Goal: Task Accomplishment & Management: Use online tool/utility

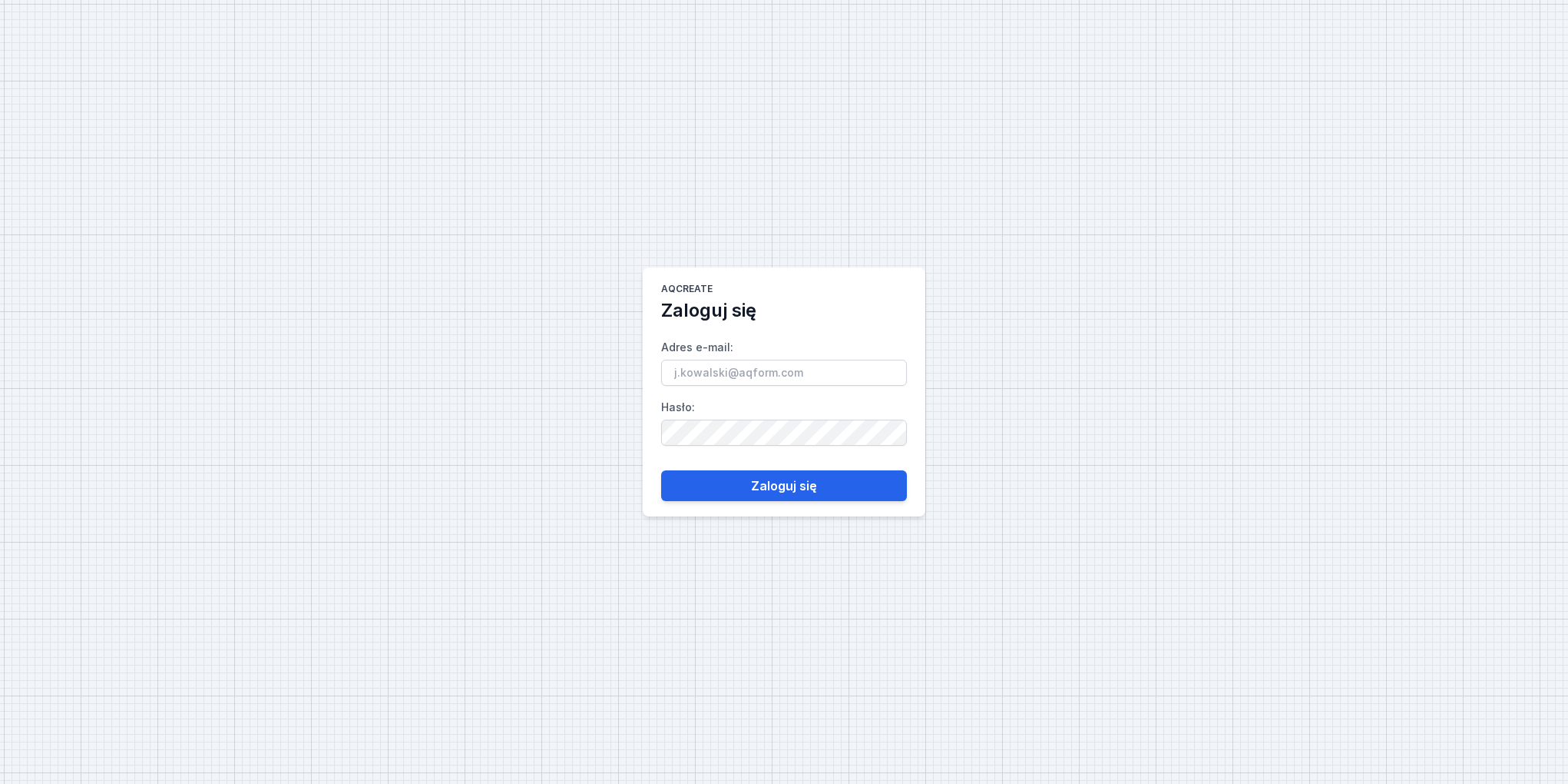
click at [773, 370] on input "Adres e-mail :" at bounding box center [784, 373] width 246 height 26
click at [722, 279] on main "AQcreate Zaloguj się Adres e-mail : Hasło : Zaloguj się" at bounding box center [784, 391] width 283 height 249
click at [733, 382] on input "Adres e-mail :" at bounding box center [784, 373] width 246 height 26
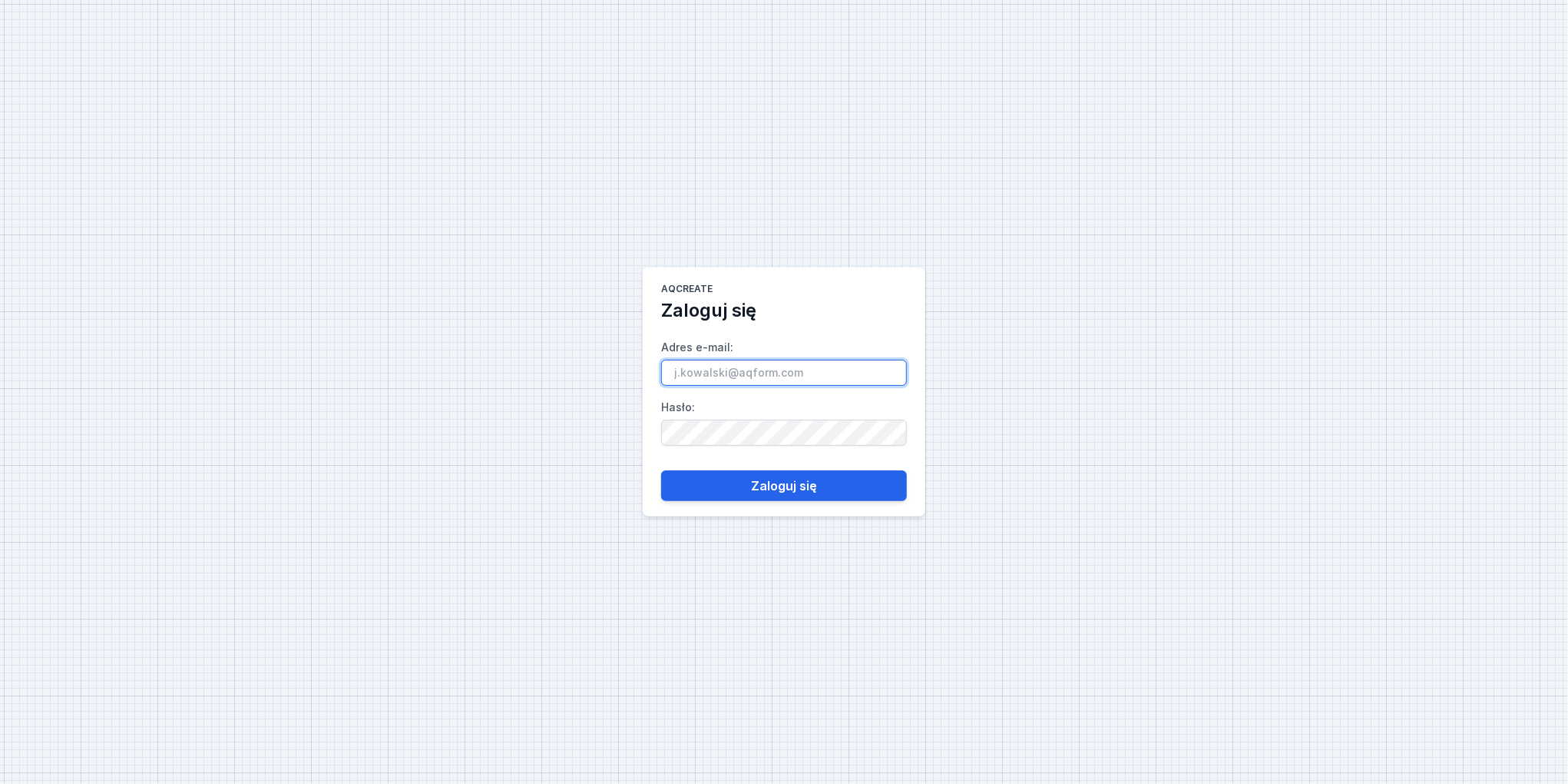
click at [725, 381] on input "Adres e-mail :" at bounding box center [784, 373] width 246 height 26
click at [728, 371] on input "Adres e-mail :" at bounding box center [784, 373] width 246 height 26
click at [697, 364] on input "Adres e-mail :" at bounding box center [784, 373] width 246 height 26
click at [723, 377] on input "Adres e-mail :" at bounding box center [784, 373] width 246 height 26
click at [734, 380] on input "Adres e-mail :" at bounding box center [784, 373] width 246 height 26
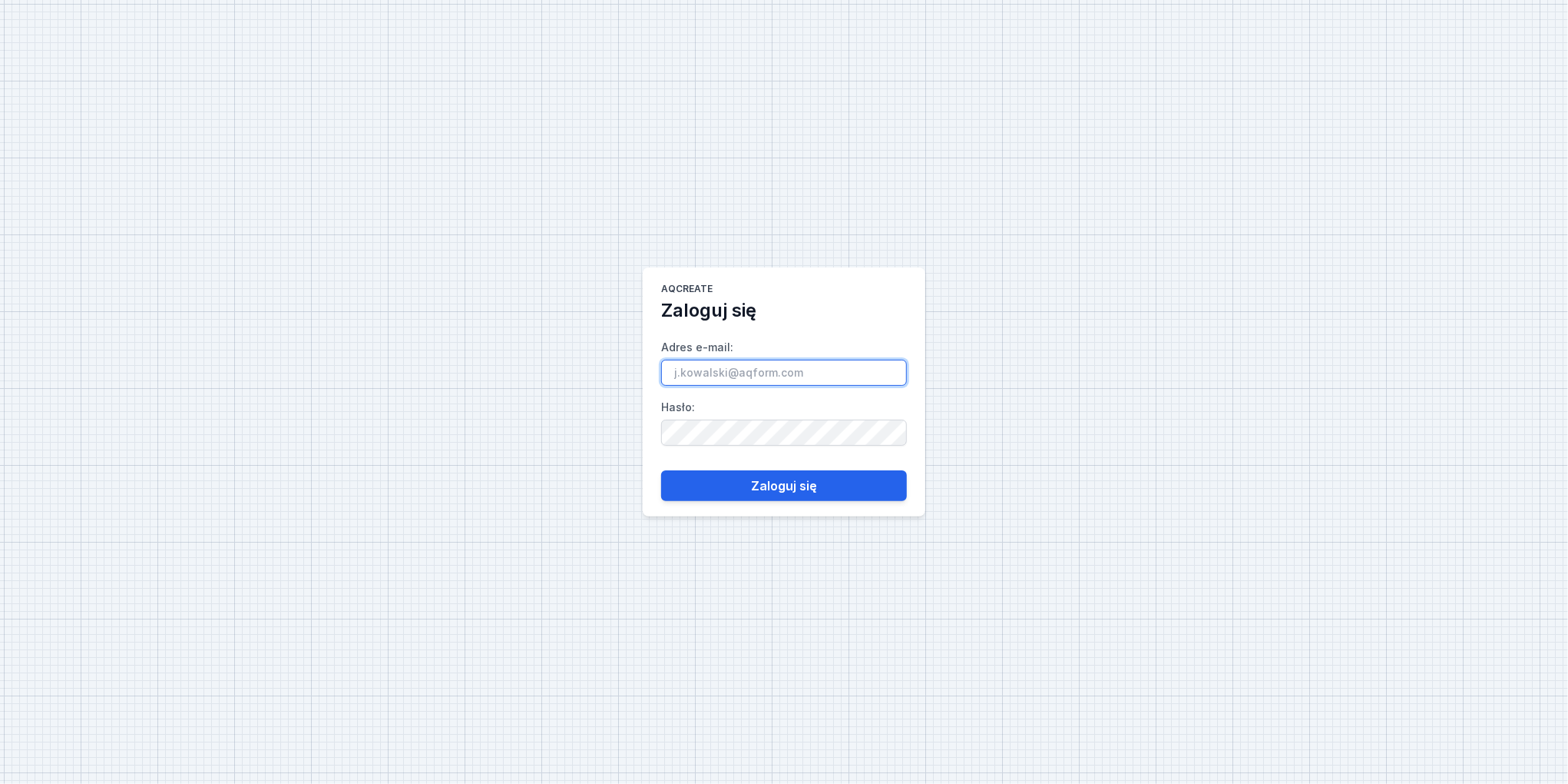
paste input "[PERSON_NAME][EMAIL_ADDRESS][DOMAIN_NAME]"
type input "[PERSON_NAME][EMAIL_ADDRESS][DOMAIN_NAME]"
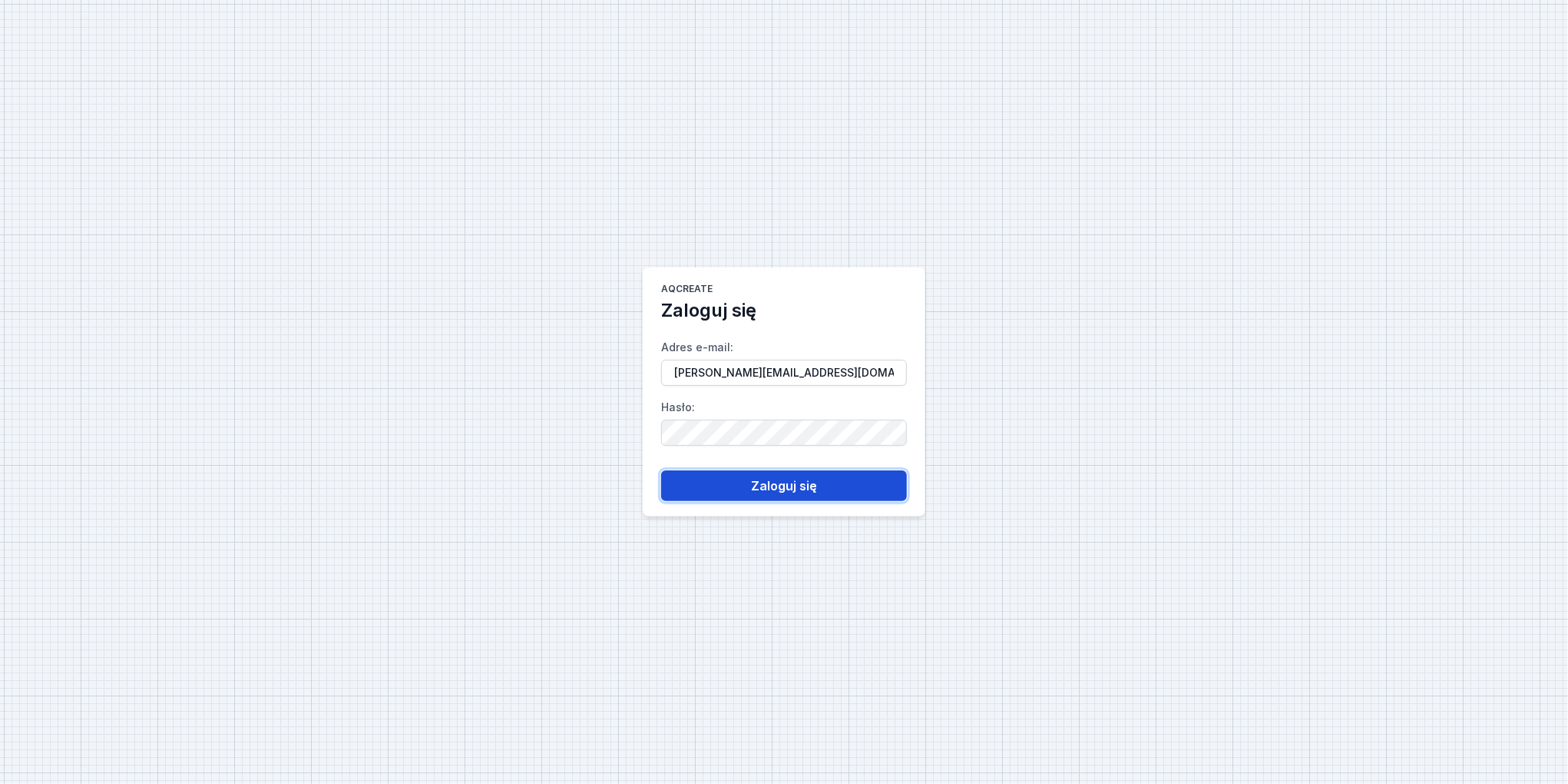
click at [754, 491] on button "Zaloguj się" at bounding box center [784, 486] width 246 height 31
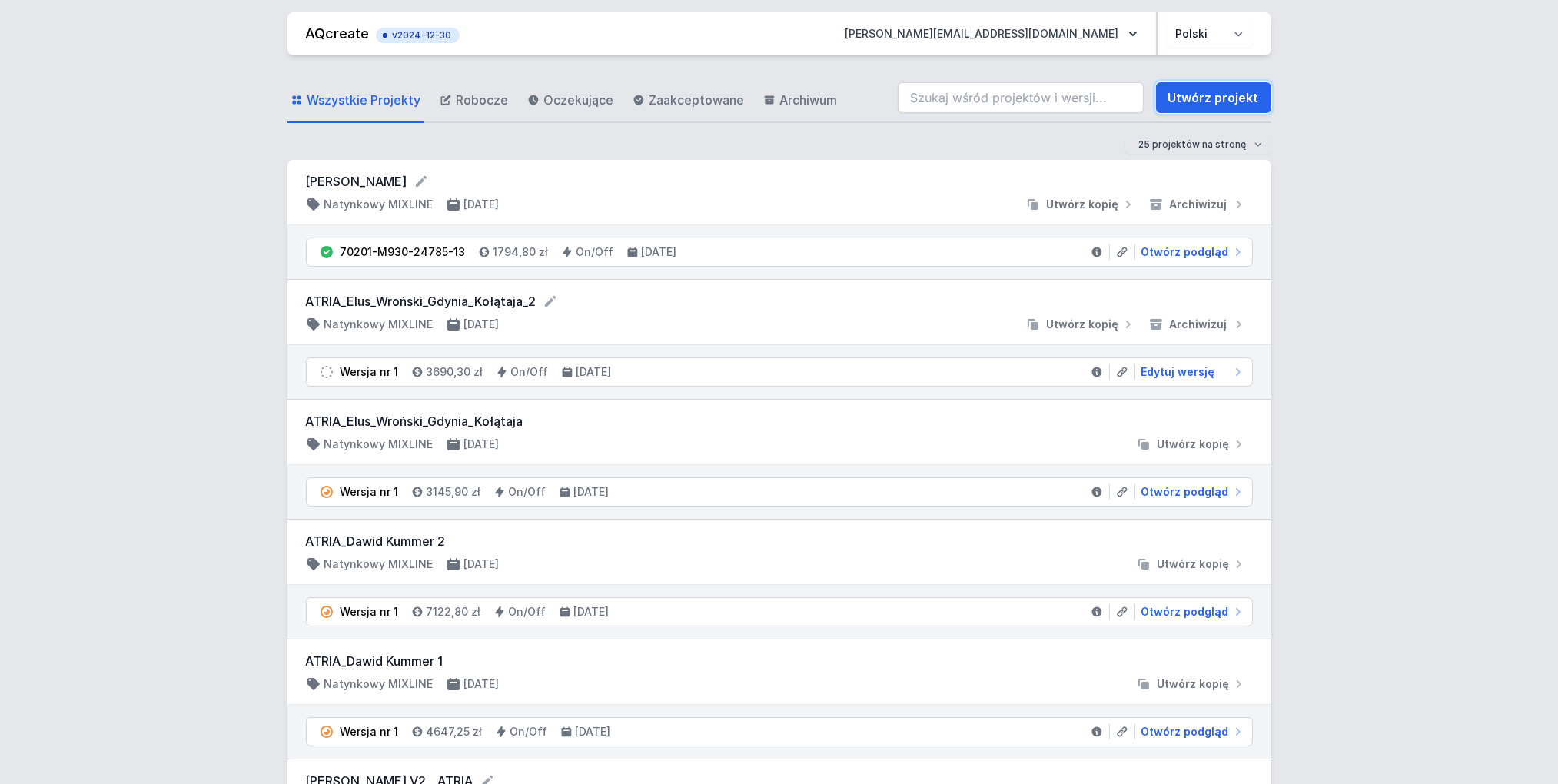
drag, startPoint x: 1227, startPoint y: 102, endPoint x: 1557, endPoint y: 102, distance: 330.0
click at [1227, 102] on link "Utwórz projekt" at bounding box center [1214, 98] width 116 height 31
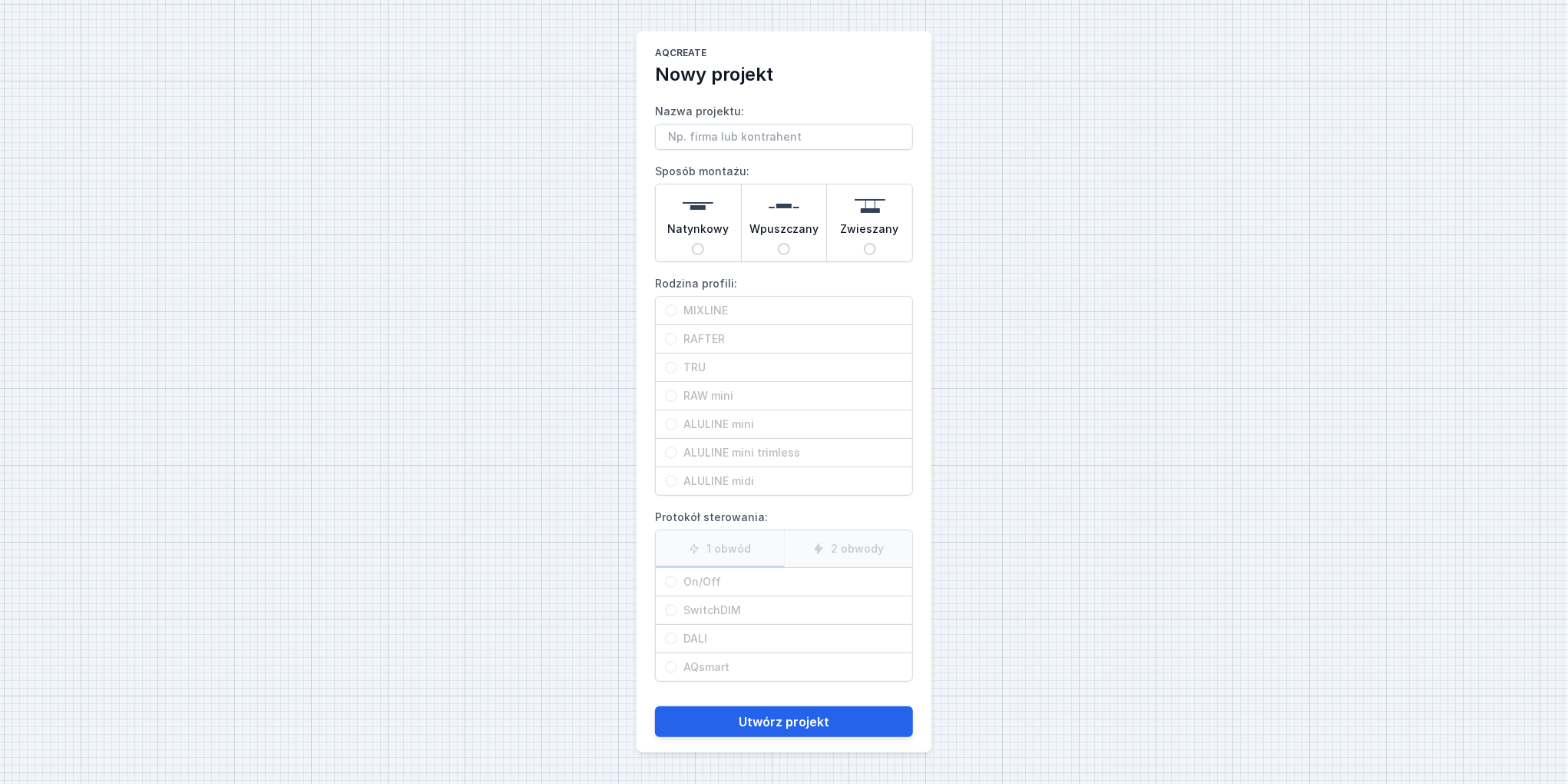
click at [888, 228] on span "Zwieszany" at bounding box center [870, 232] width 59 height 22
click at [876, 243] on input "Zwieszany" at bounding box center [870, 249] width 12 height 12
radio input "true"
click at [707, 343] on span "RAFTER" at bounding box center [790, 339] width 226 height 15
click at [677, 343] on input "RAFTER" at bounding box center [671, 339] width 12 height 12
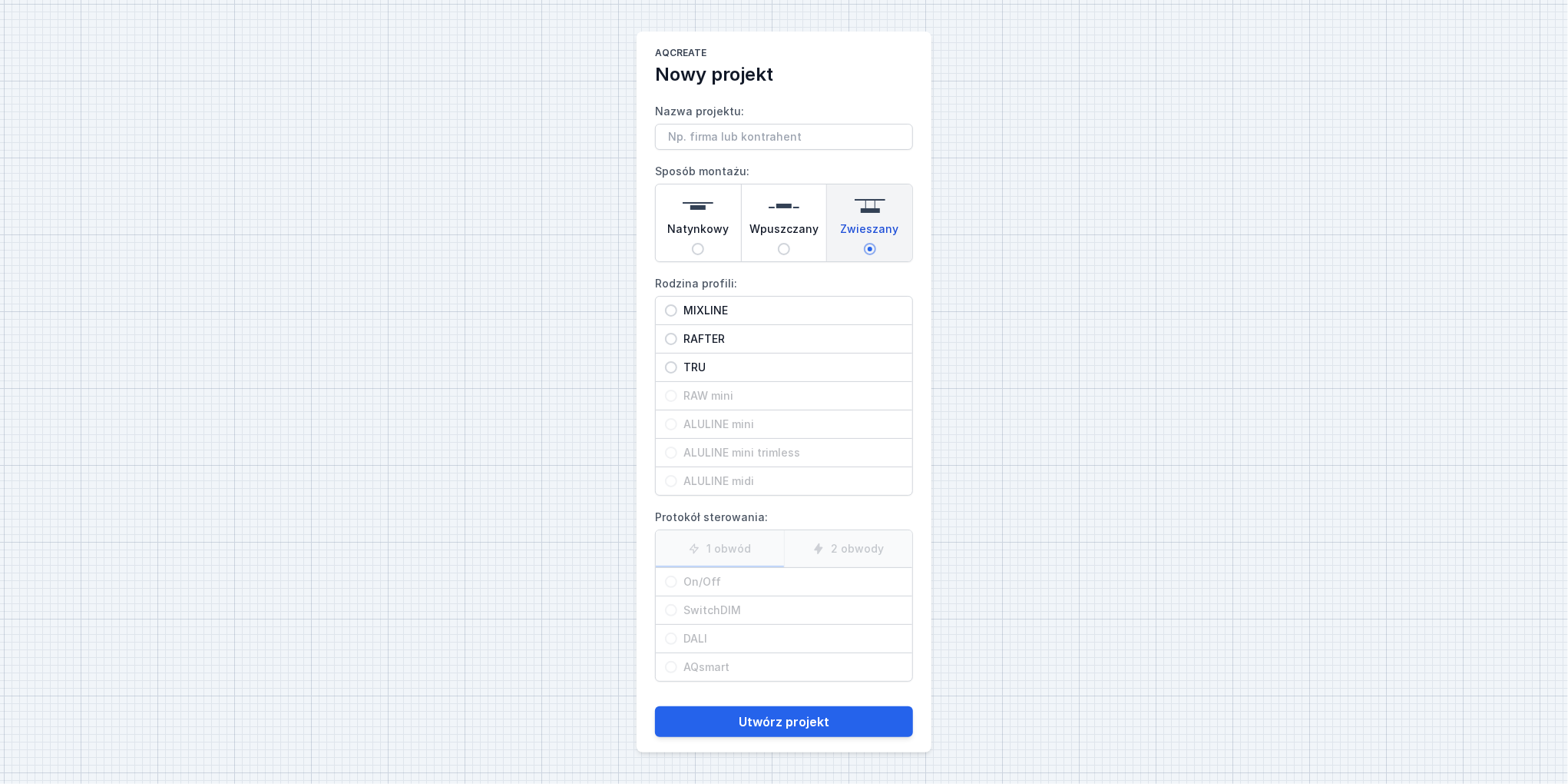
radio input "true"
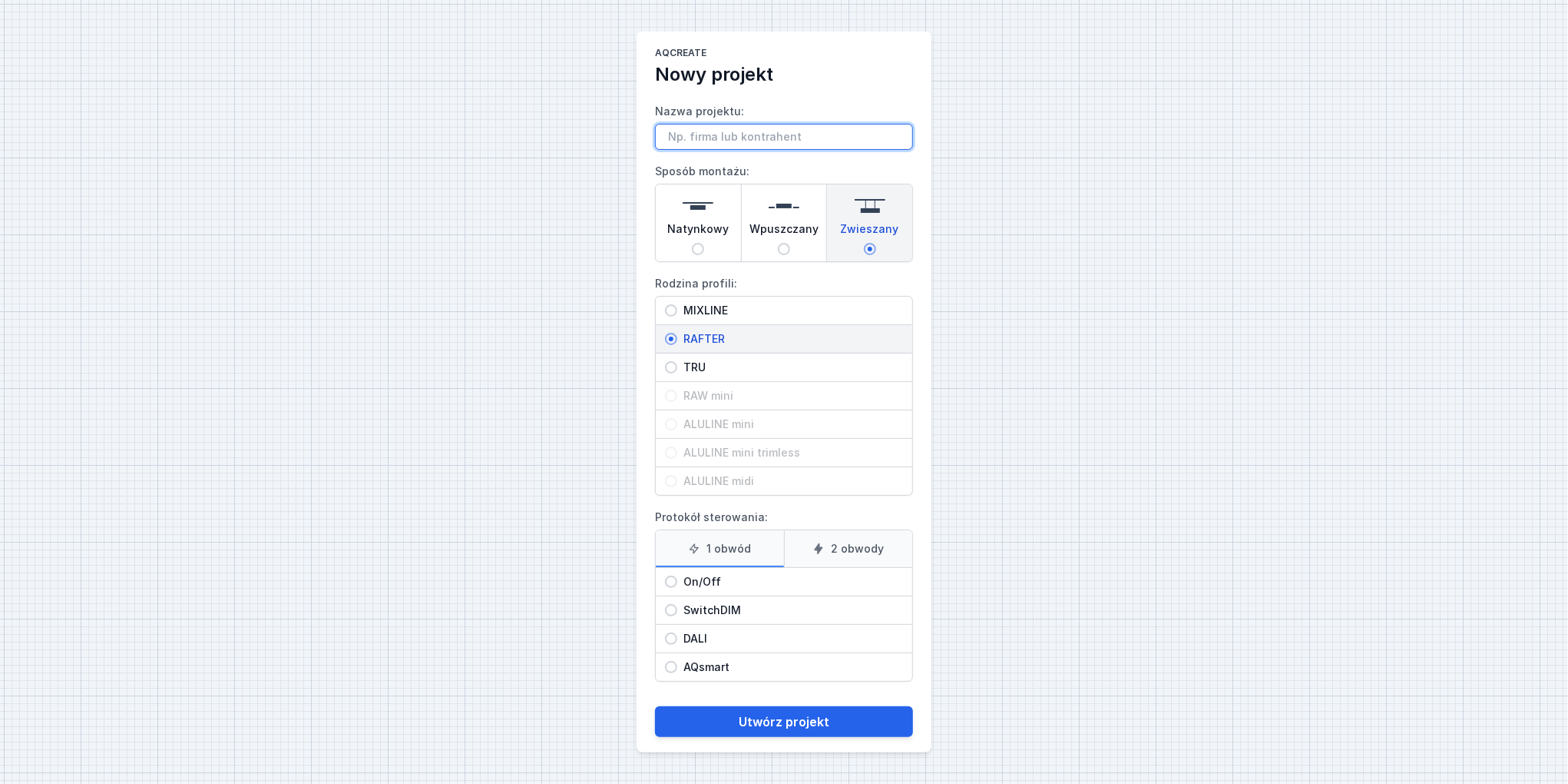
click at [758, 141] on input "Nazwa projektu:" at bounding box center [784, 137] width 258 height 26
type input "Oprawa ZŁOTA"
click at [701, 634] on span "DALI" at bounding box center [790, 638] width 226 height 15
click at [677, 634] on input "DALI" at bounding box center [671, 638] width 12 height 12
radio input "true"
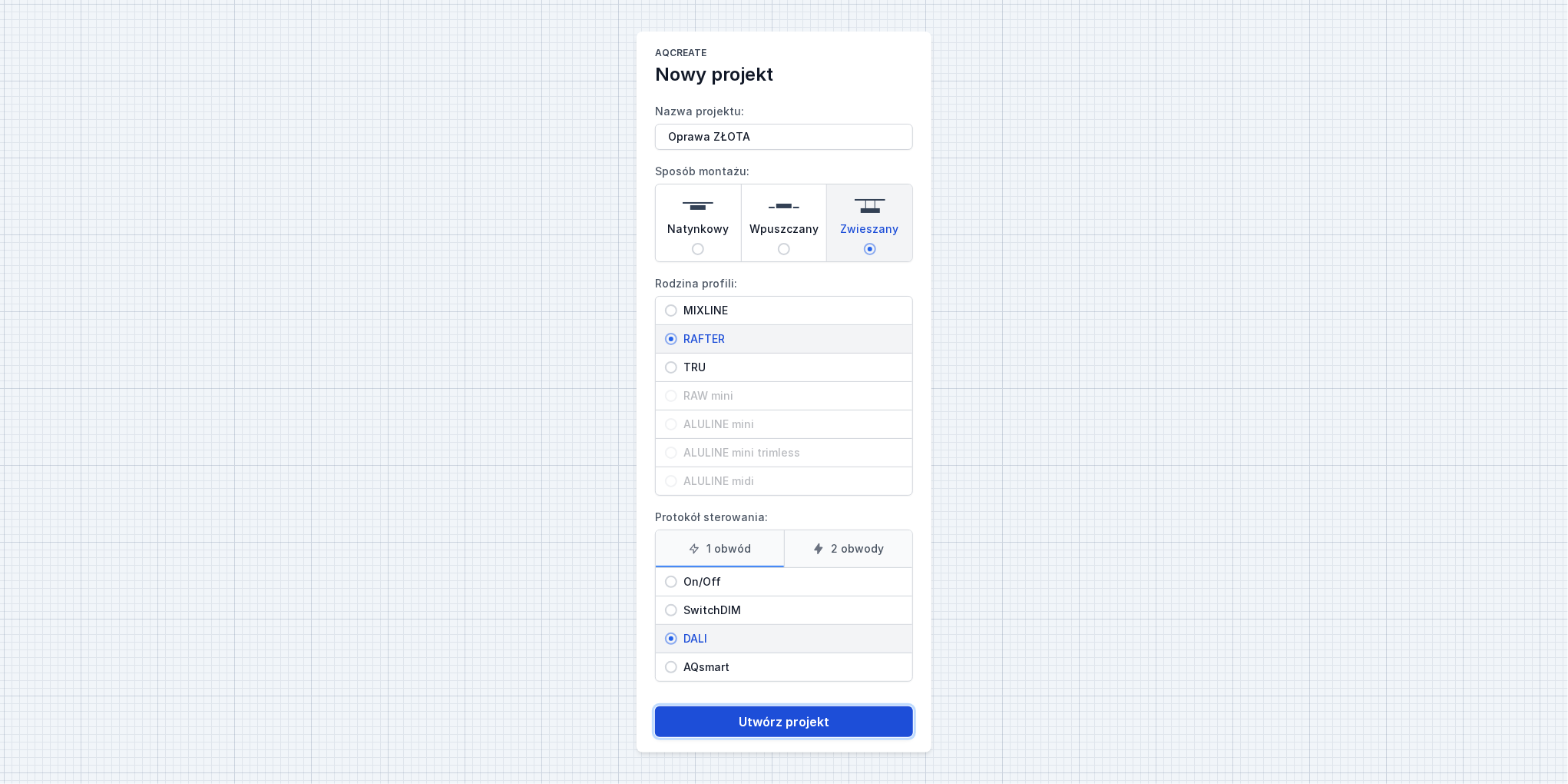
click at [765, 715] on button "Utwórz projekt" at bounding box center [784, 722] width 258 height 31
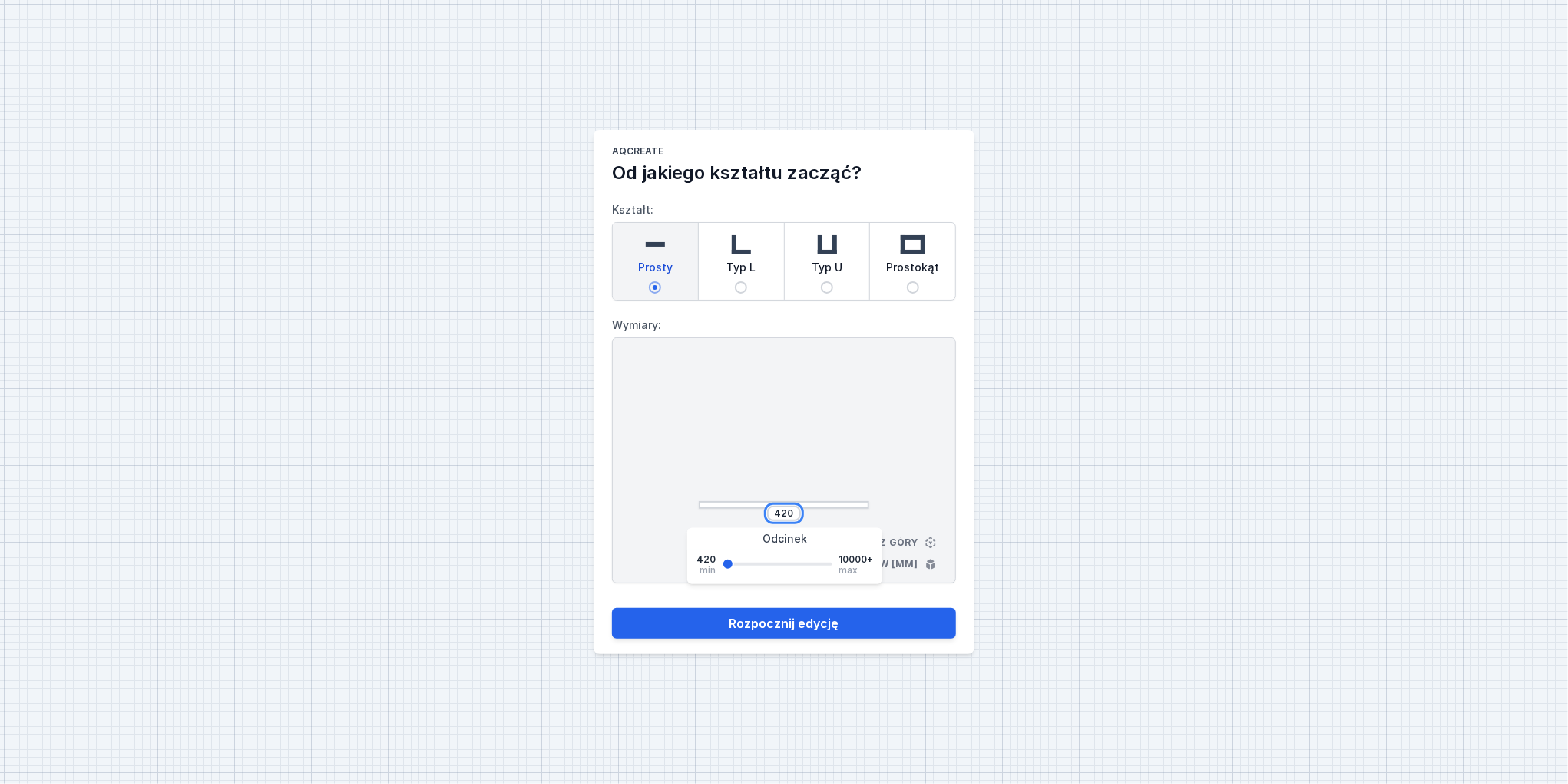
click at [787, 509] on input "420" at bounding box center [784, 513] width 25 height 12
type input "1000"
click at [779, 607] on form "Kształt: Prosty Typ L Typ U Prostokąt Wymiary: 1000 Widok z góry Wymiary w [mm]…" at bounding box center [784, 411] width 344 height 454
click at [780, 619] on button "Rozpocznij edycję" at bounding box center [784, 623] width 344 height 31
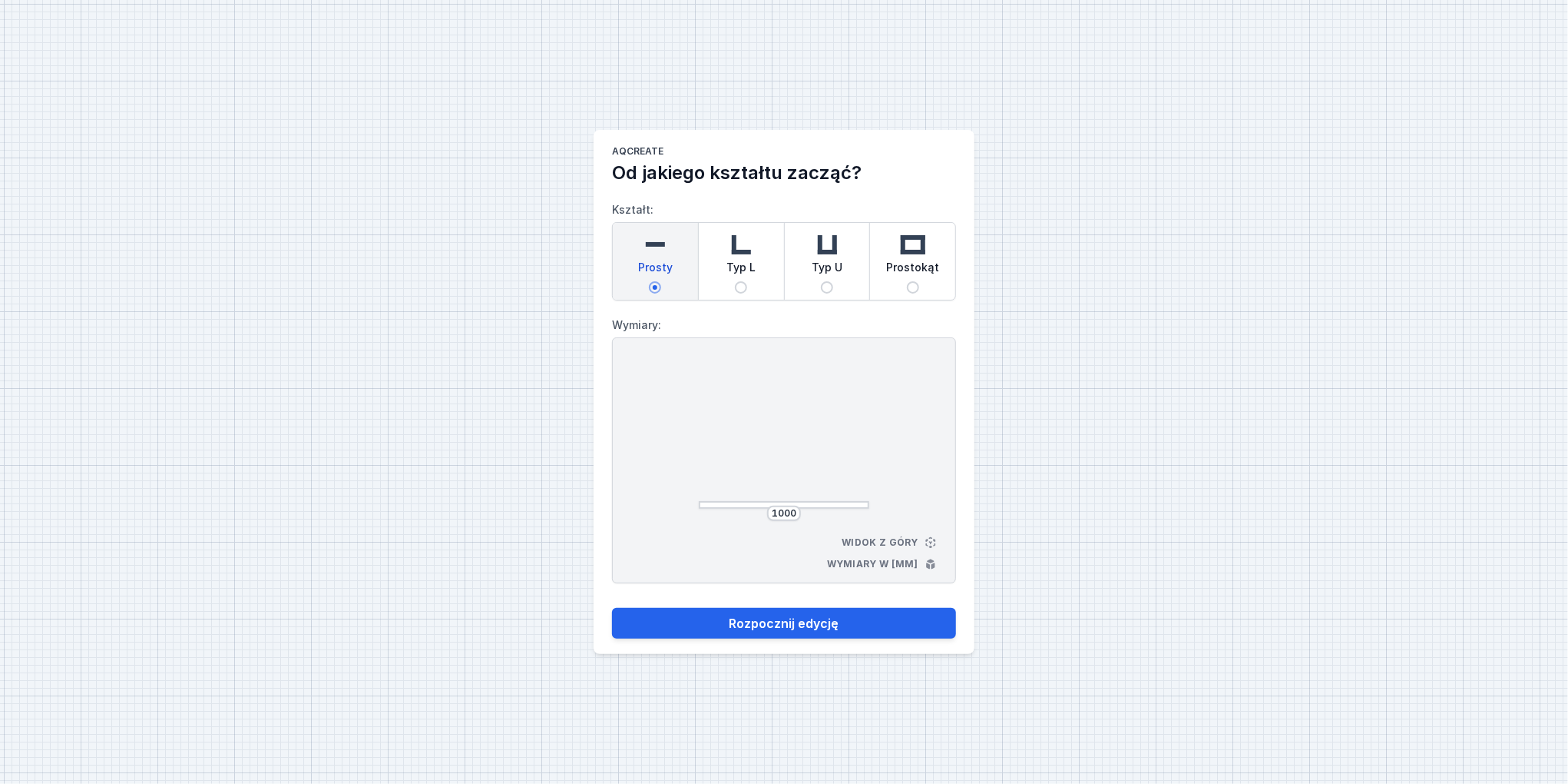
select select "M"
select select "3000"
select select "4"
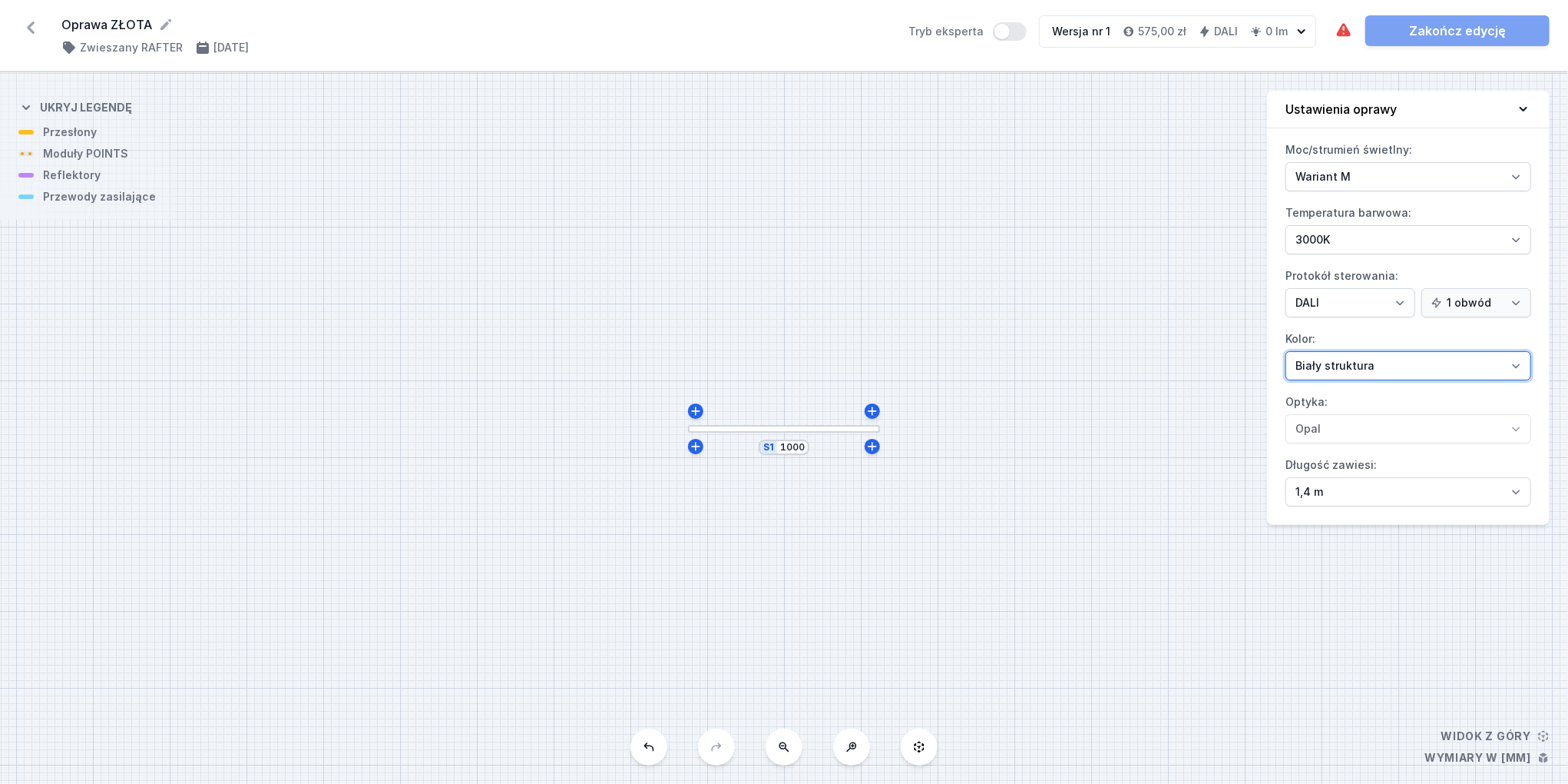
click at [1352, 359] on select "Biały struktura Czarny struktura Złoty struktura Miedziany Szary Inny (z palety…" at bounding box center [1408, 366] width 246 height 29
select select "3"
click at [1285, 351] on select "Biały struktura Czarny struktura Złoty struktura Miedziany Szary Inny (z palety…" at bounding box center [1408, 366] width 246 height 29
click at [1349, 185] on select "Wariant L Wariant M" at bounding box center [1408, 177] width 246 height 29
click at [1285, 162] on select "Wariant L Wariant M" at bounding box center [1408, 177] width 246 height 29
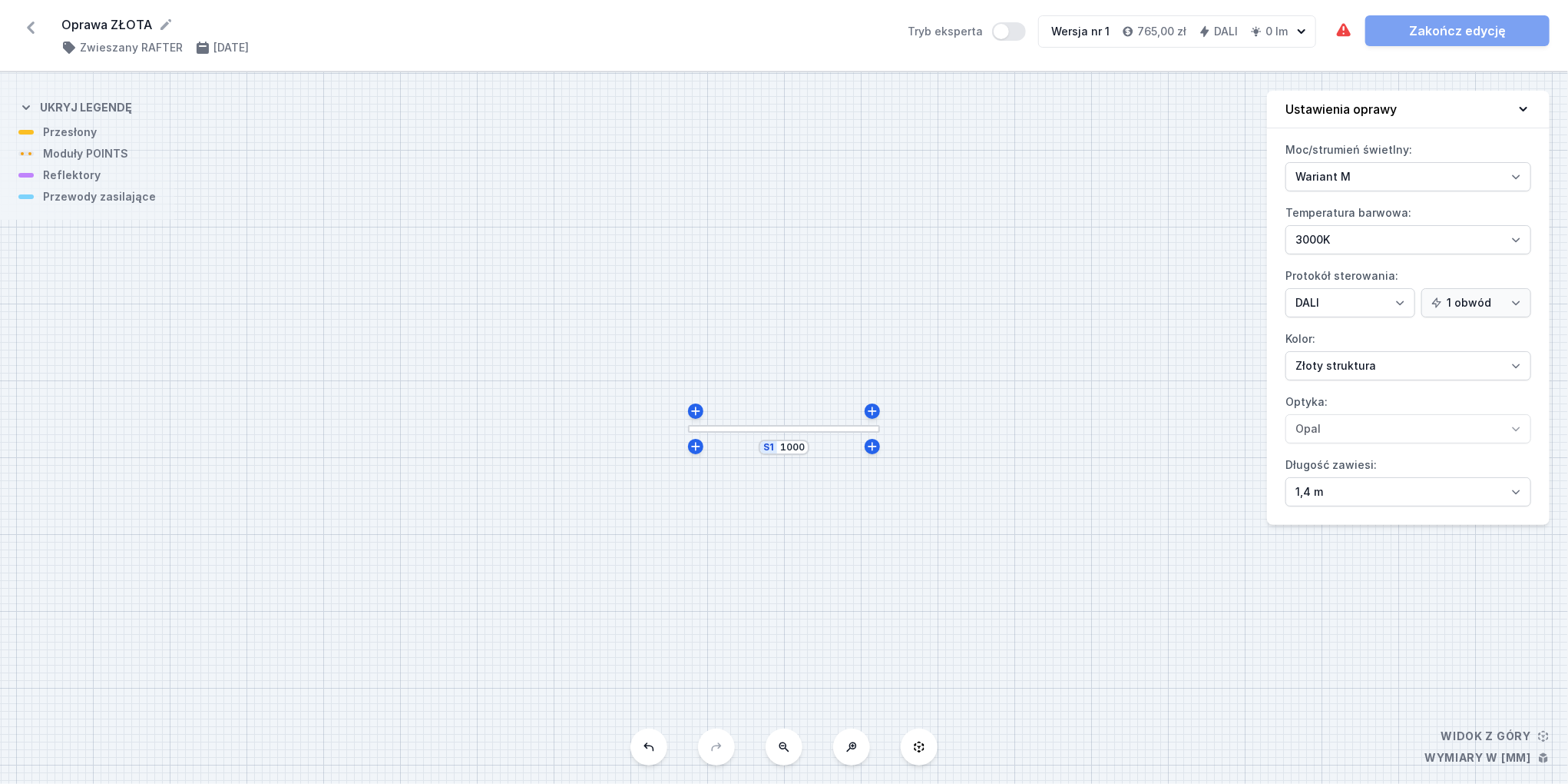
click at [781, 425] on div at bounding box center [784, 429] width 192 height 8
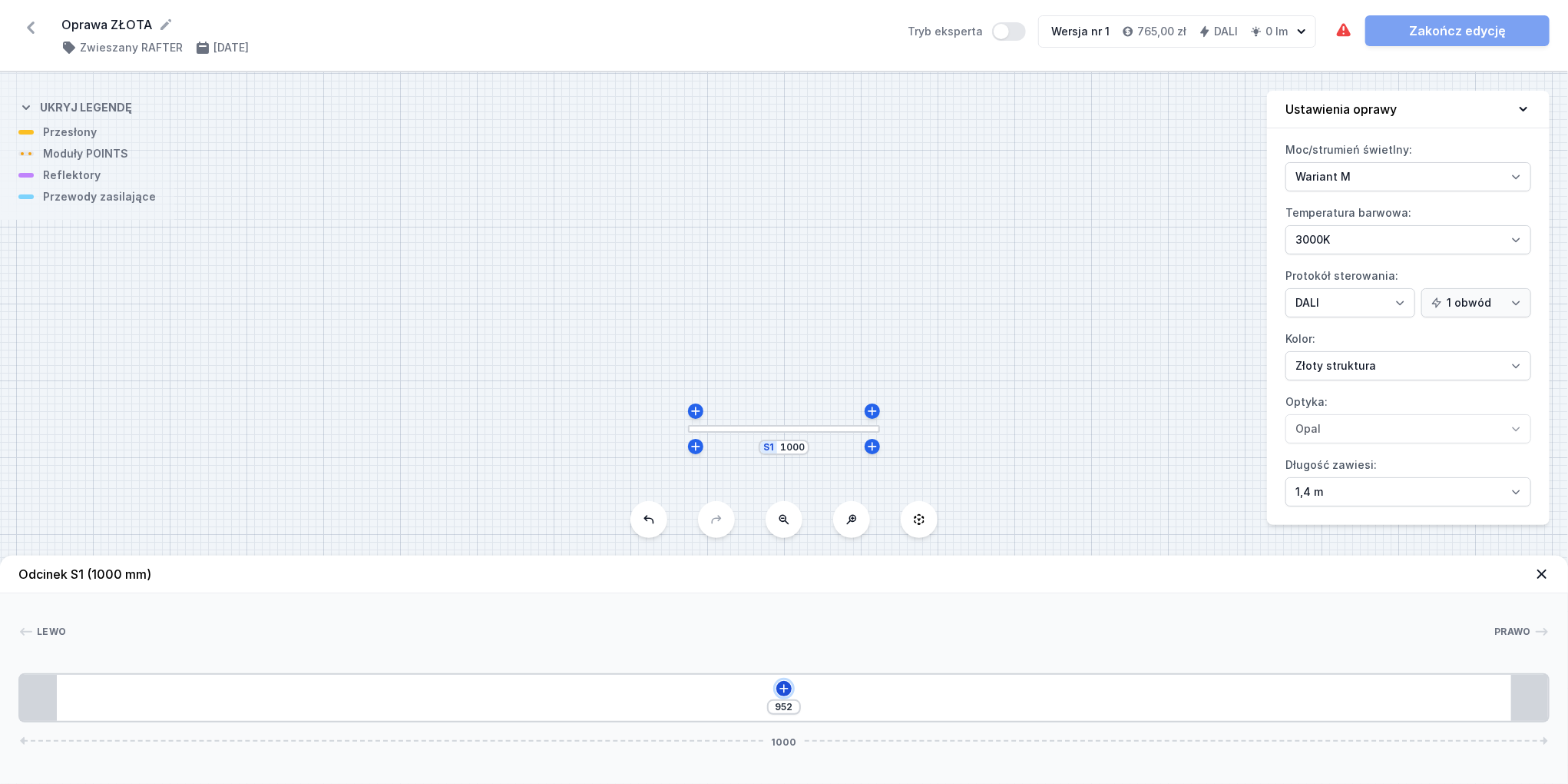
click at [790, 686] on icon at bounding box center [784, 689] width 12 height 12
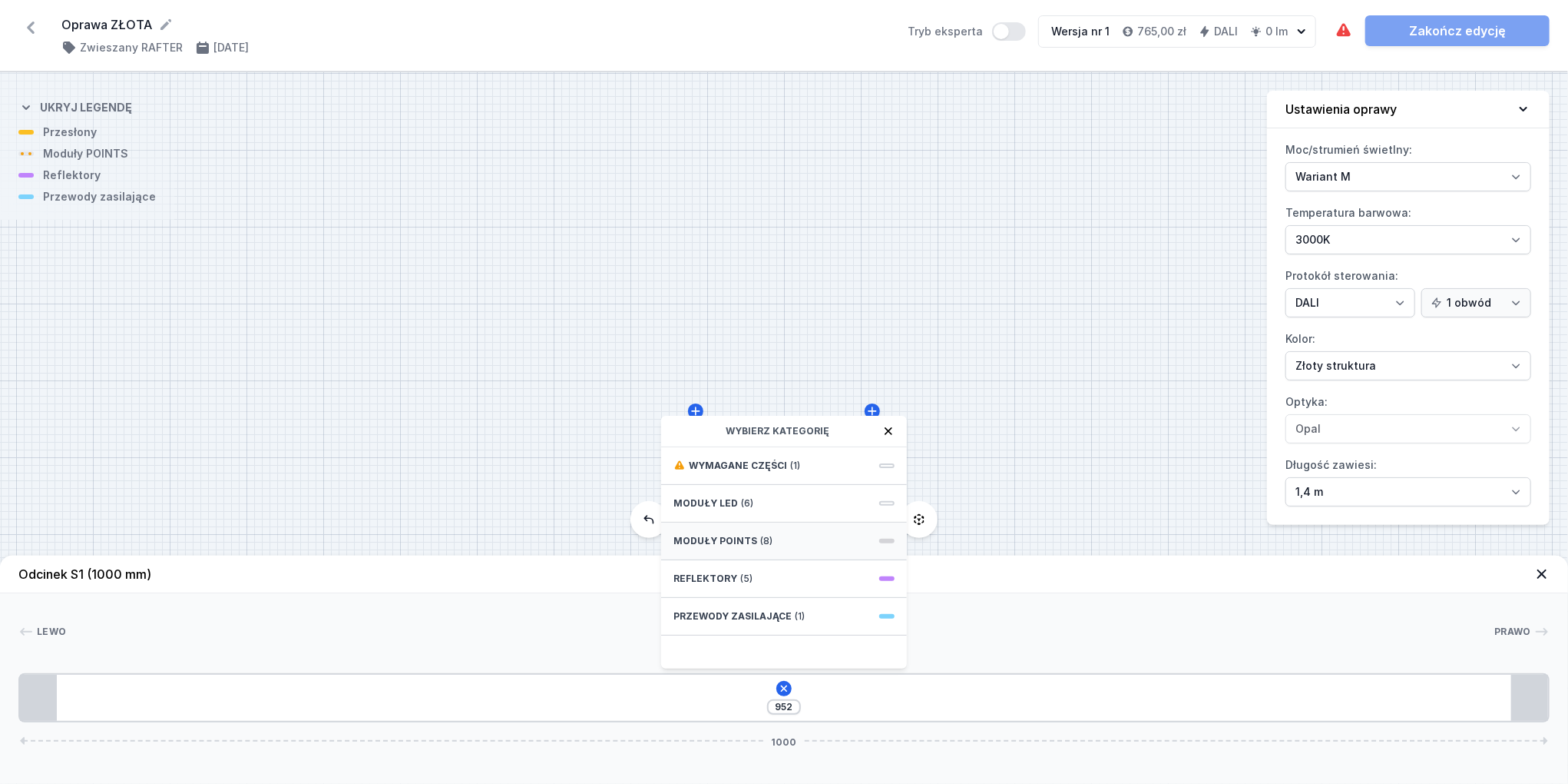
click at [756, 532] on div "Moduły POINTS (8)" at bounding box center [784, 541] width 246 height 38
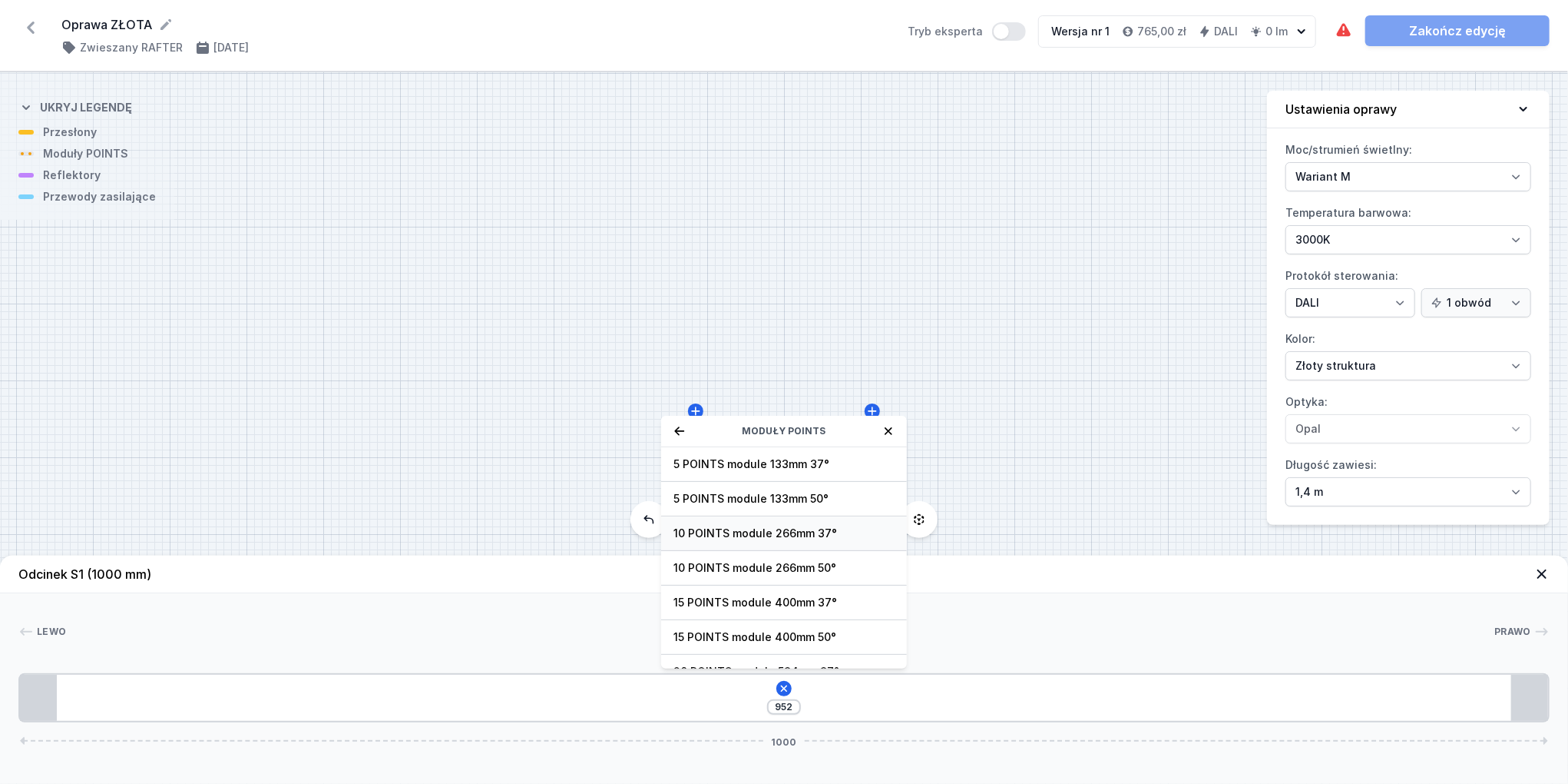
click at [778, 528] on span "10 POINTS module 266mm 37°" at bounding box center [784, 533] width 221 height 15
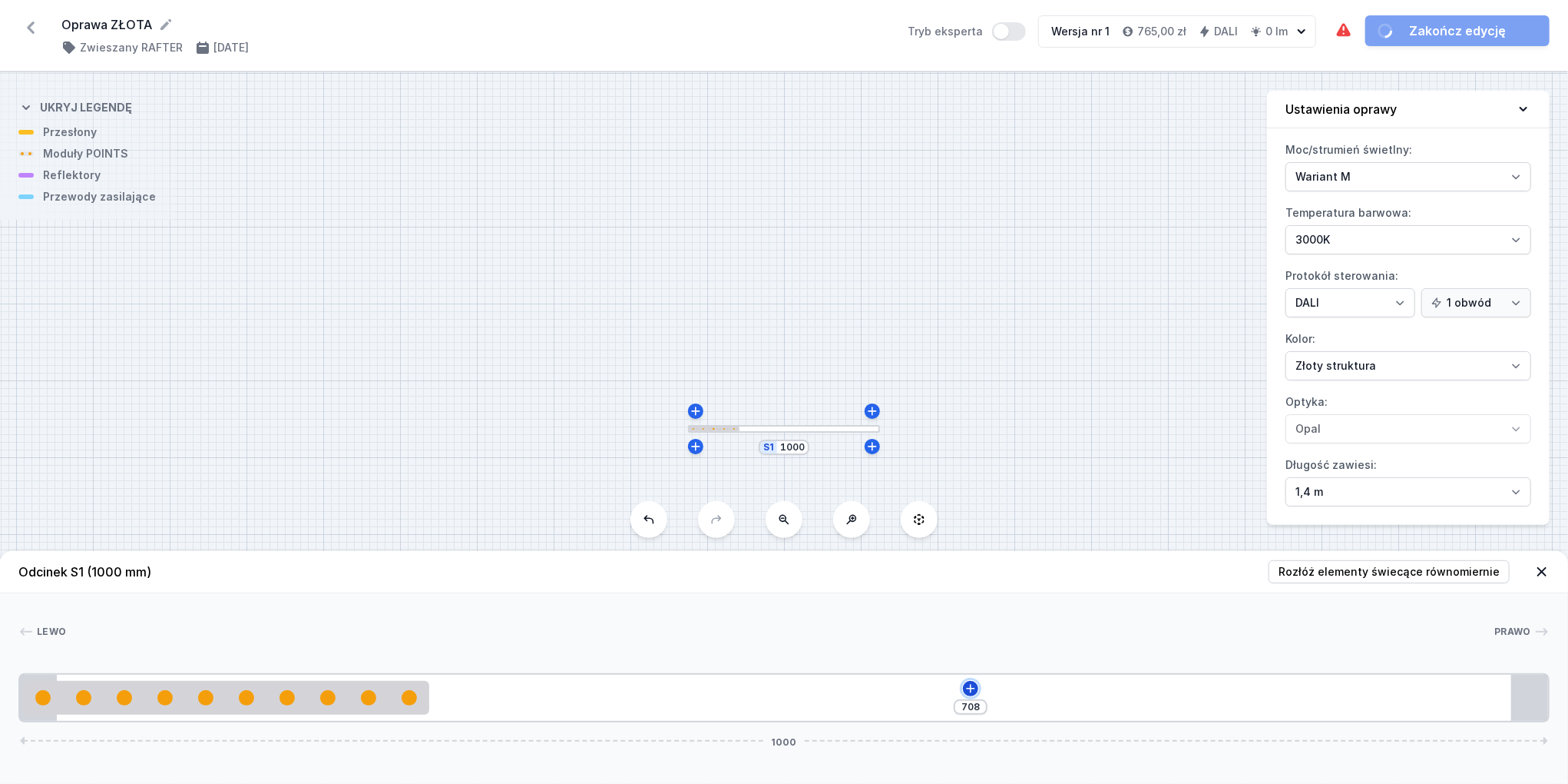
click at [971, 682] on icon at bounding box center [971, 689] width 12 height 12
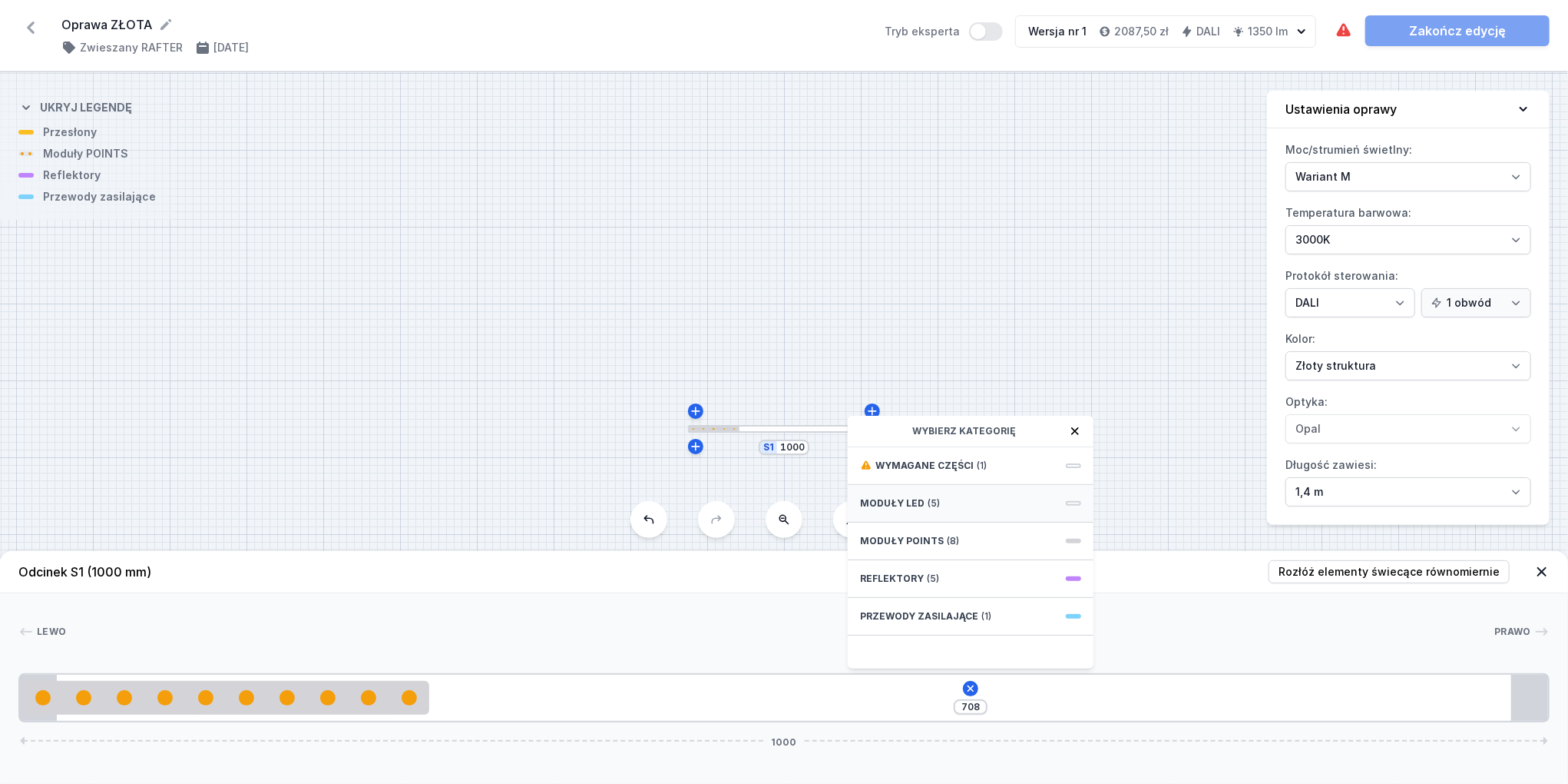
click at [921, 503] on div "Moduły LED (5)" at bounding box center [970, 504] width 246 height 38
click at [977, 695] on div "708 Moduły LED LED opal module 140mm LED opal module 280mm LED opal module 420m…" at bounding box center [784, 698] width 1531 height 49
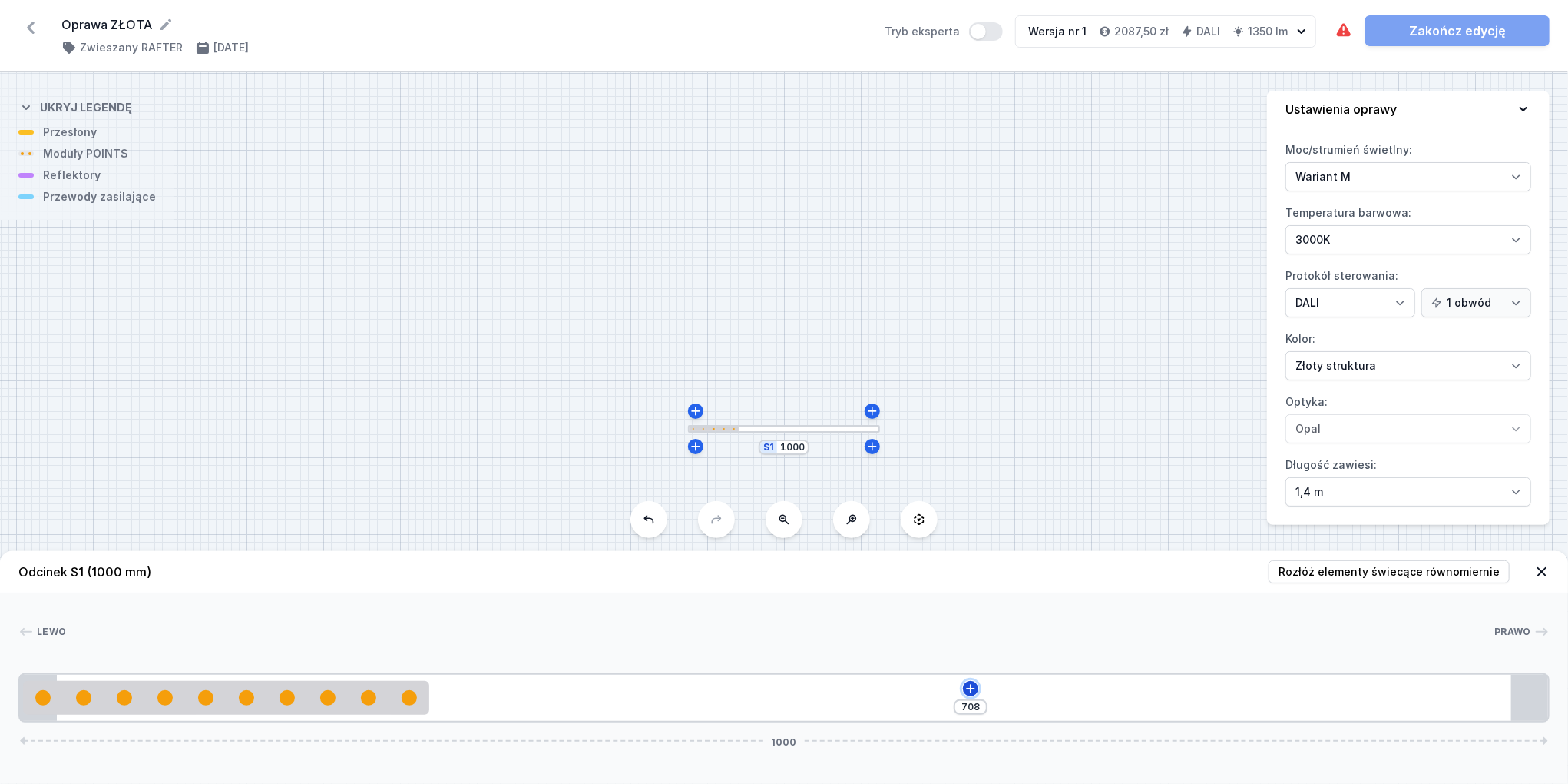
click at [977, 691] on icon at bounding box center [971, 689] width 12 height 12
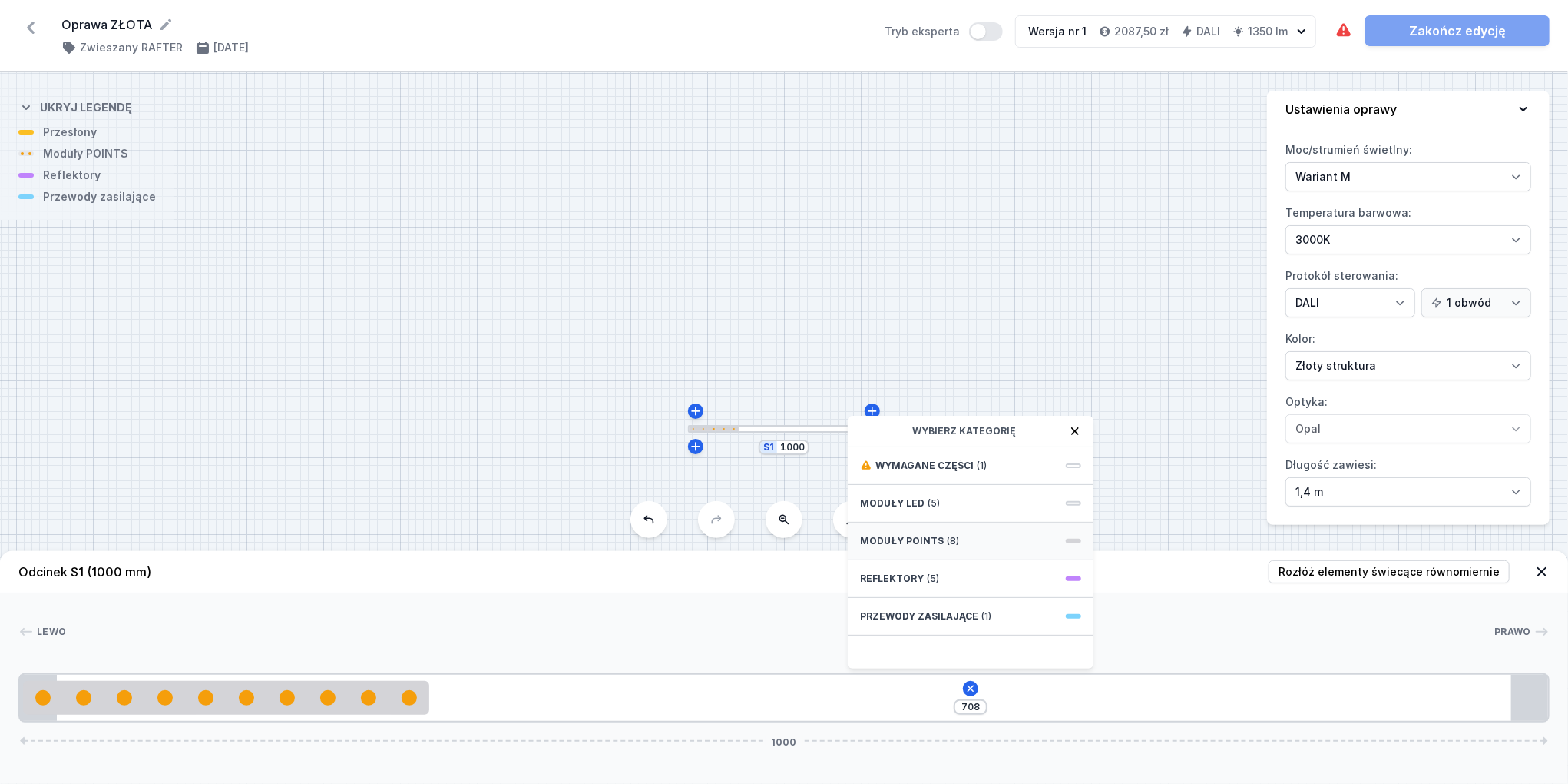
click at [947, 537] on span "(8)" at bounding box center [953, 541] width 12 height 12
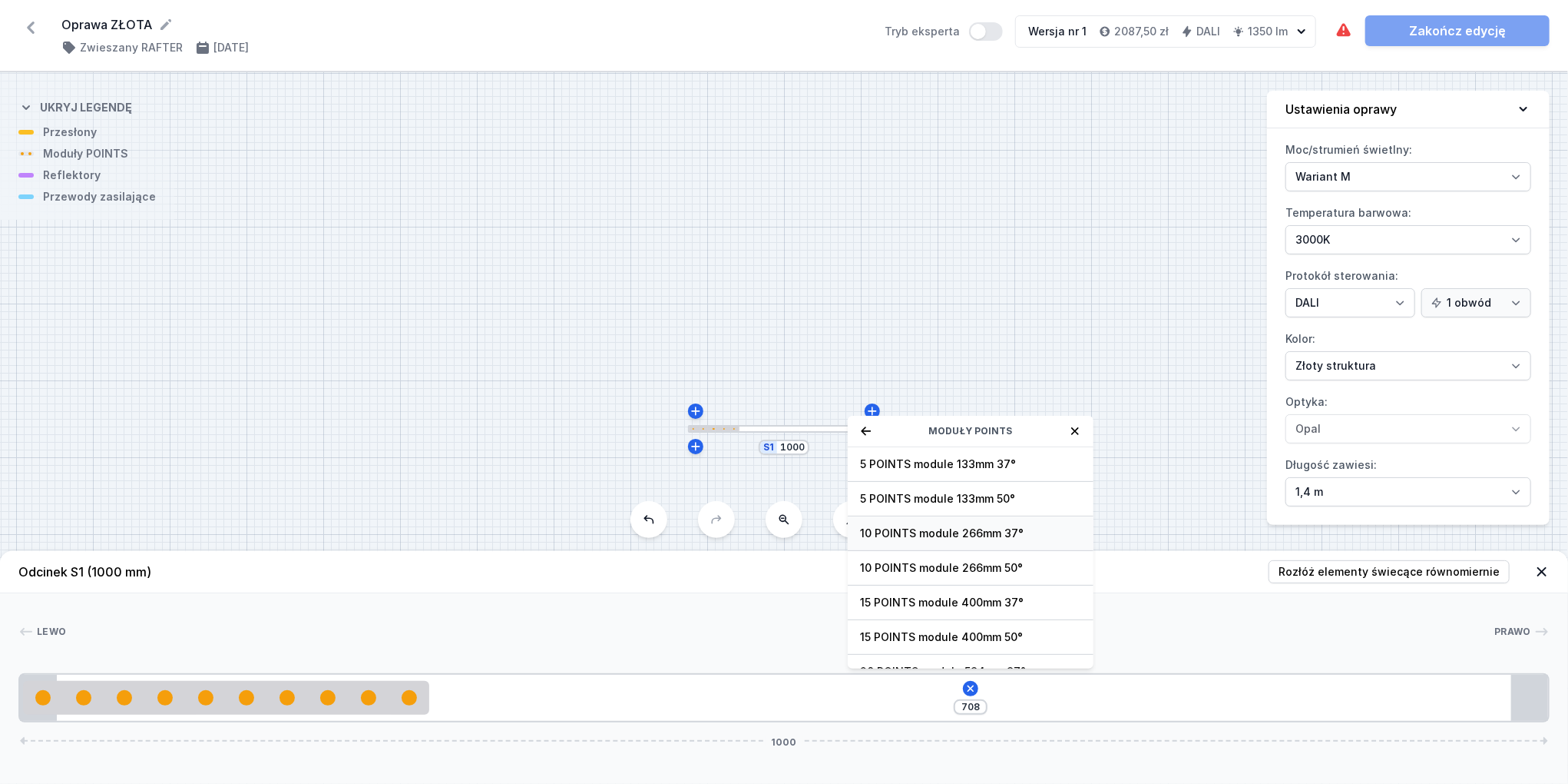
click at [960, 534] on span "10 POINTS module 266mm 37°" at bounding box center [970, 533] width 221 height 15
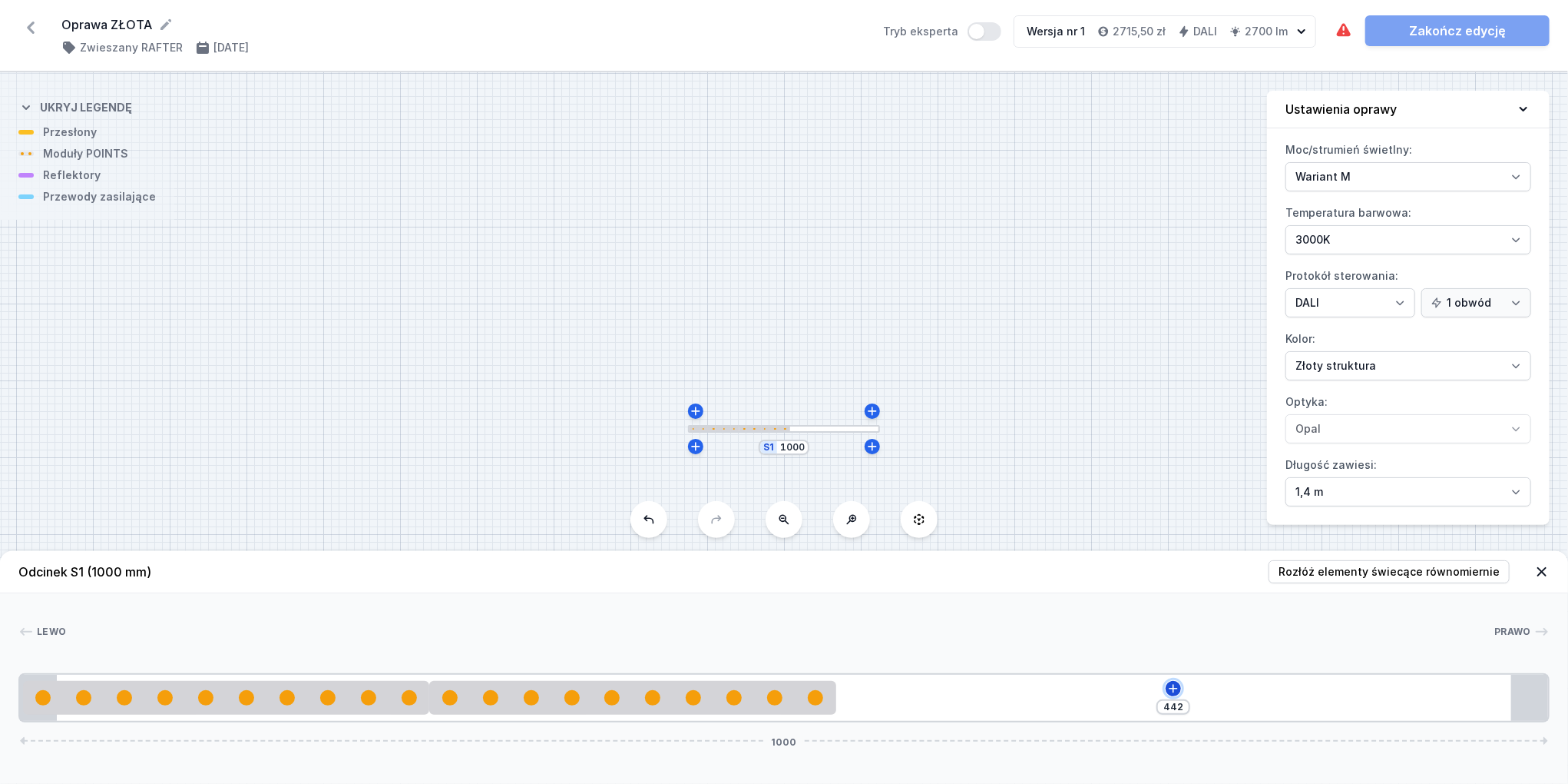
click at [1175, 688] on icon at bounding box center [1173, 688] width 8 height 8
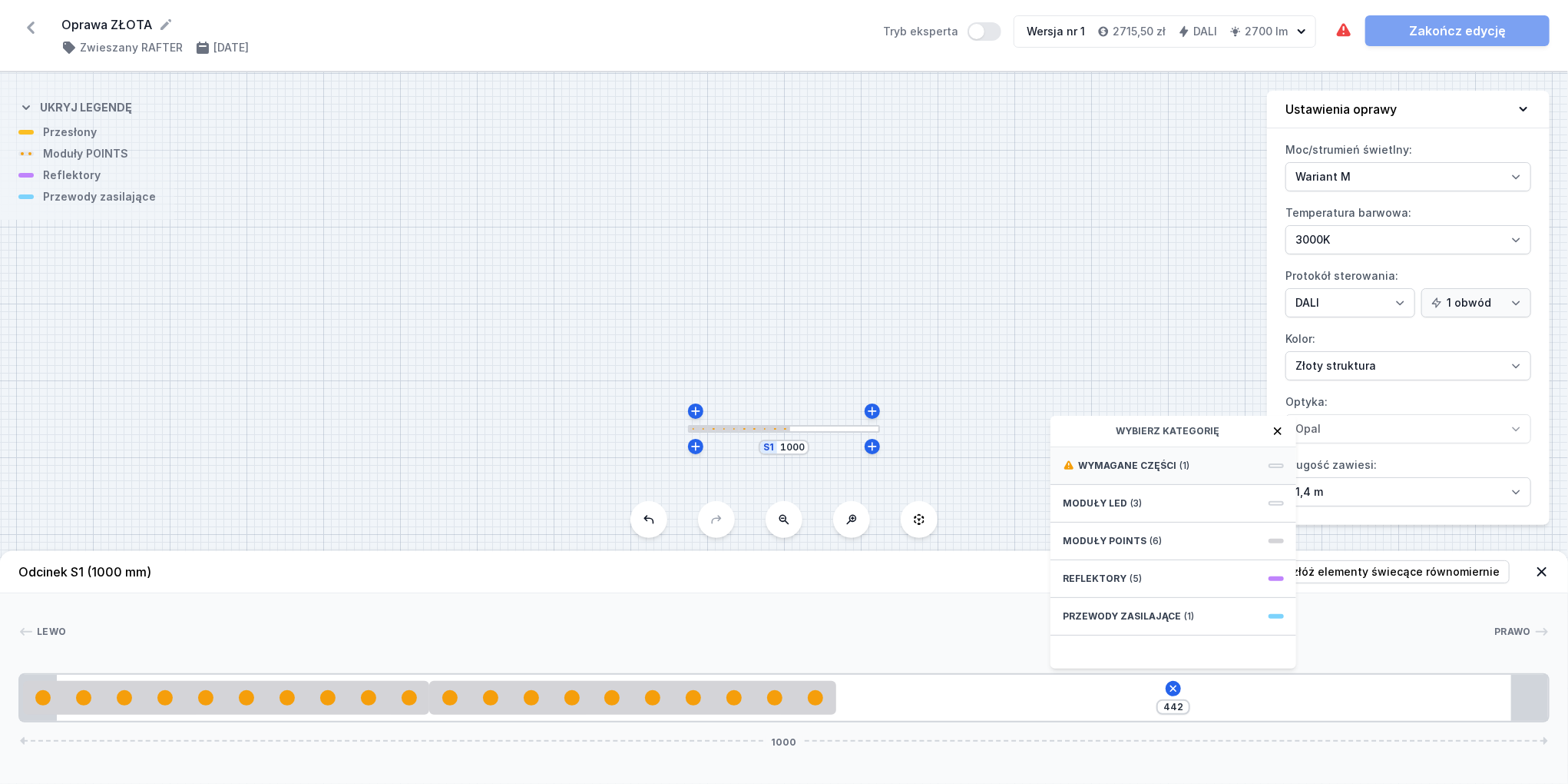
click at [1131, 467] on span "Wymagane części" at bounding box center [1128, 466] width 99 height 12
click at [1134, 482] on span "Power connection box with cable for RAFTER DA/SW - set 1.5m." at bounding box center [1173, 472] width 221 height 31
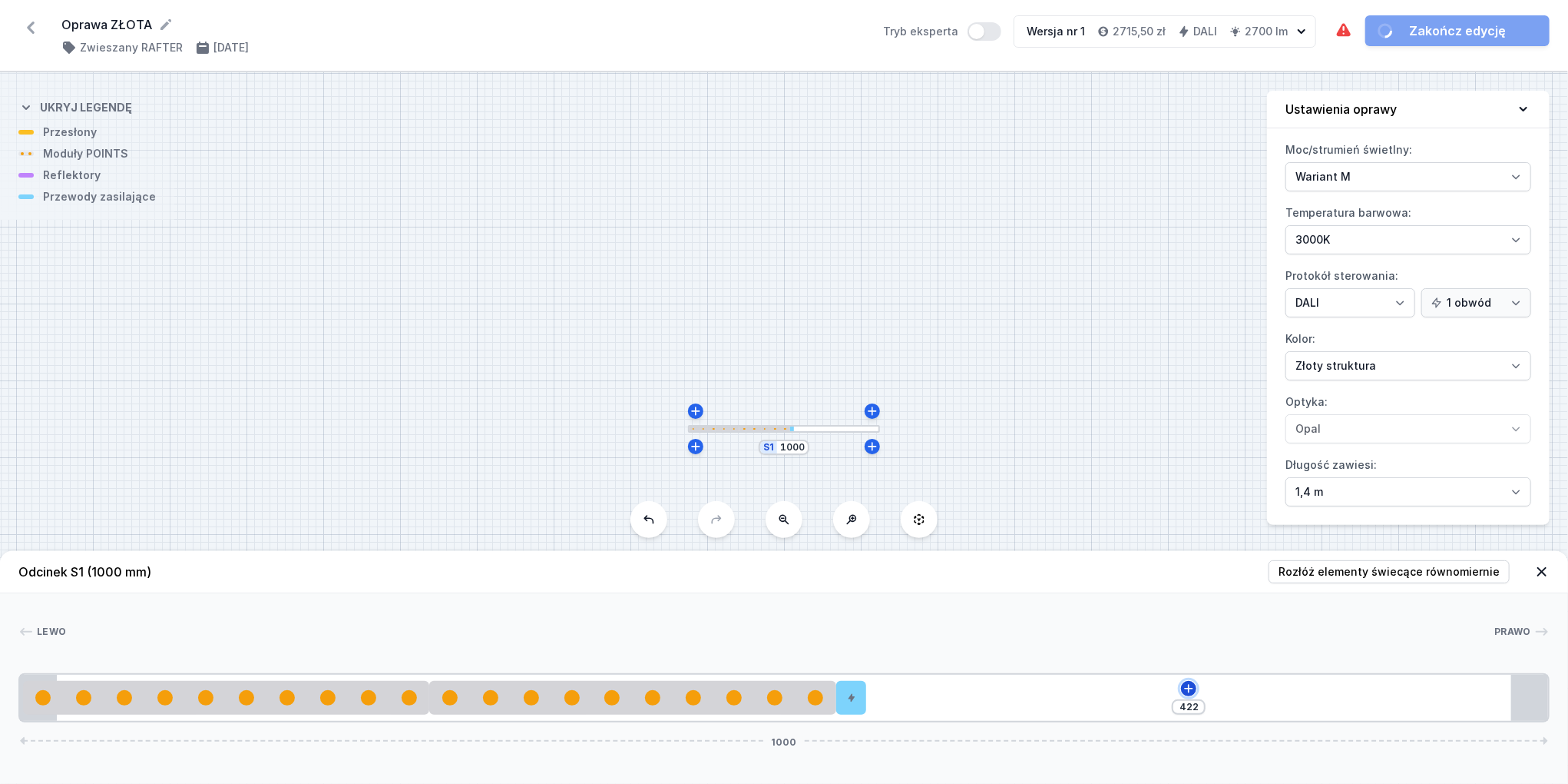
click at [1189, 689] on icon at bounding box center [1189, 688] width 8 height 8
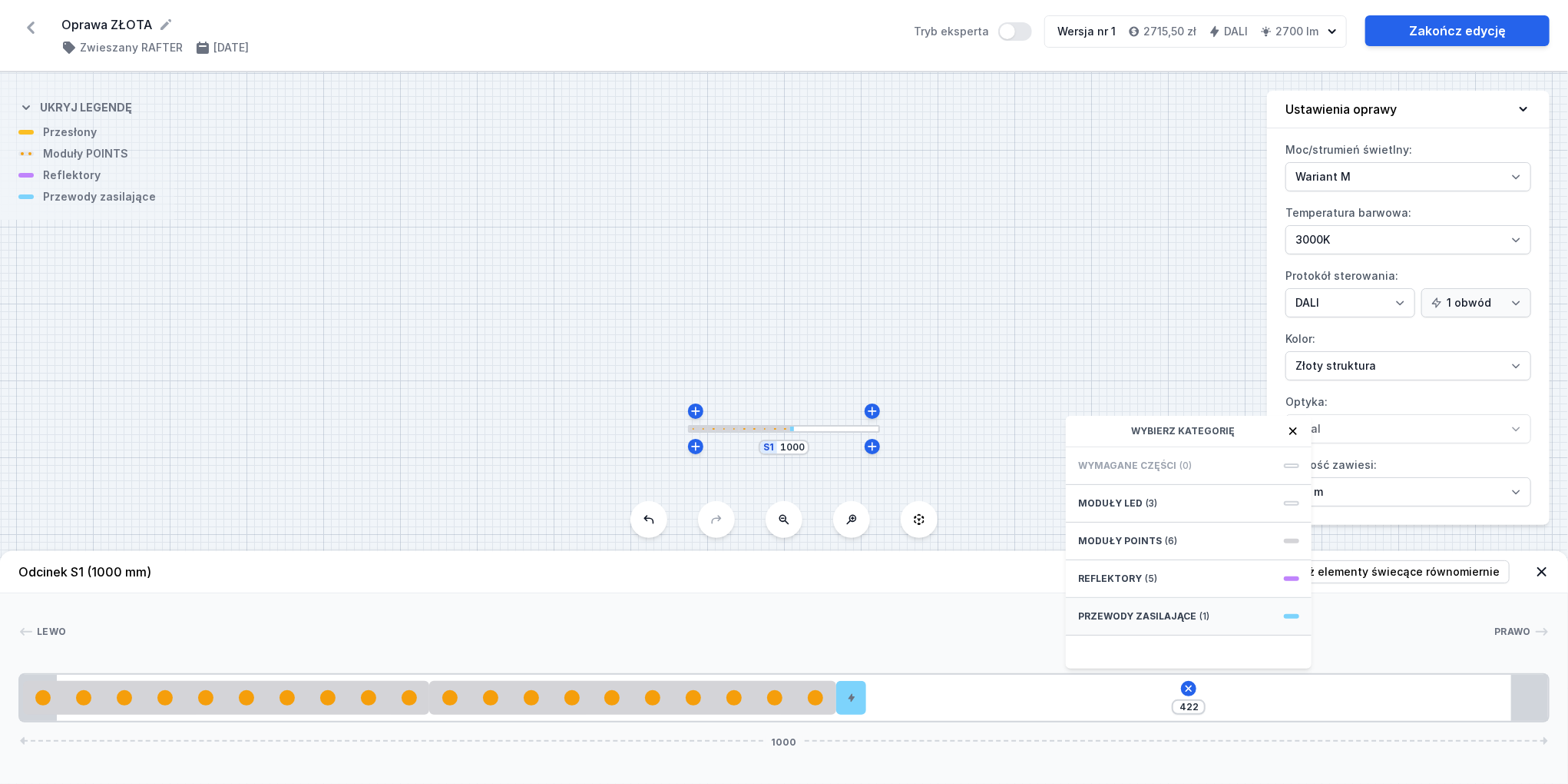
click at [1158, 624] on div "Przewody zasilające (1)" at bounding box center [1189, 616] width 246 height 38
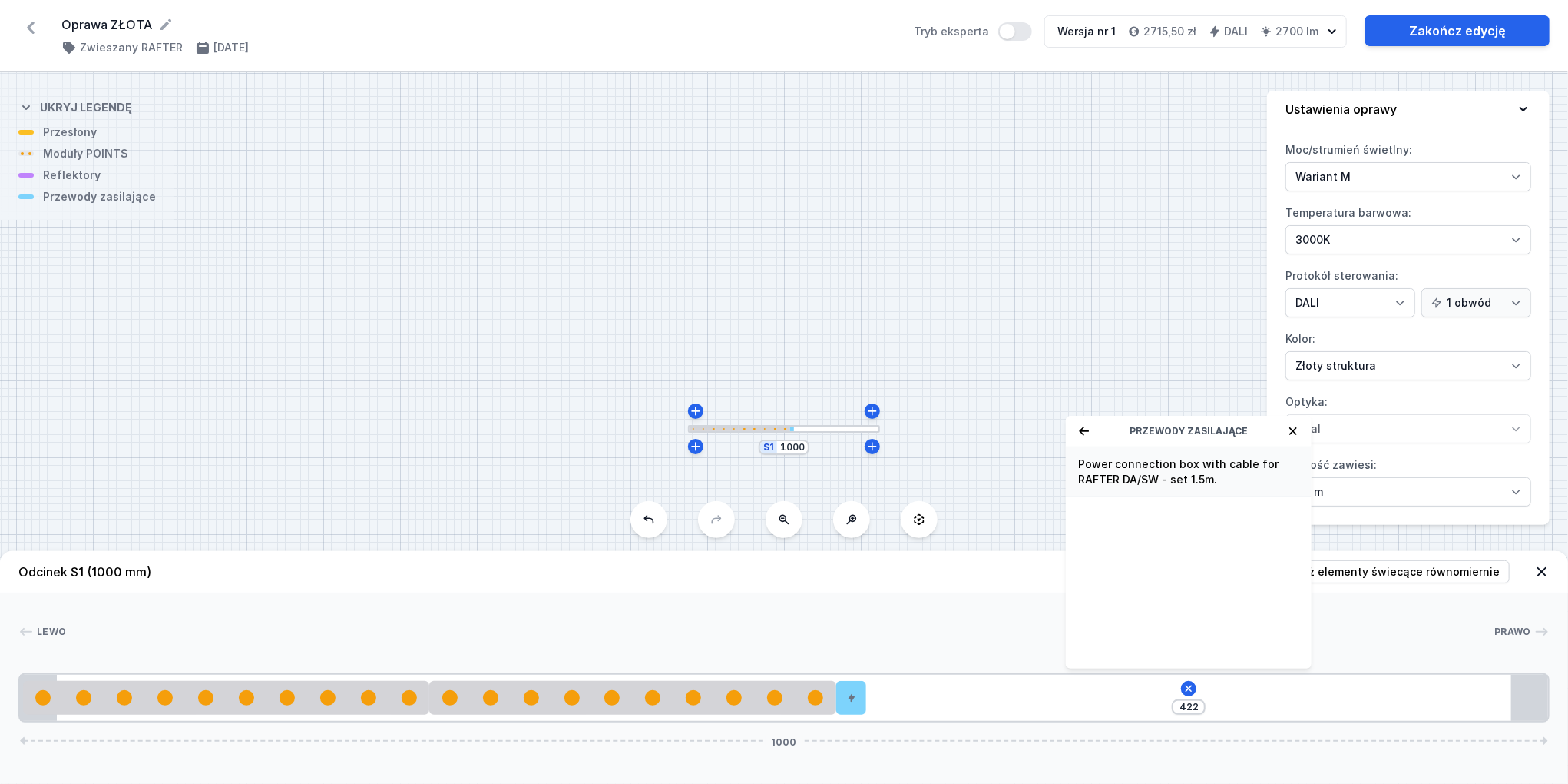
click at [1100, 469] on span "Power connection box with cable for RAFTER DA/SW - set 1.5m." at bounding box center [1189, 472] width 221 height 31
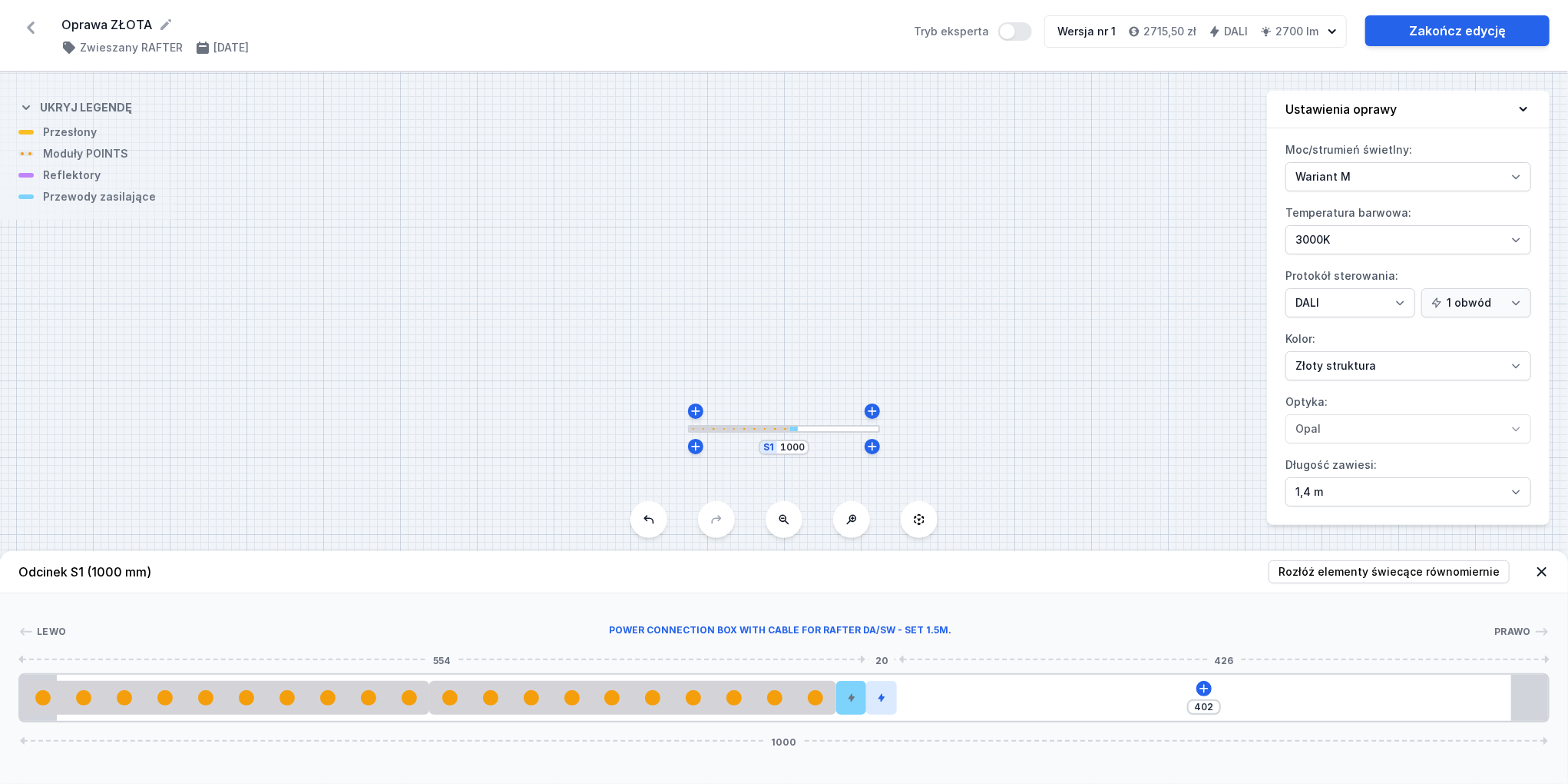
click at [878, 700] on icon at bounding box center [881, 698] width 9 height 9
click at [860, 705] on div at bounding box center [851, 698] width 31 height 34
click at [861, 655] on button at bounding box center [851, 655] width 32 height 20
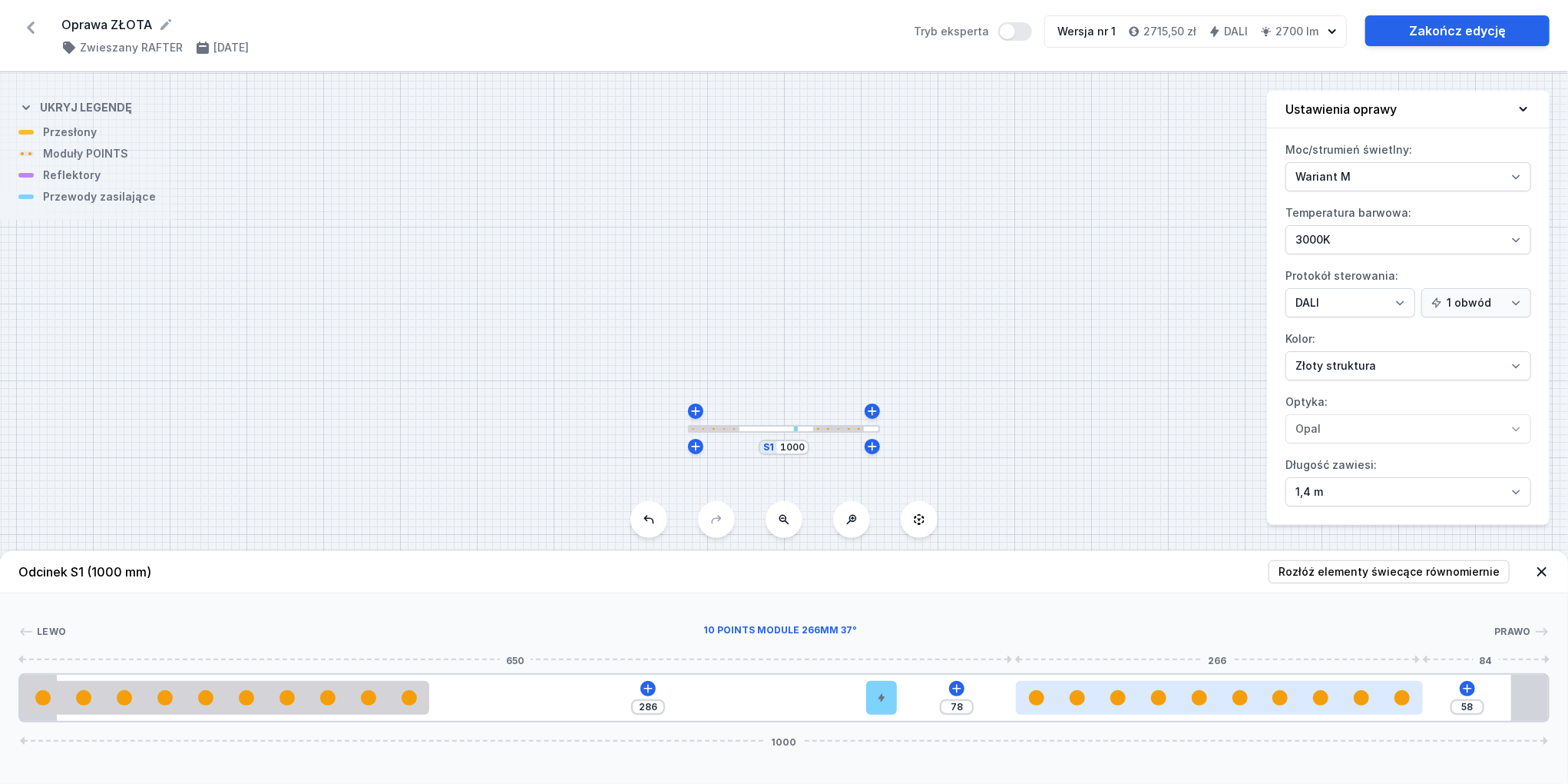
type input "54"
type input "82"
type input "50"
type input "86"
type input "33"
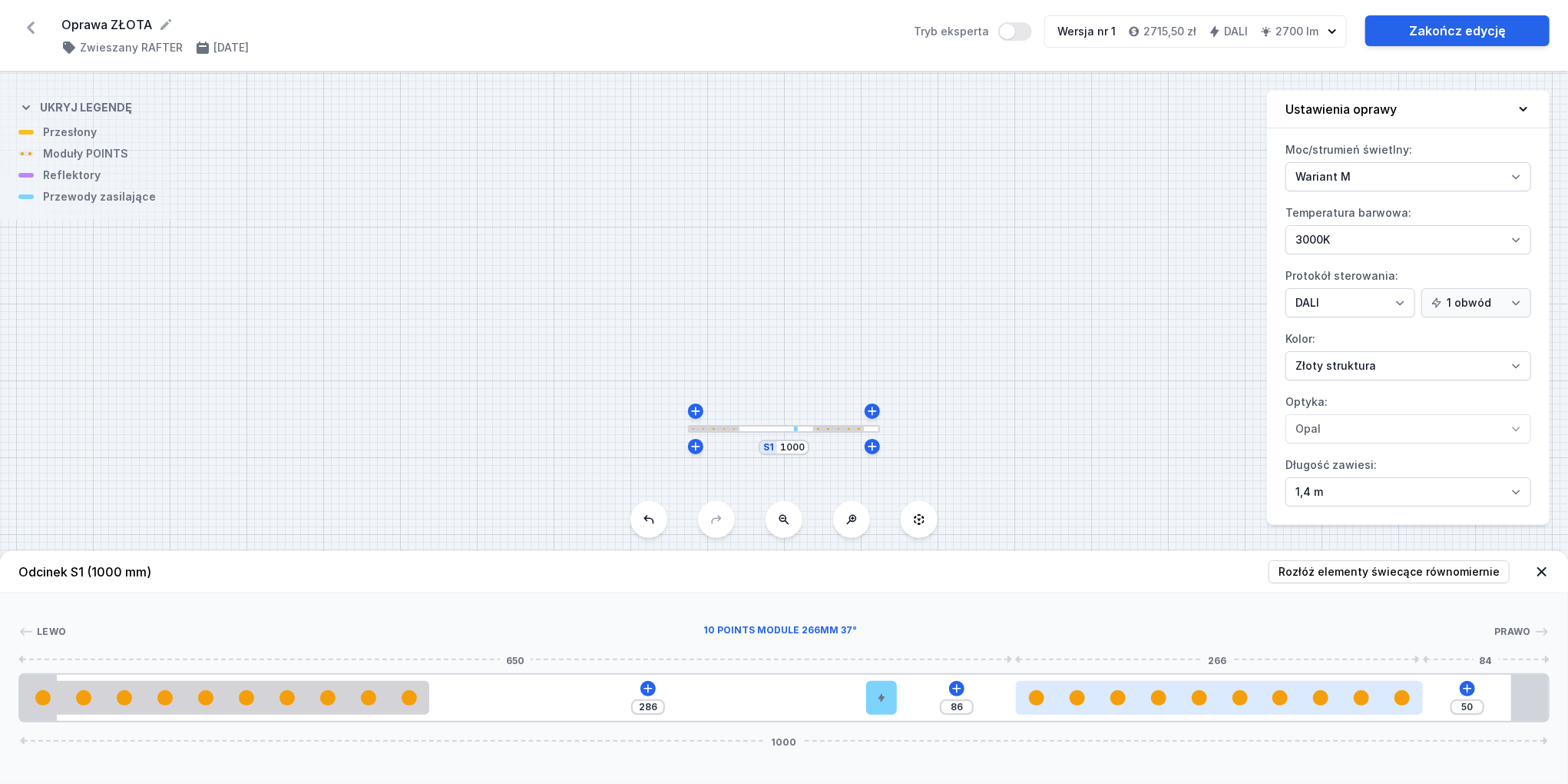
type input "103"
type input "30"
type input "106"
type input "28"
type input "108"
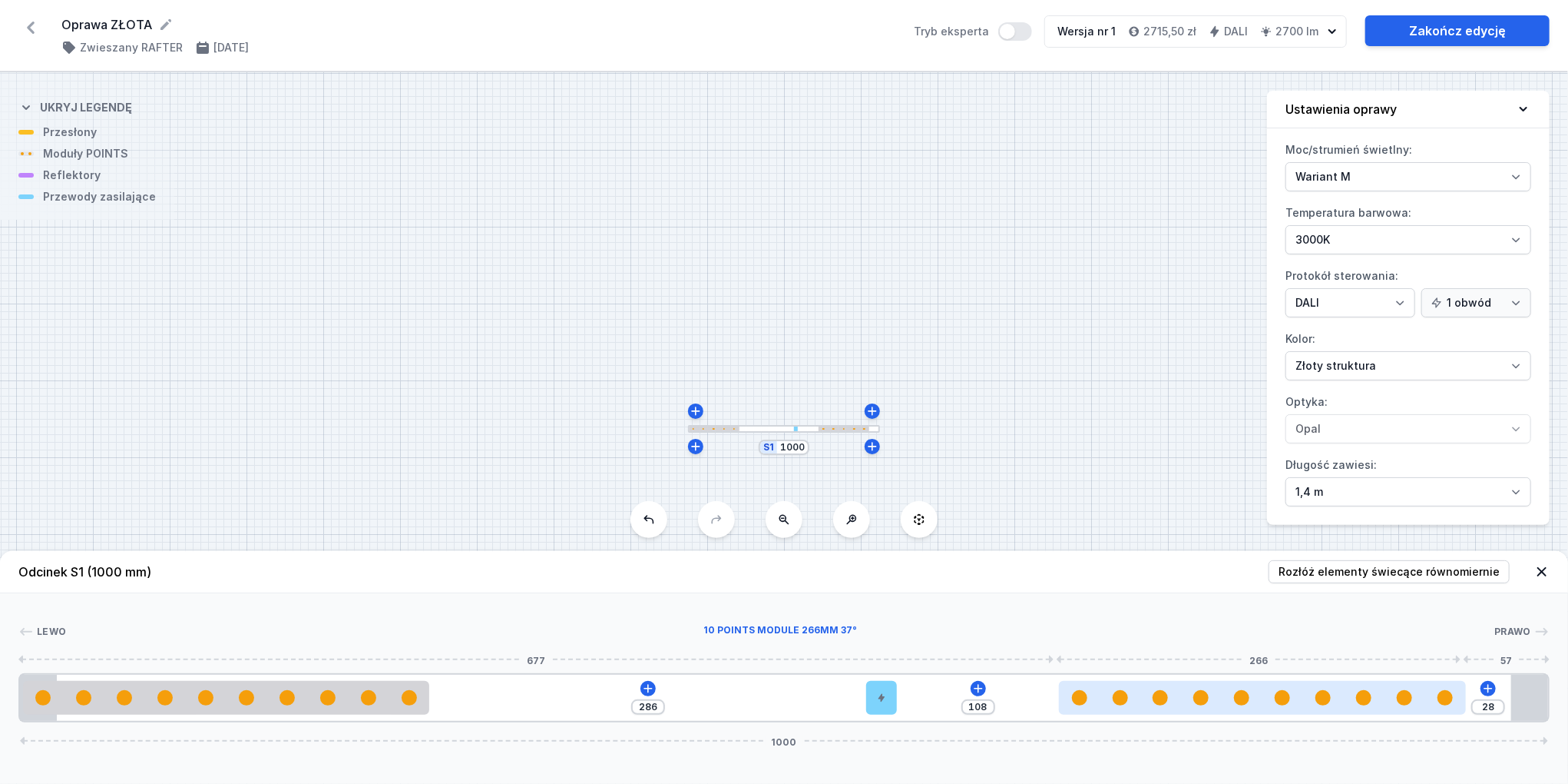
type input "27"
type input "109"
type input "26"
type input "110"
type input "25"
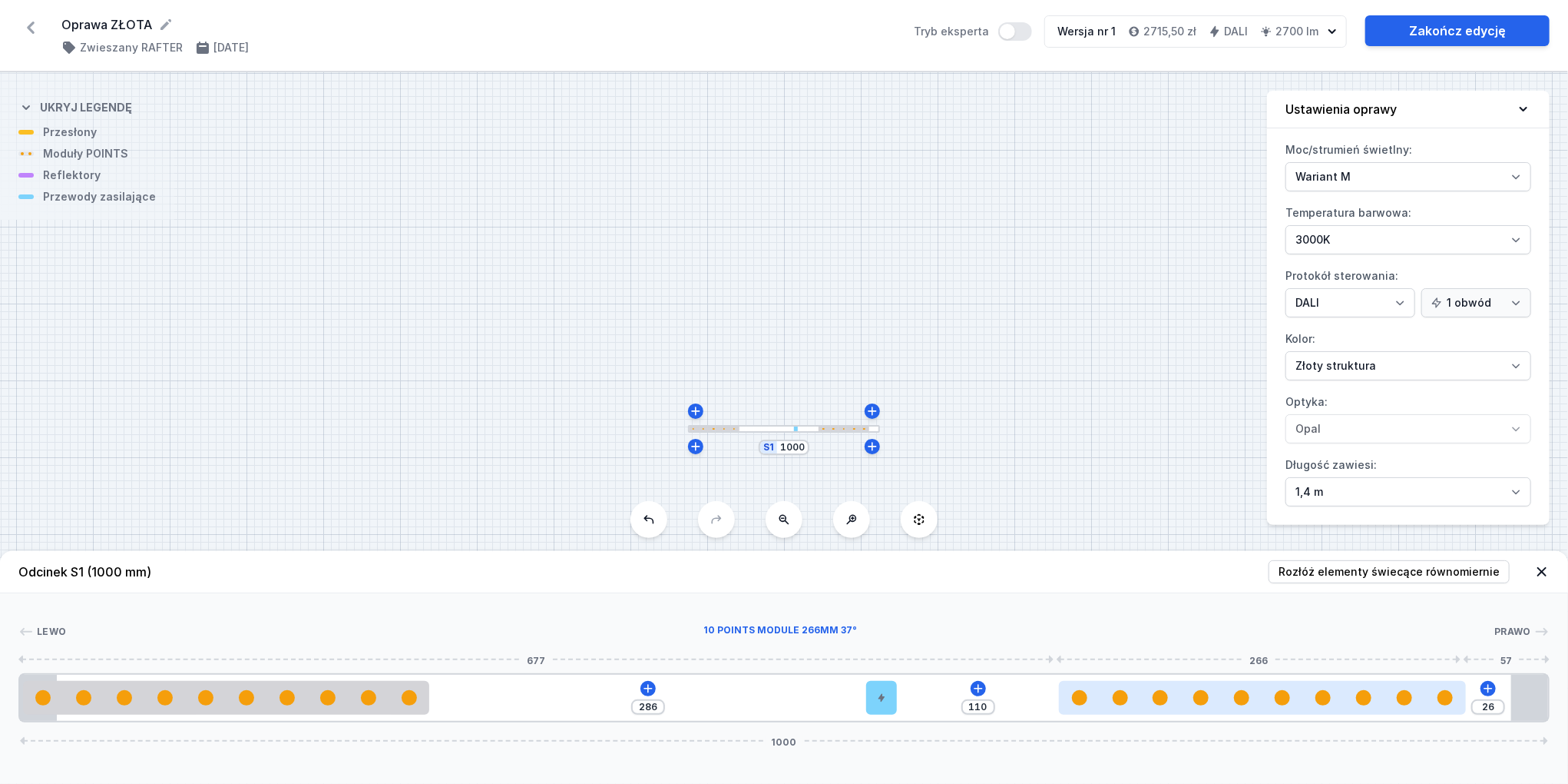
type input "111"
type input "23"
type input "113"
type input "19"
type input "117"
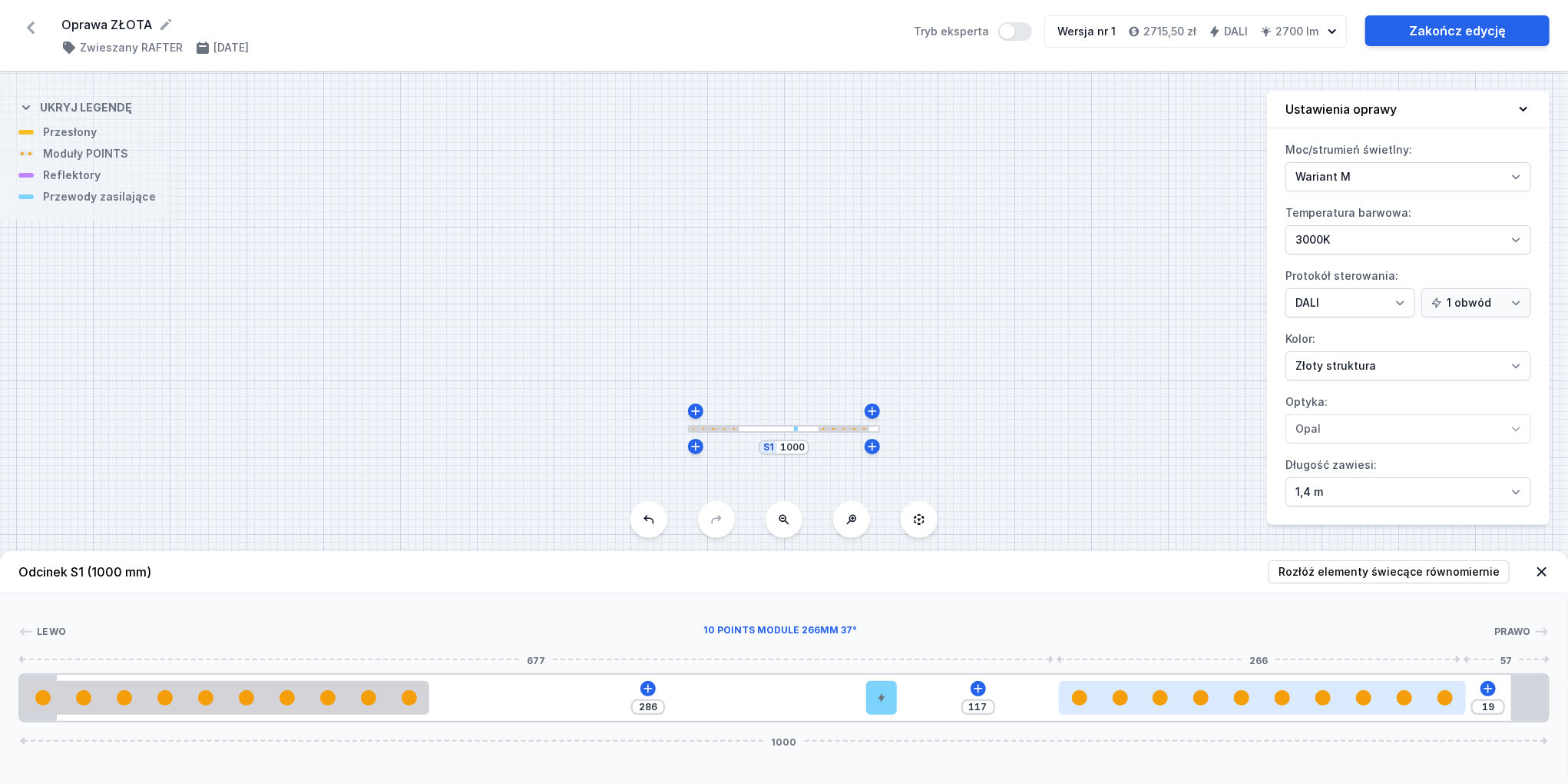
type input "18"
type input "118"
type input "15"
type input "121"
type input "13"
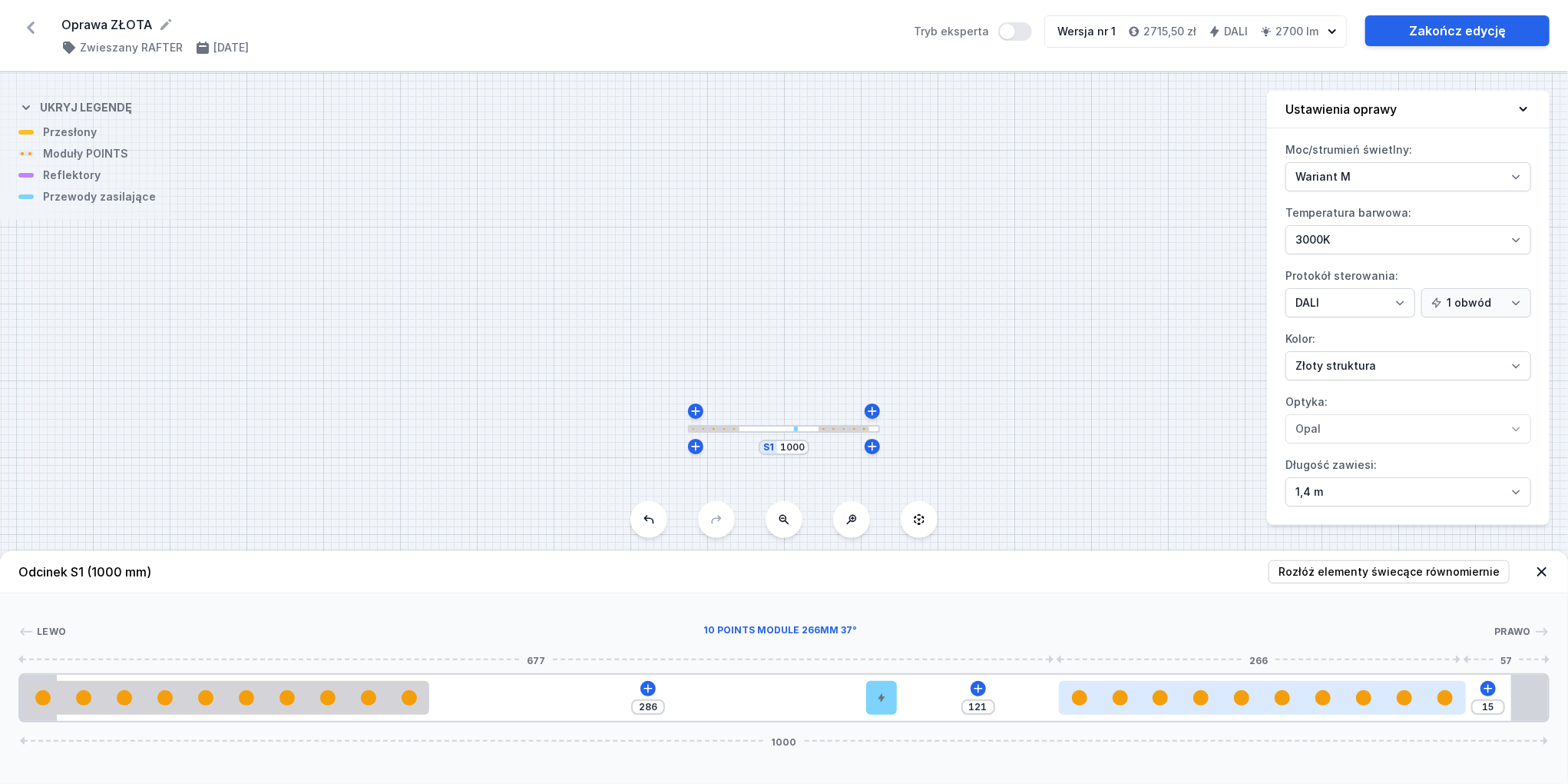
type input "123"
type input "11"
type input "158"
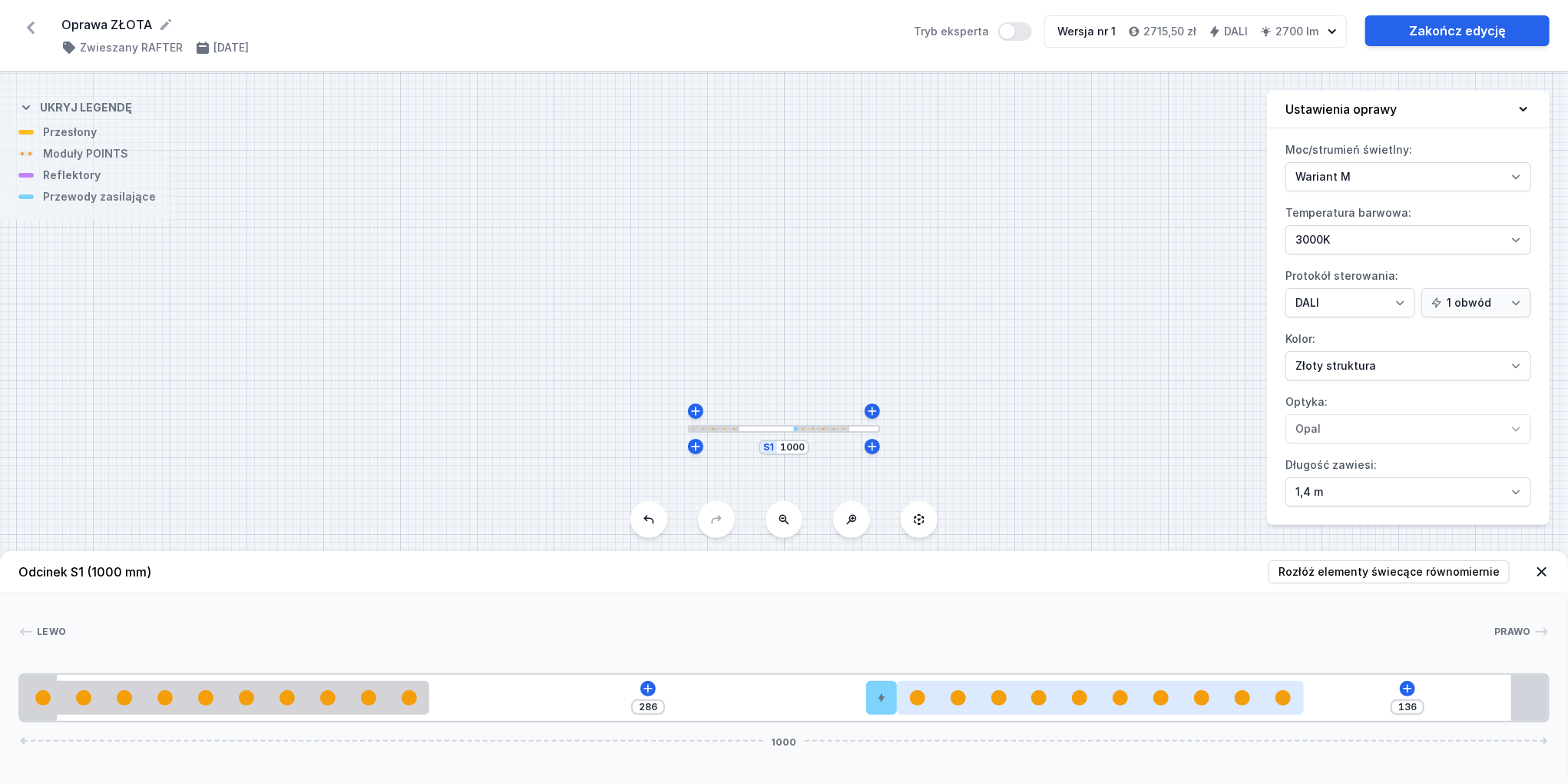
drag, startPoint x: 731, startPoint y: 695, endPoint x: 1299, endPoint y: 697, distance: 568.0
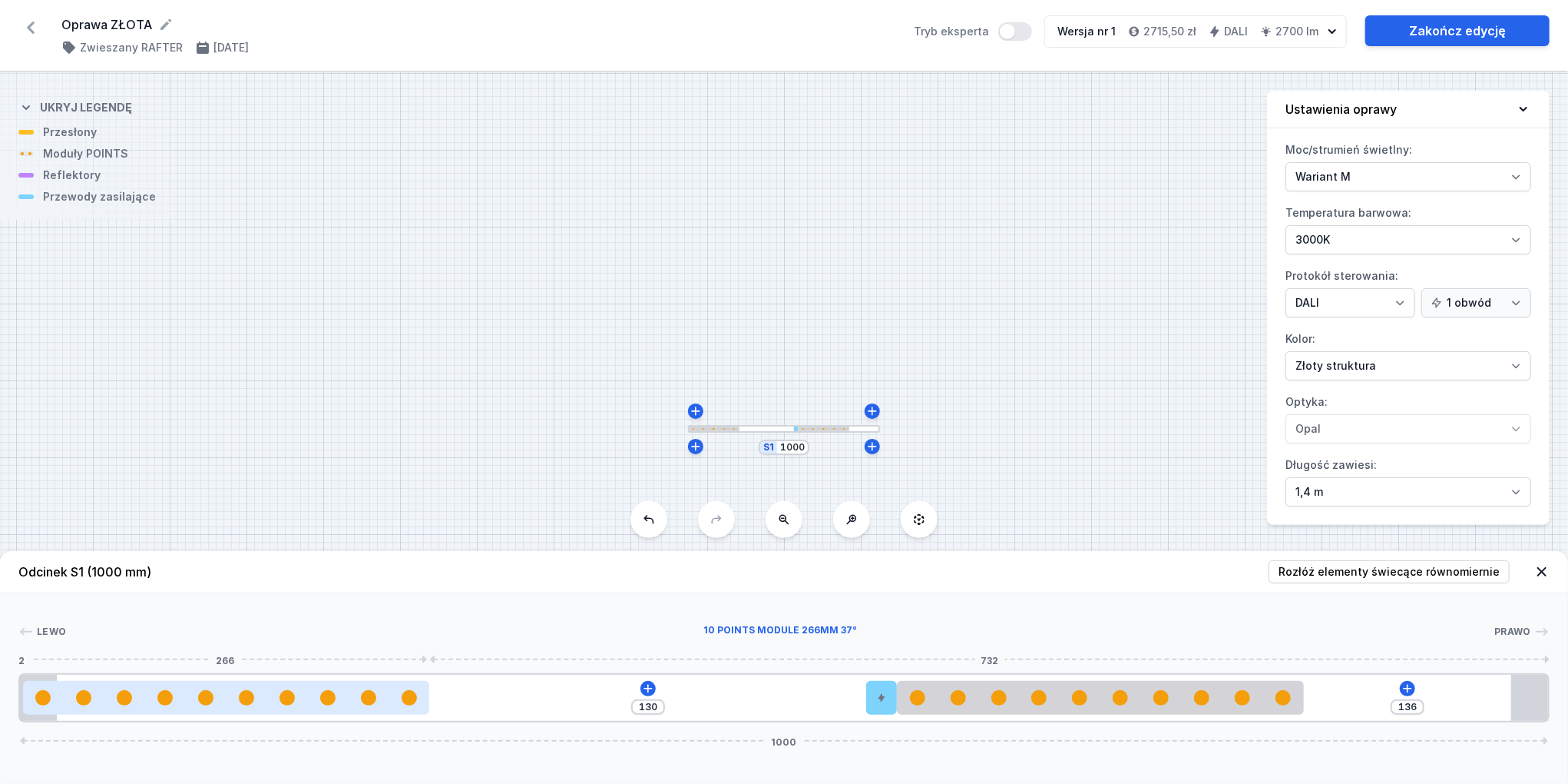
type input "128"
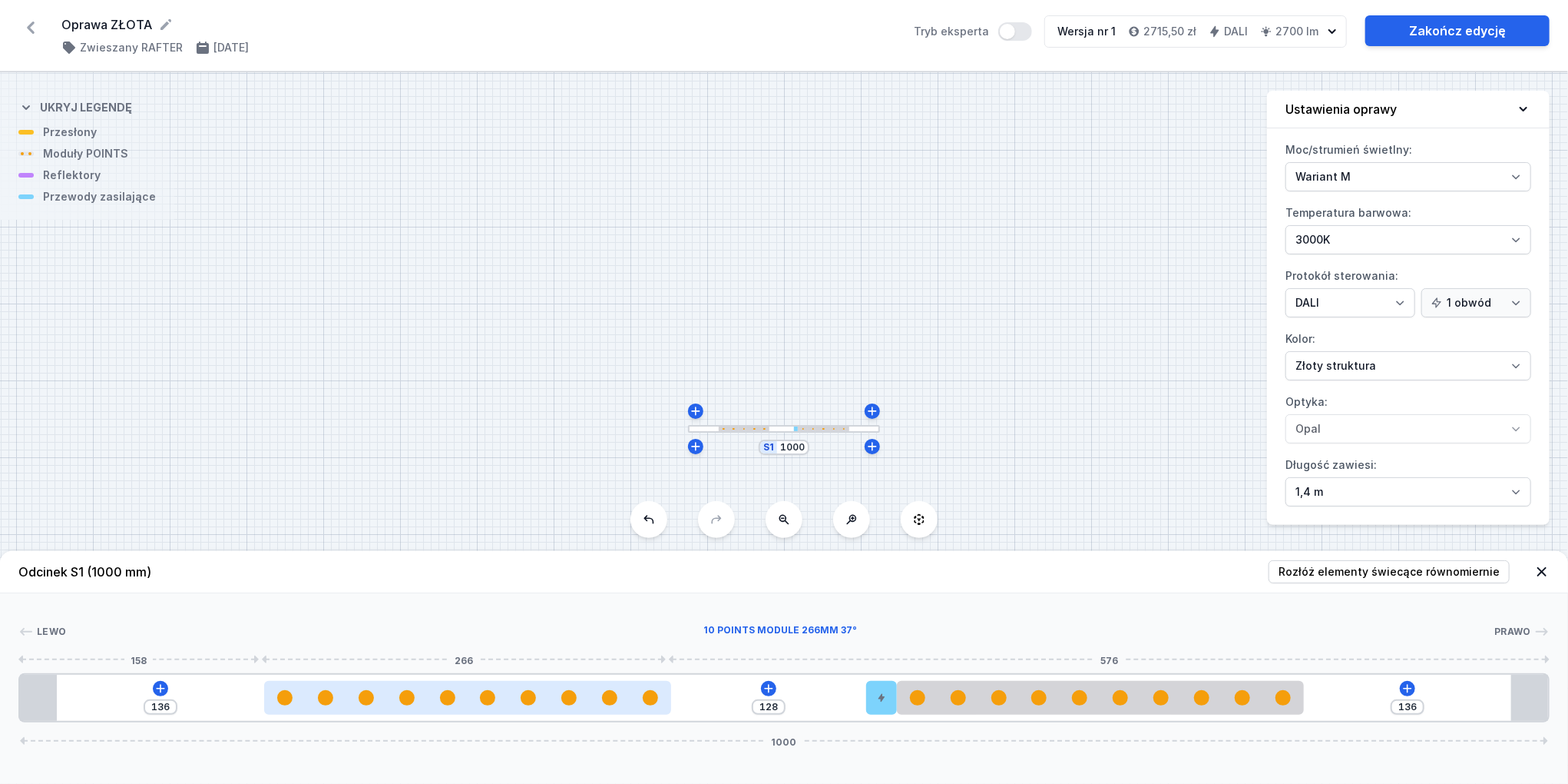
drag, startPoint x: 299, startPoint y: 702, endPoint x: 519, endPoint y: 709, distance: 220.1
click at [519, 709] on div at bounding box center [467, 698] width 406 height 34
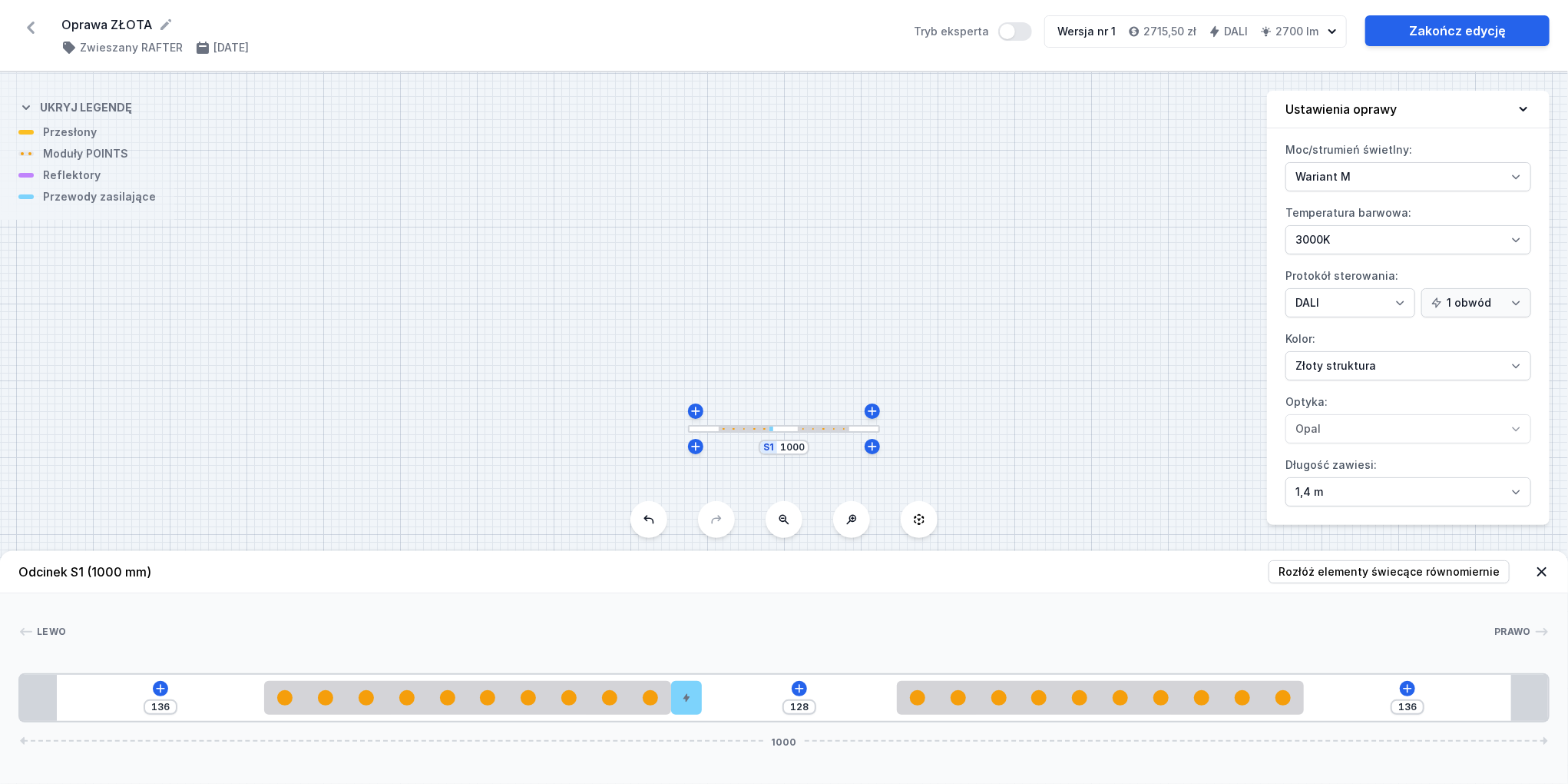
drag, startPoint x: 876, startPoint y: 705, endPoint x: 778, endPoint y: 701, distance: 98.1
click at [778, 701] on div "136 128 136 1000" at bounding box center [784, 698] width 1531 height 49
click at [1447, 575] on span "Rozłóż elementy świecące równomiernie" at bounding box center [1389, 571] width 221 height 15
type input "132"
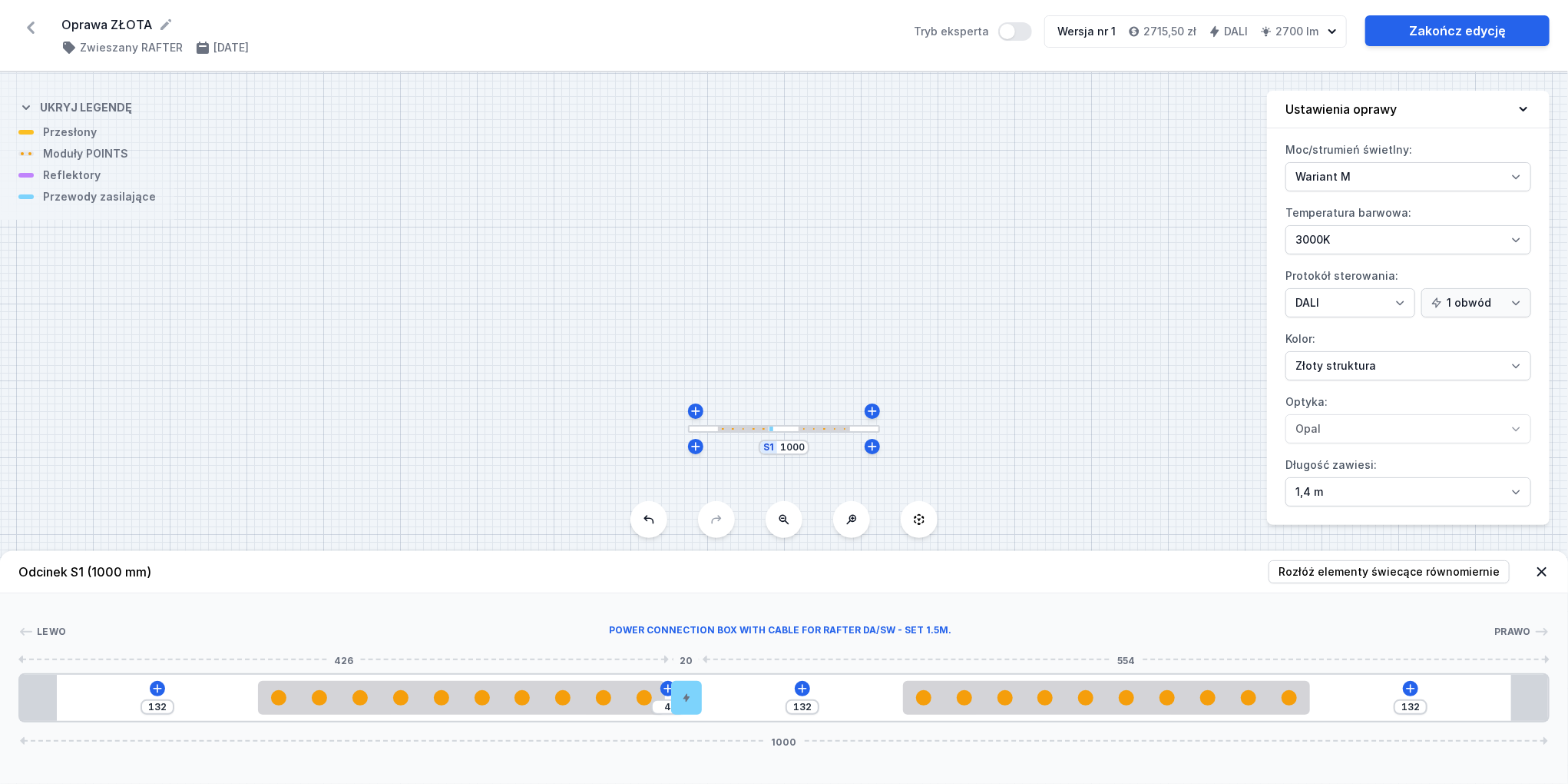
type input "136"
drag, startPoint x: 680, startPoint y: 703, endPoint x: 764, endPoint y: 702, distance: 84.0
click at [764, 703] on div "132 136 132 1000" at bounding box center [784, 698] width 1531 height 49
drag, startPoint x: 685, startPoint y: 695, endPoint x: 777, endPoint y: 697, distance: 92.0
click at [777, 697] on div "132 136 132 1000" at bounding box center [784, 698] width 1531 height 49
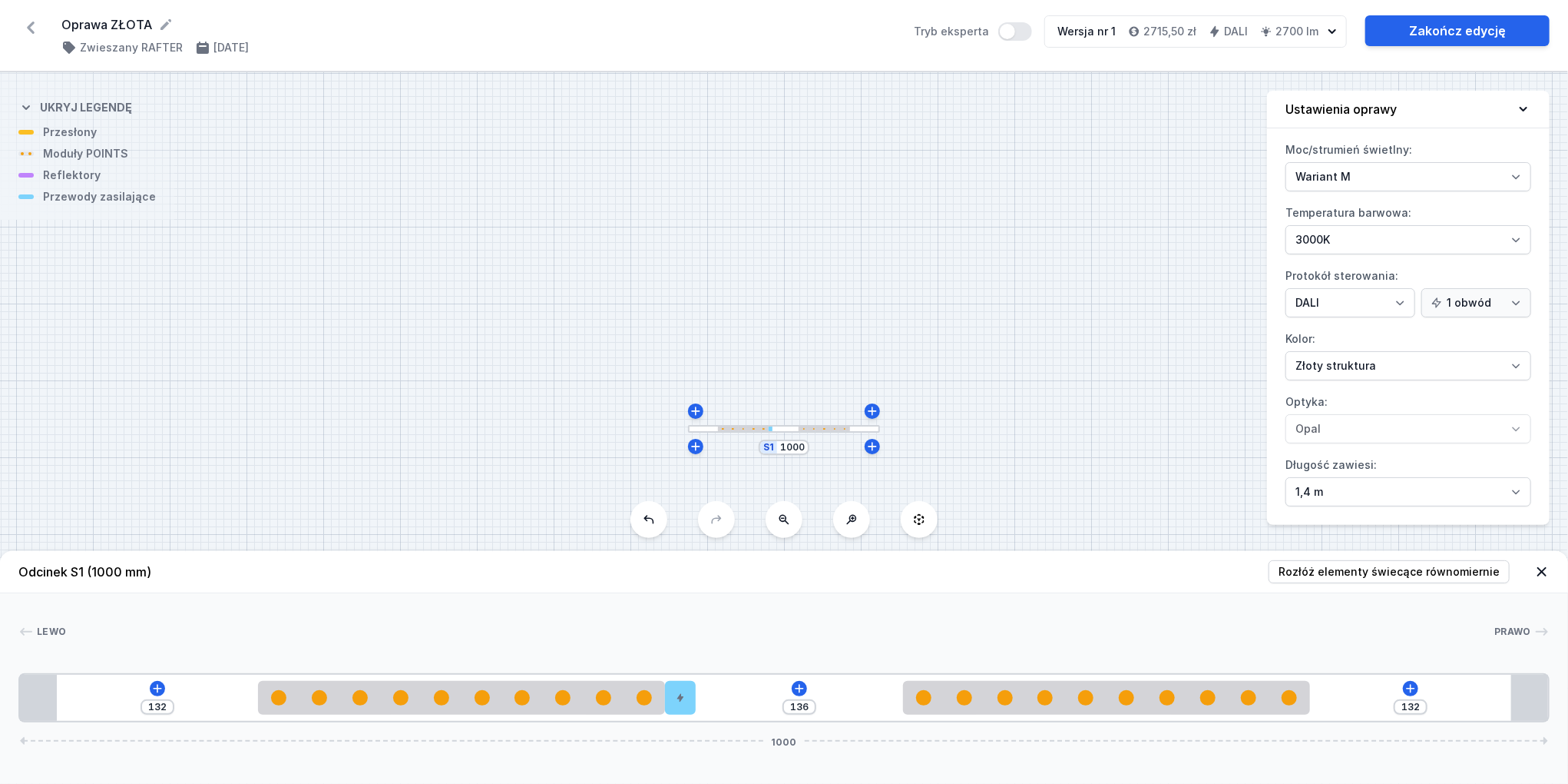
drag, startPoint x: 674, startPoint y: 695, endPoint x: 764, endPoint y: 695, distance: 90.0
click at [762, 695] on div "132 136 132 1000" at bounding box center [784, 698] width 1531 height 49
click at [768, 694] on div "132 136 132 1000" at bounding box center [784, 698] width 1531 height 49
drag, startPoint x: 674, startPoint y: 700, endPoint x: 764, endPoint y: 695, distance: 90.1
click at [764, 695] on div "132 136 132 1000" at bounding box center [784, 698] width 1531 height 49
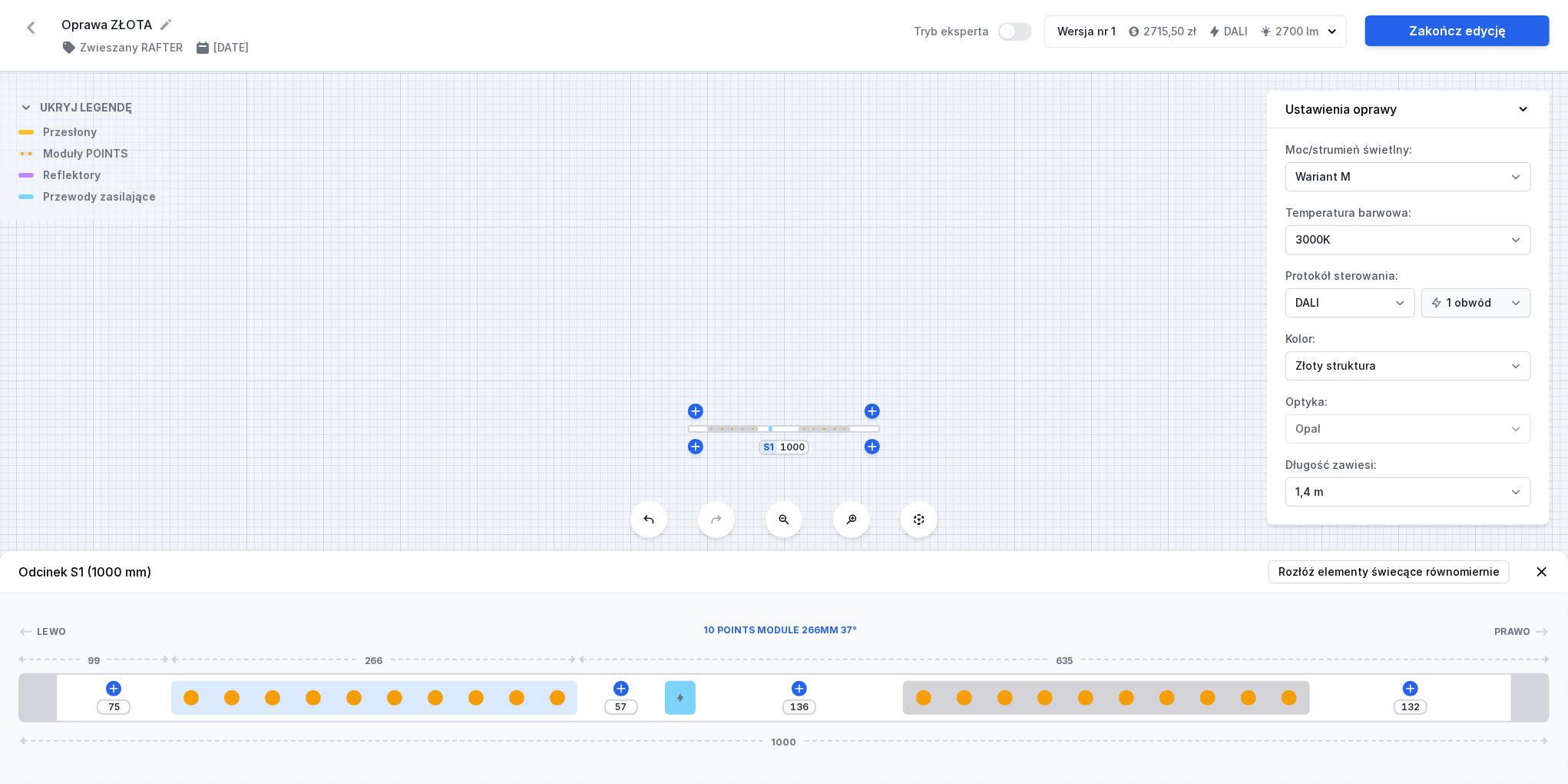
type input "74"
type input "58"
type input "73"
type input "59"
type input "71"
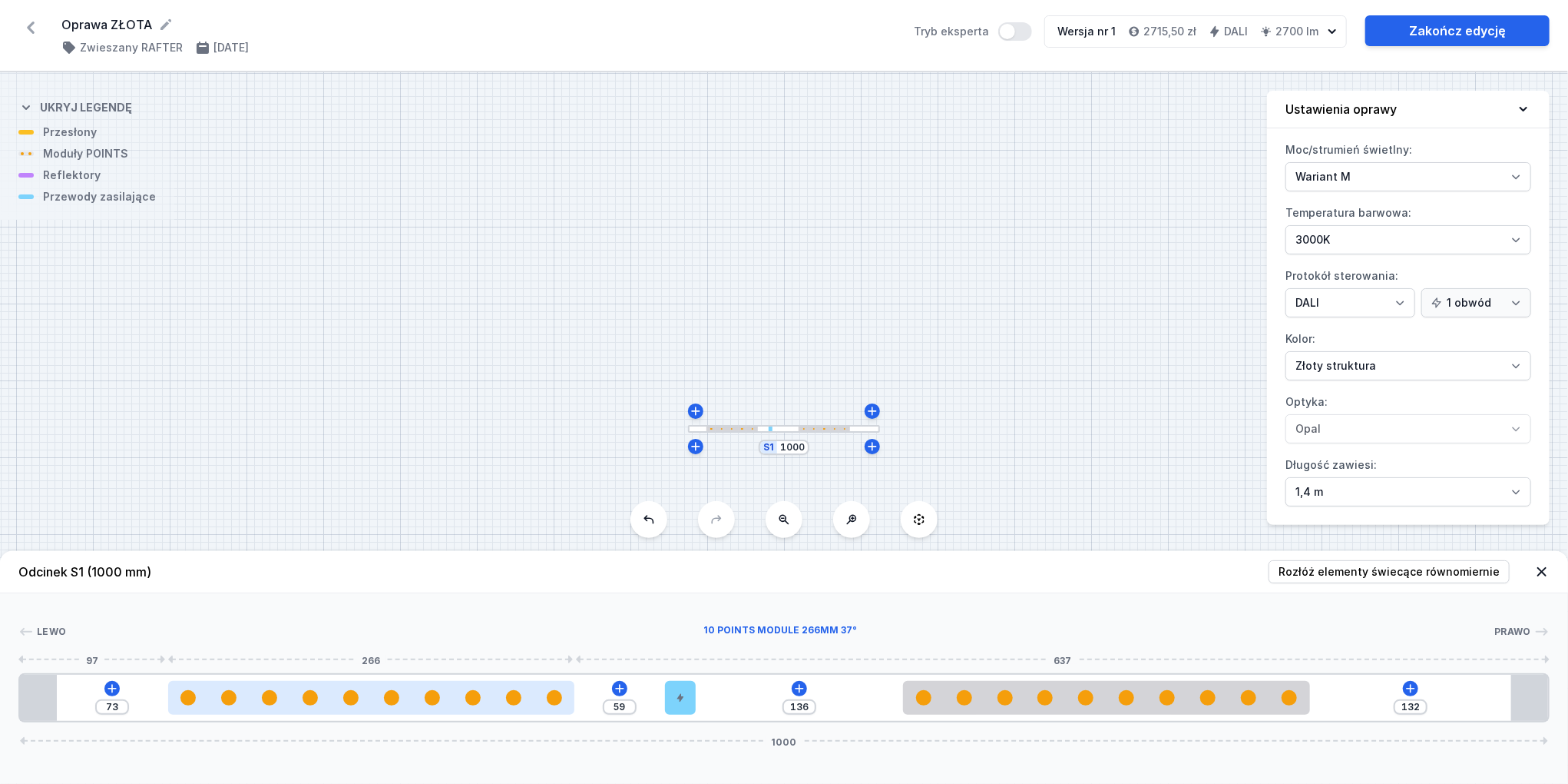
type input "61"
type input "68"
type input "64"
type input "65"
type input "67"
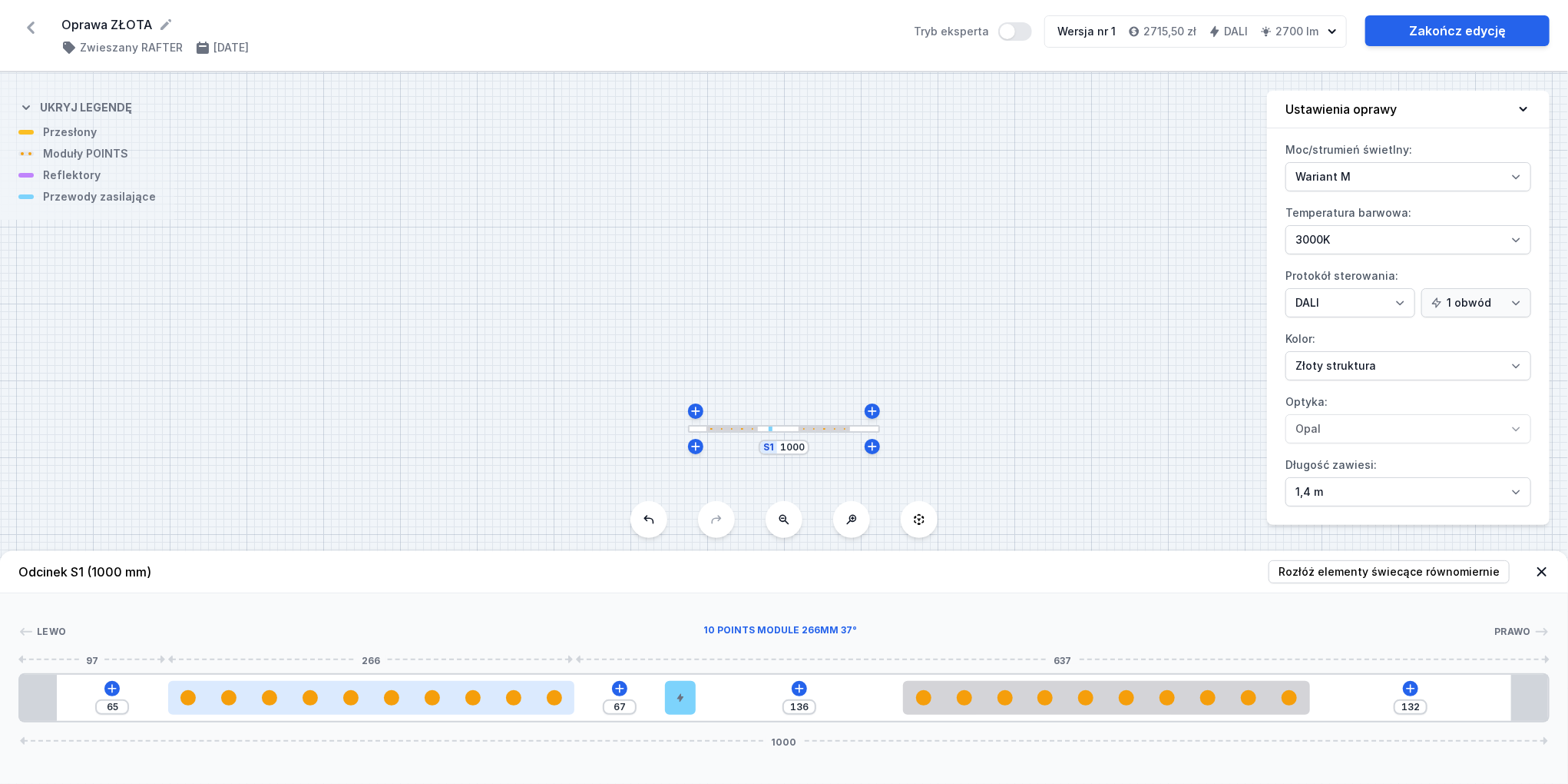
type input "62"
type input "70"
type input "58"
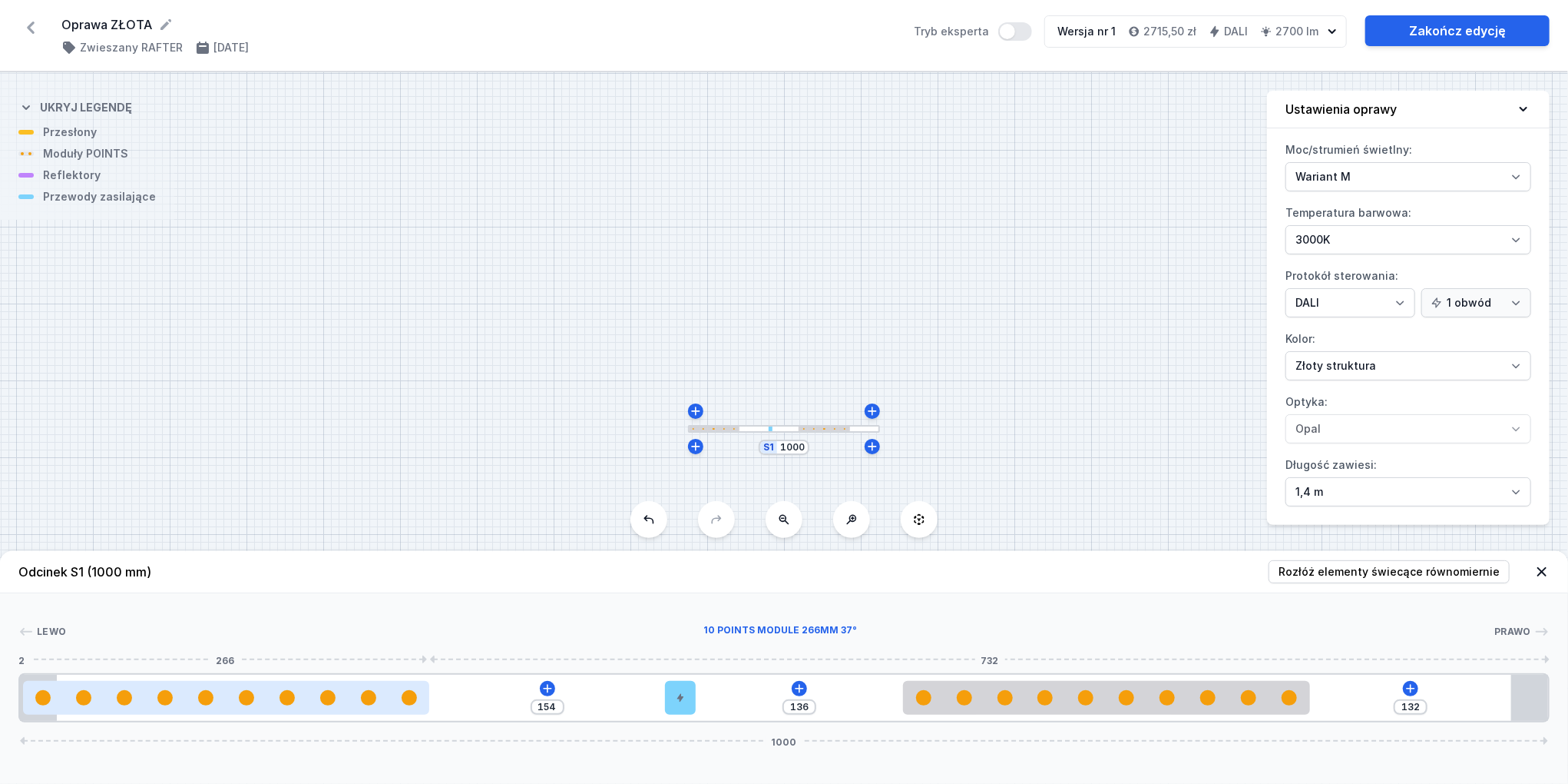
drag, startPoint x: 472, startPoint y: 703, endPoint x: 298, endPoint y: 703, distance: 174.0
click at [298, 703] on div at bounding box center [226, 698] width 406 height 15
click at [350, 700] on div at bounding box center [226, 698] width 406 height 15
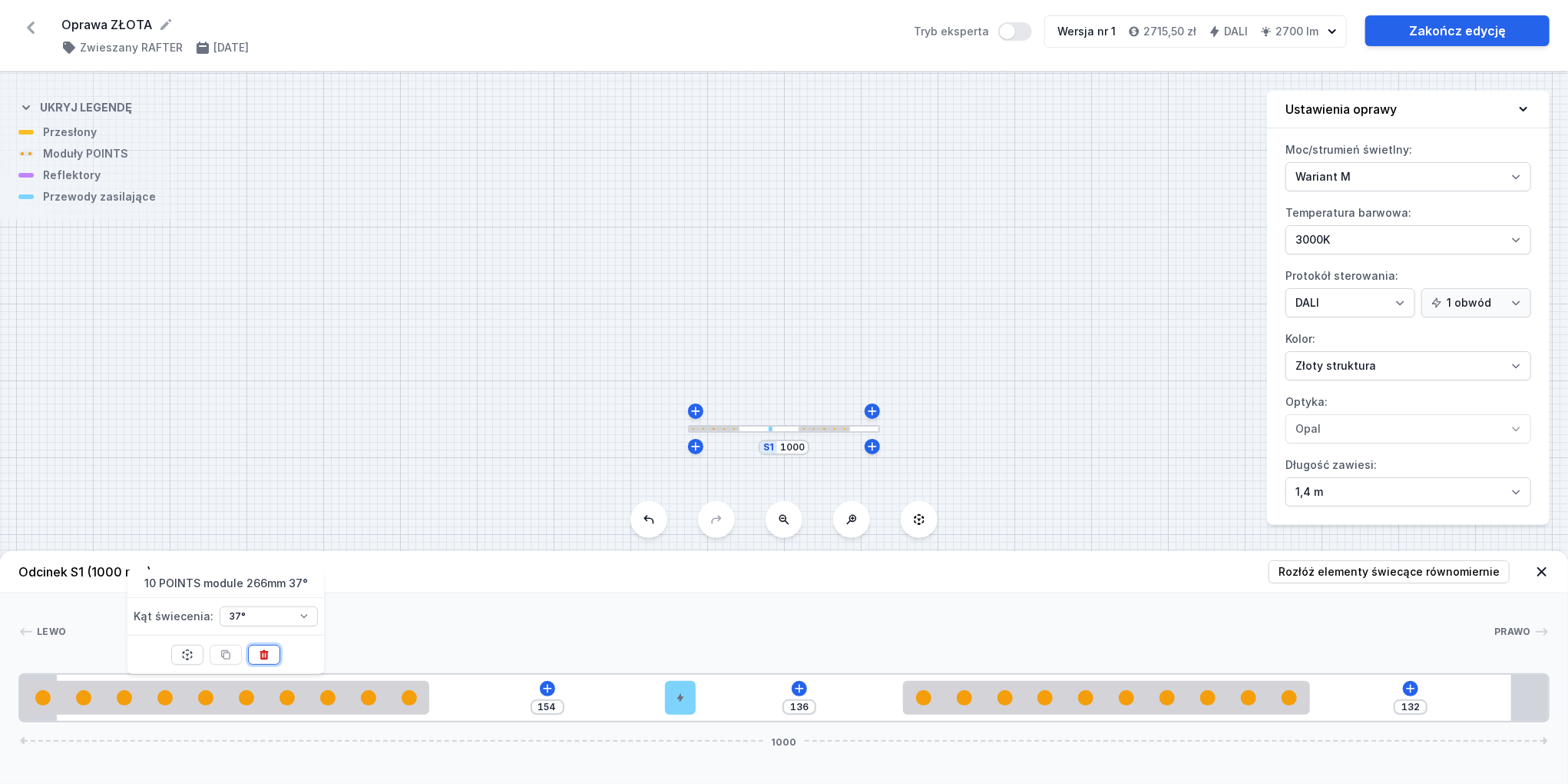
click at [264, 648] on icon at bounding box center [264, 655] width 12 height 12
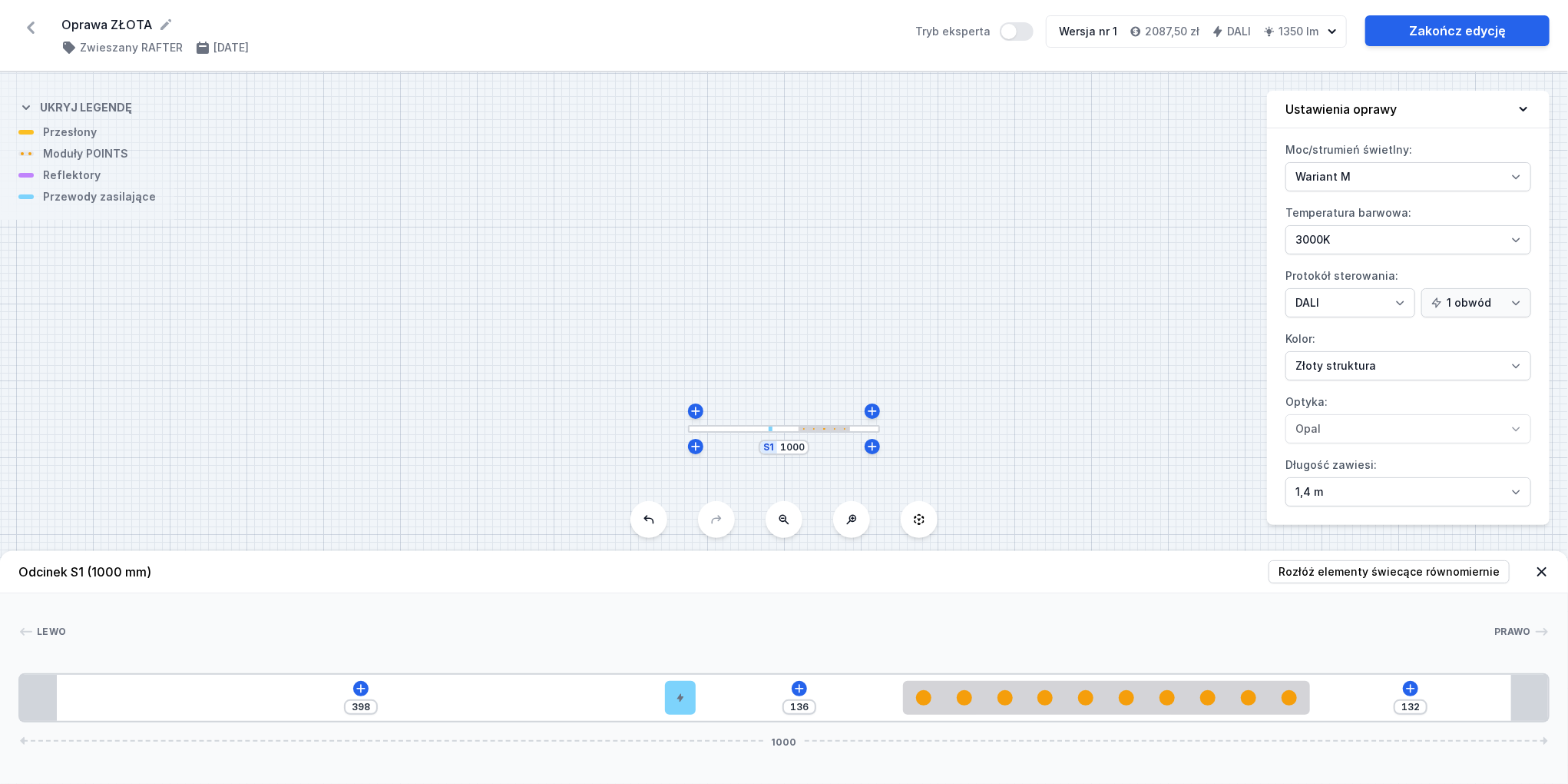
click at [378, 691] on div "398 136 132 1000" at bounding box center [784, 698] width 1531 height 49
click at [363, 683] on icon at bounding box center [361, 689] width 12 height 12
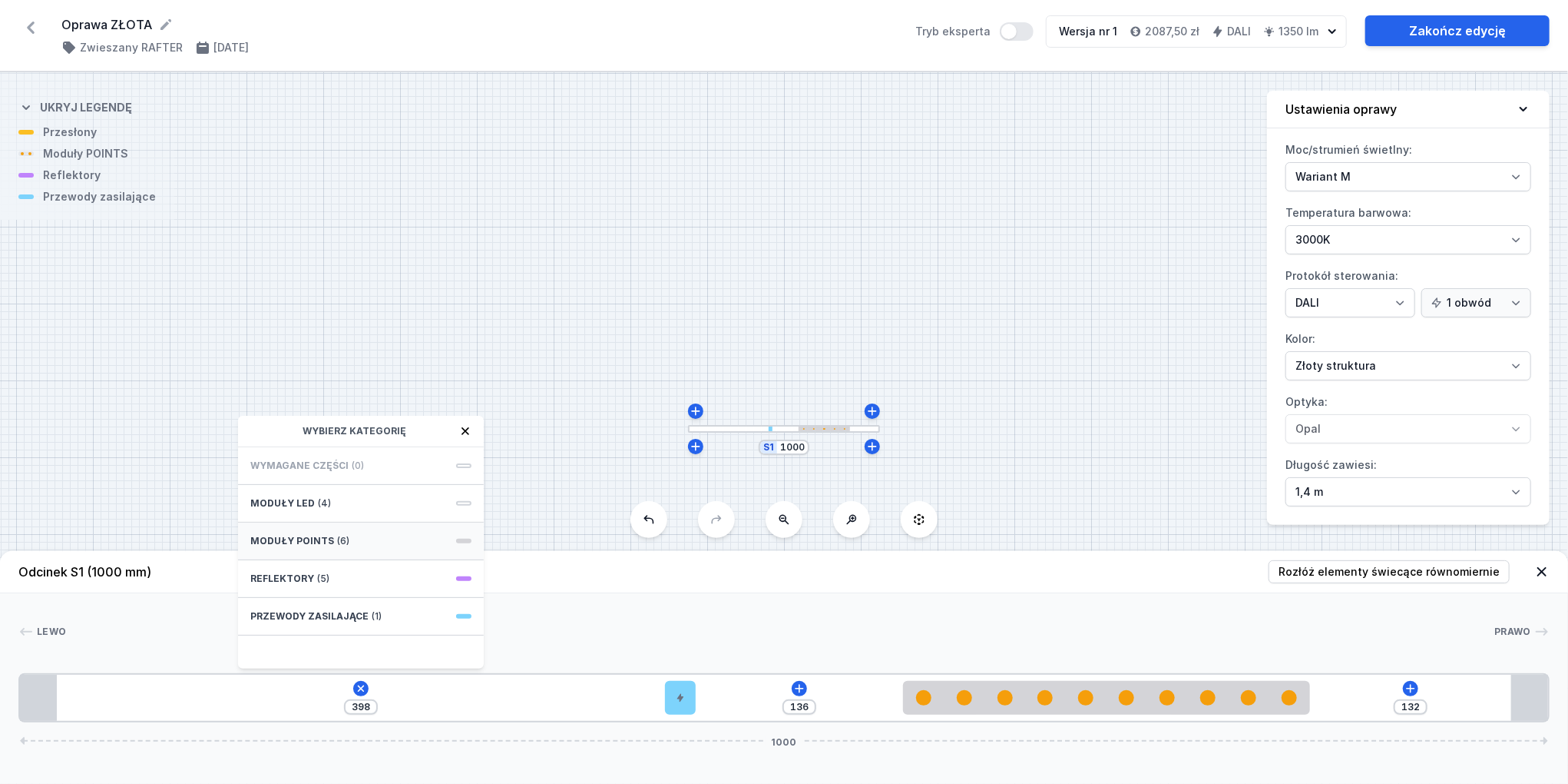
click at [344, 534] on div "Moduły POINTS (6)" at bounding box center [360, 541] width 246 height 38
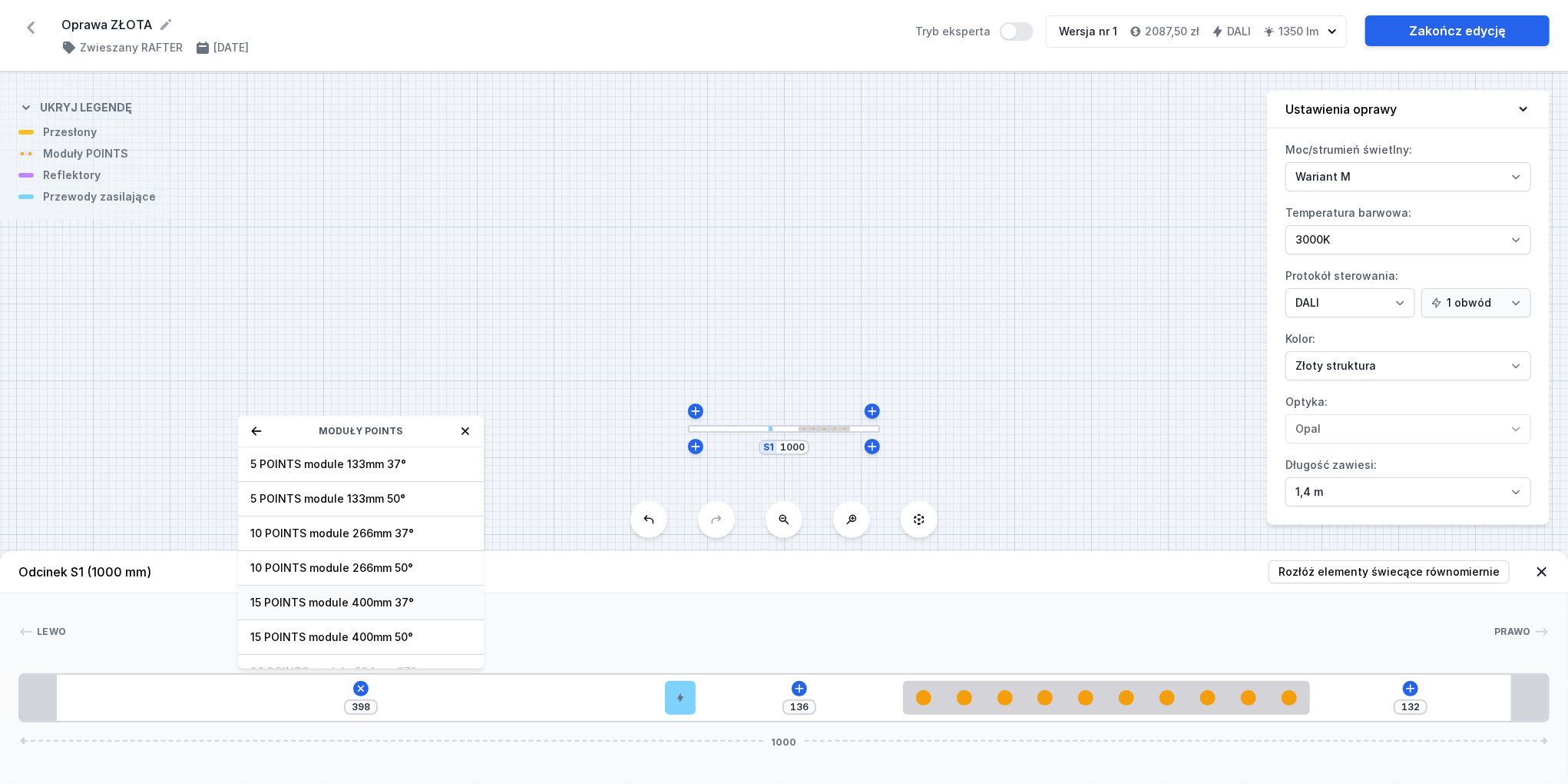
click at [364, 601] on span "15 POINTS module 400mm 37°" at bounding box center [360, 602] width 221 height 15
type input "20"
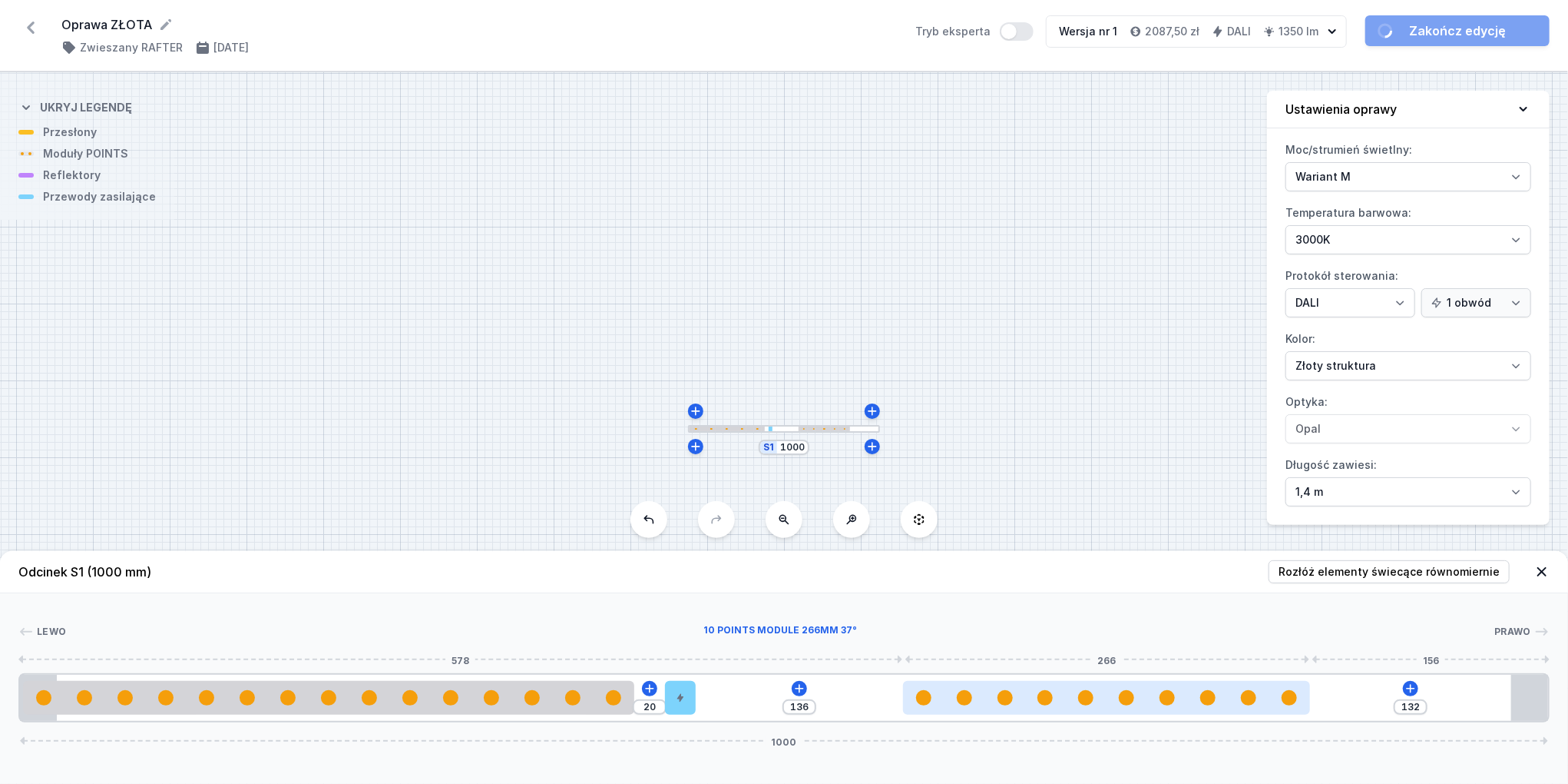
click at [1068, 694] on div at bounding box center [1106, 698] width 406 height 15
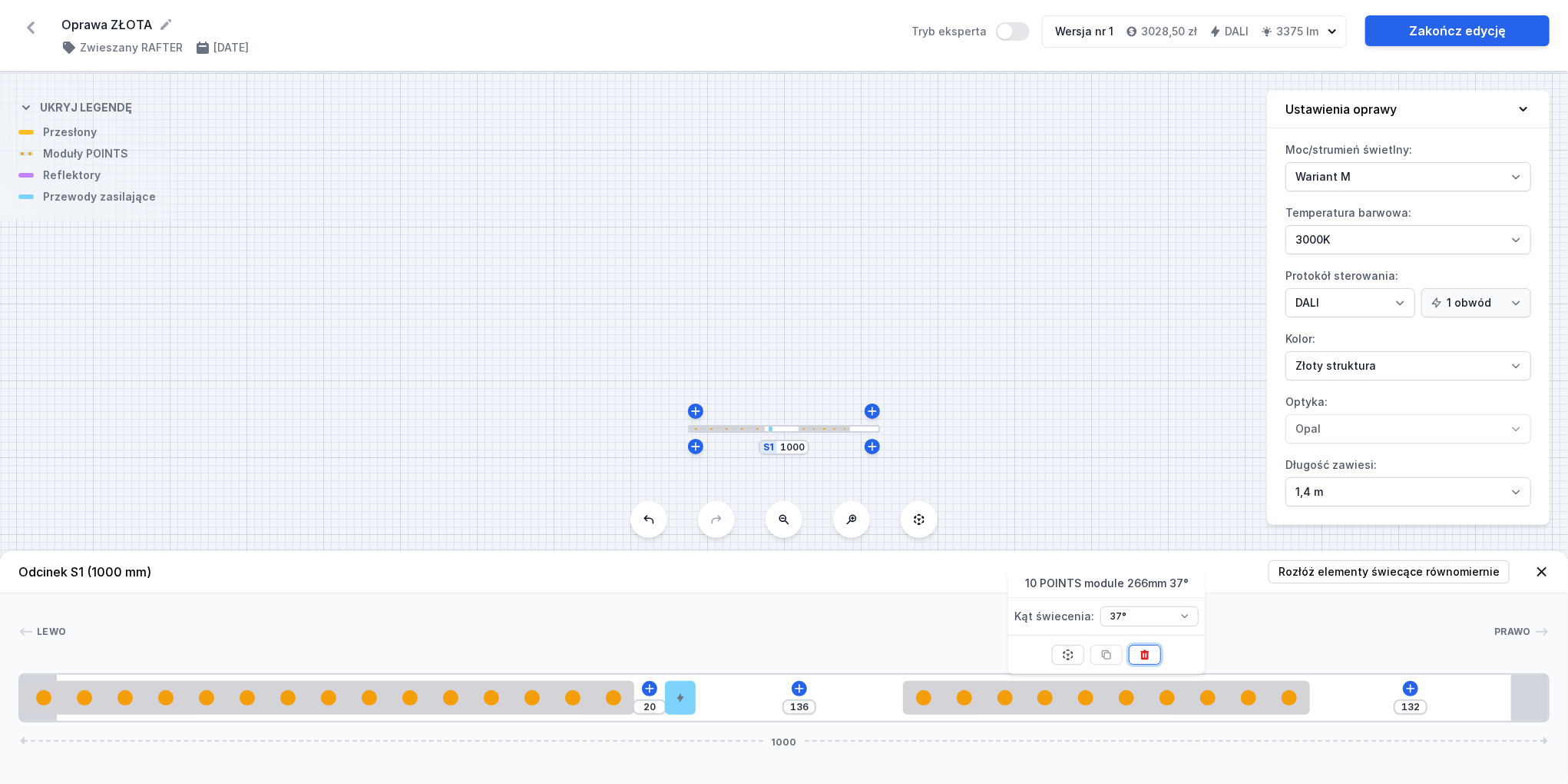
click at [1150, 657] on icon at bounding box center [1145, 655] width 12 height 12
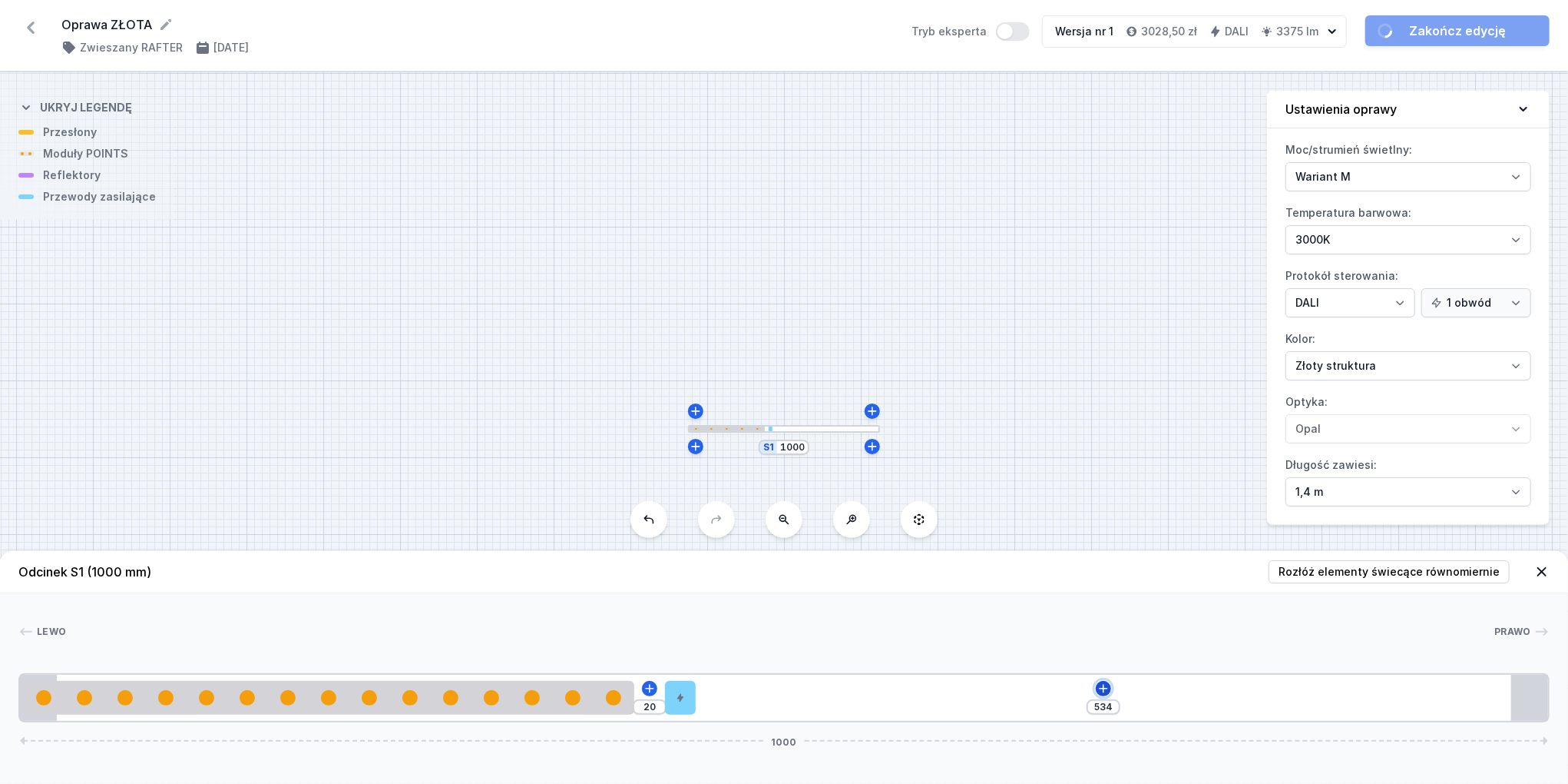
click at [1102, 685] on icon at bounding box center [1104, 689] width 12 height 12
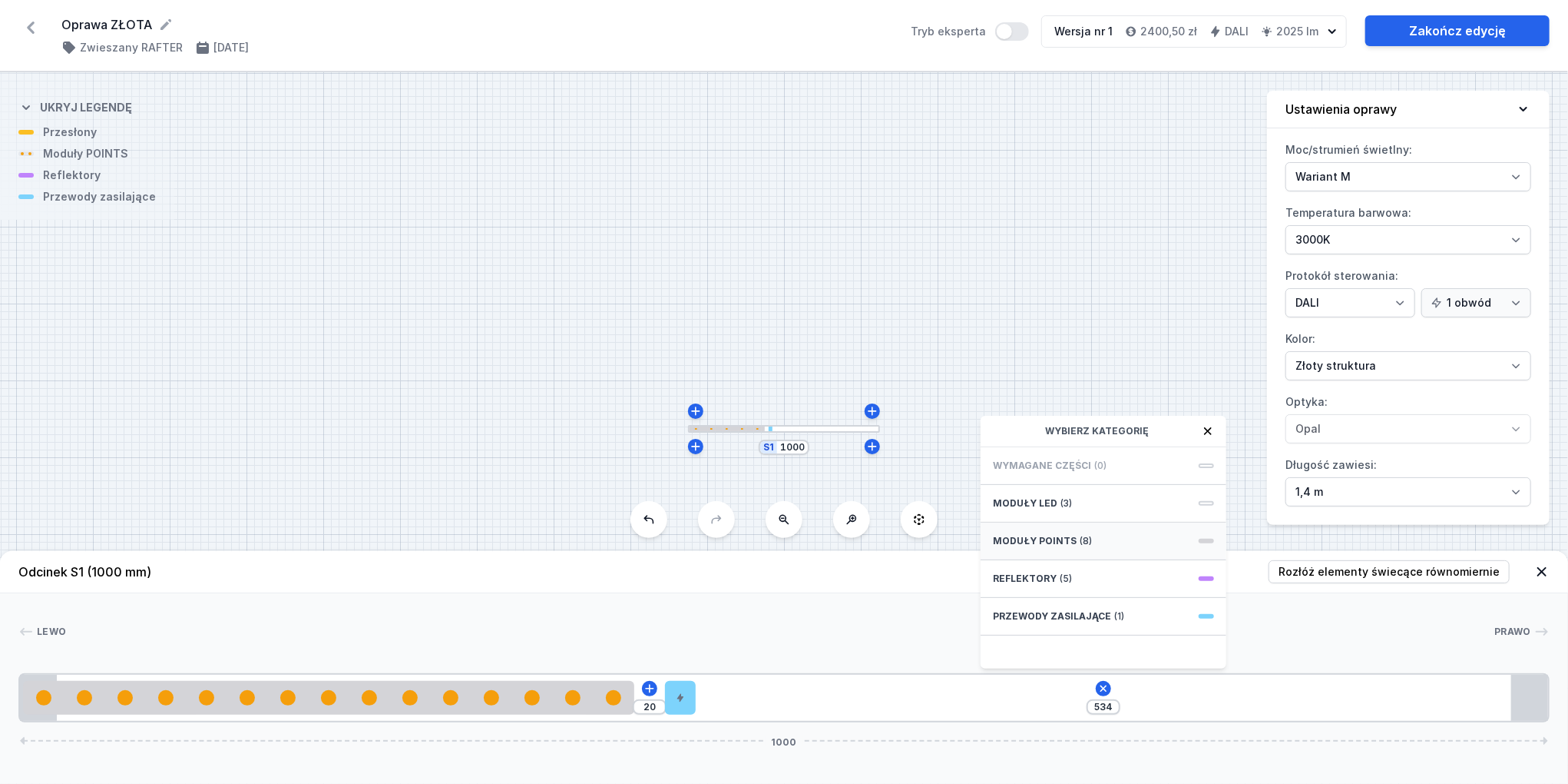
click at [1065, 543] on span "Moduły POINTS" at bounding box center [1035, 541] width 84 height 12
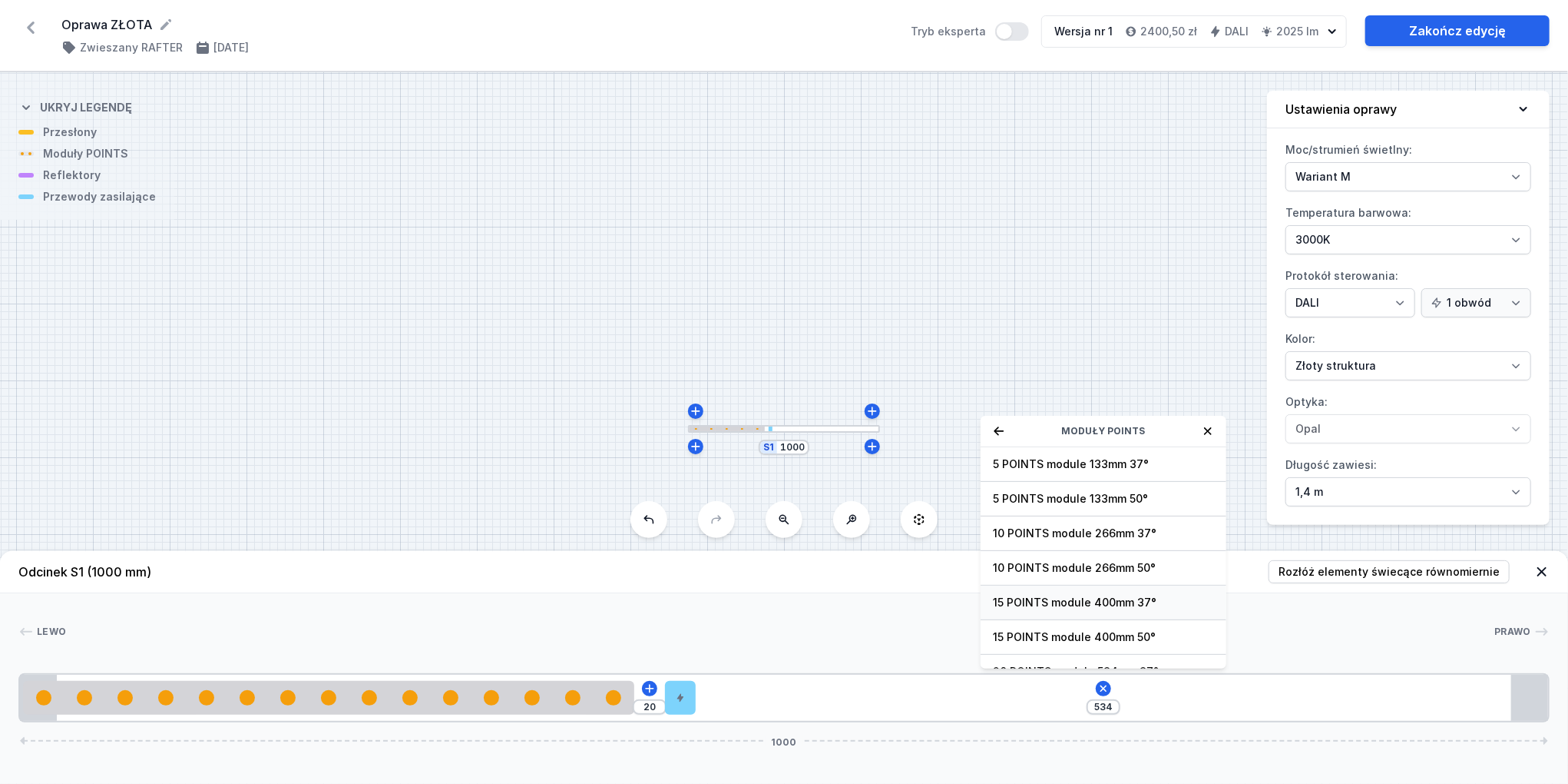
click at [1060, 608] on span "15 POINTS module 400mm 37°" at bounding box center [1103, 602] width 221 height 15
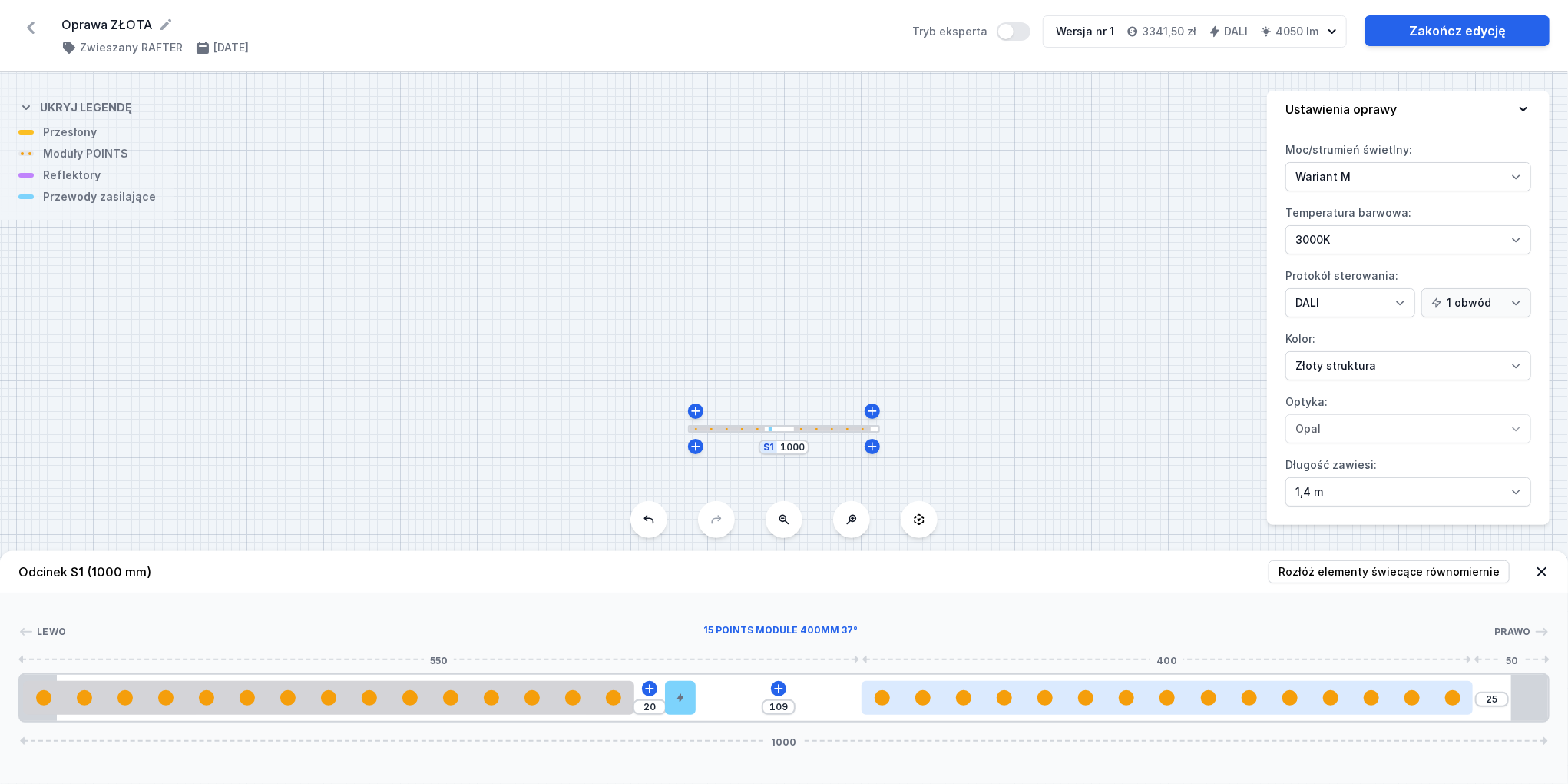
type input "24"
type input "110"
type input "22"
type input "112"
type input "20"
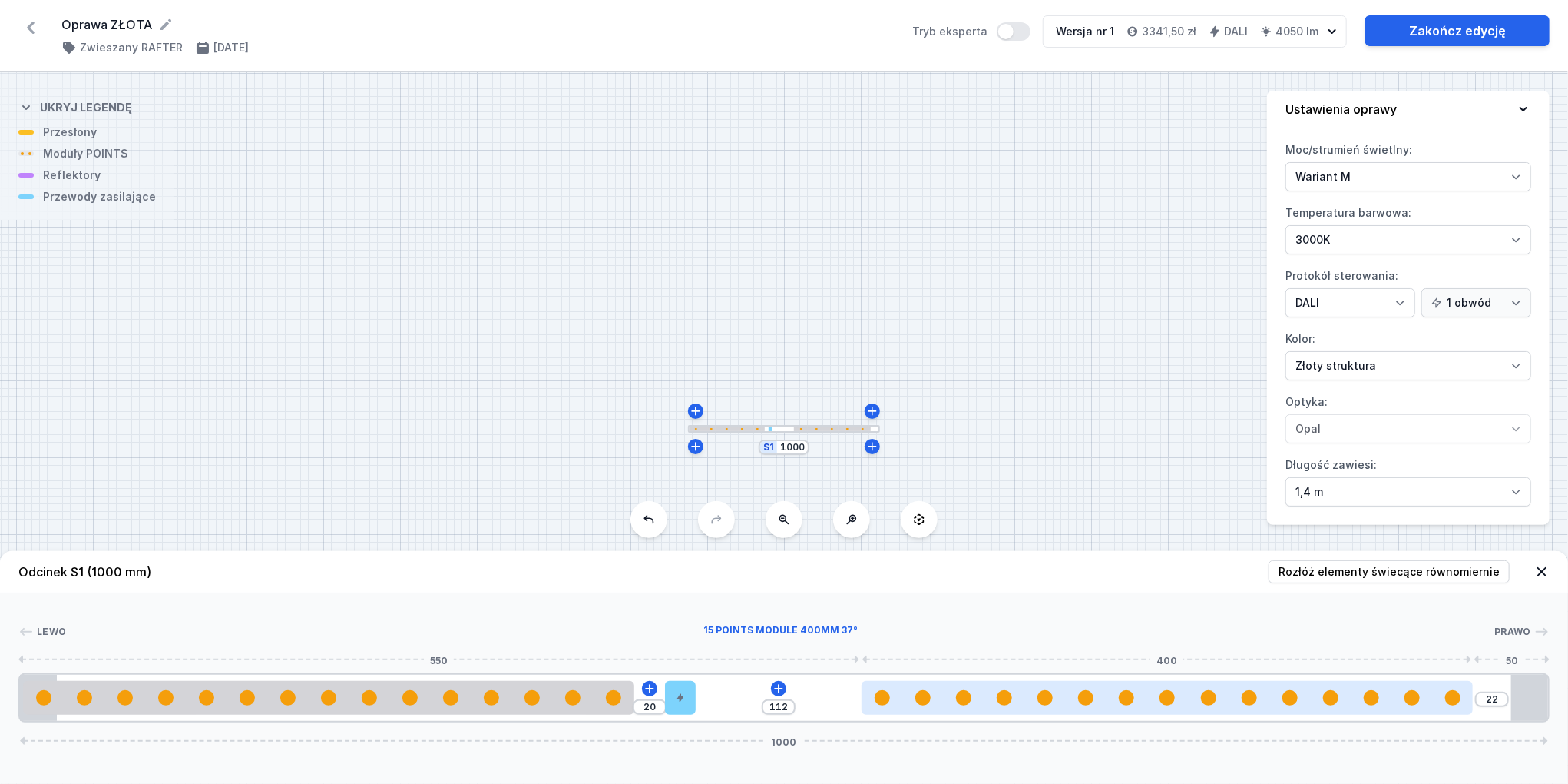
type input "114"
type input "19"
type input "115"
type input "18"
type input "116"
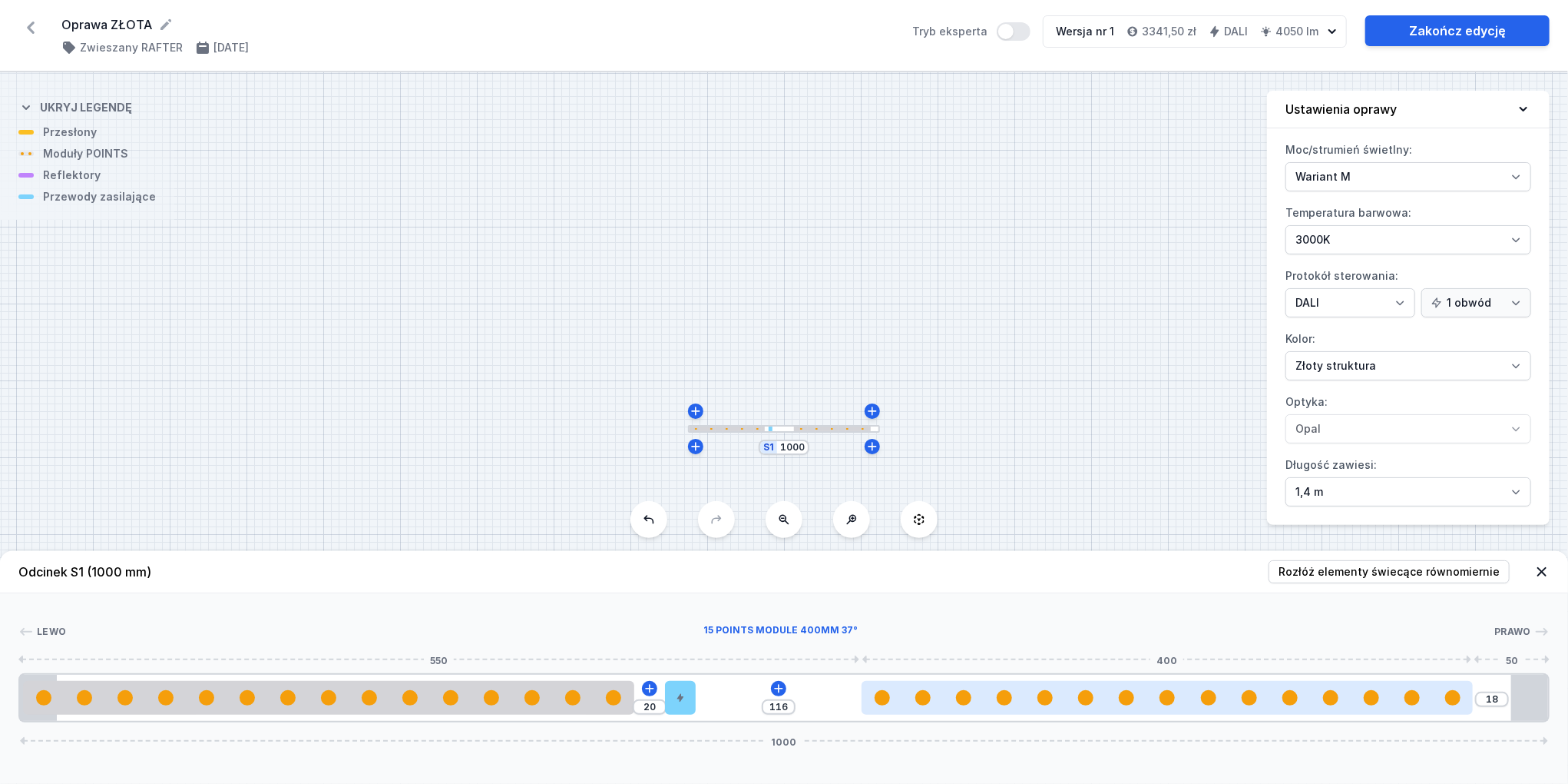
type input "17"
type input "117"
type input "16"
type input "118"
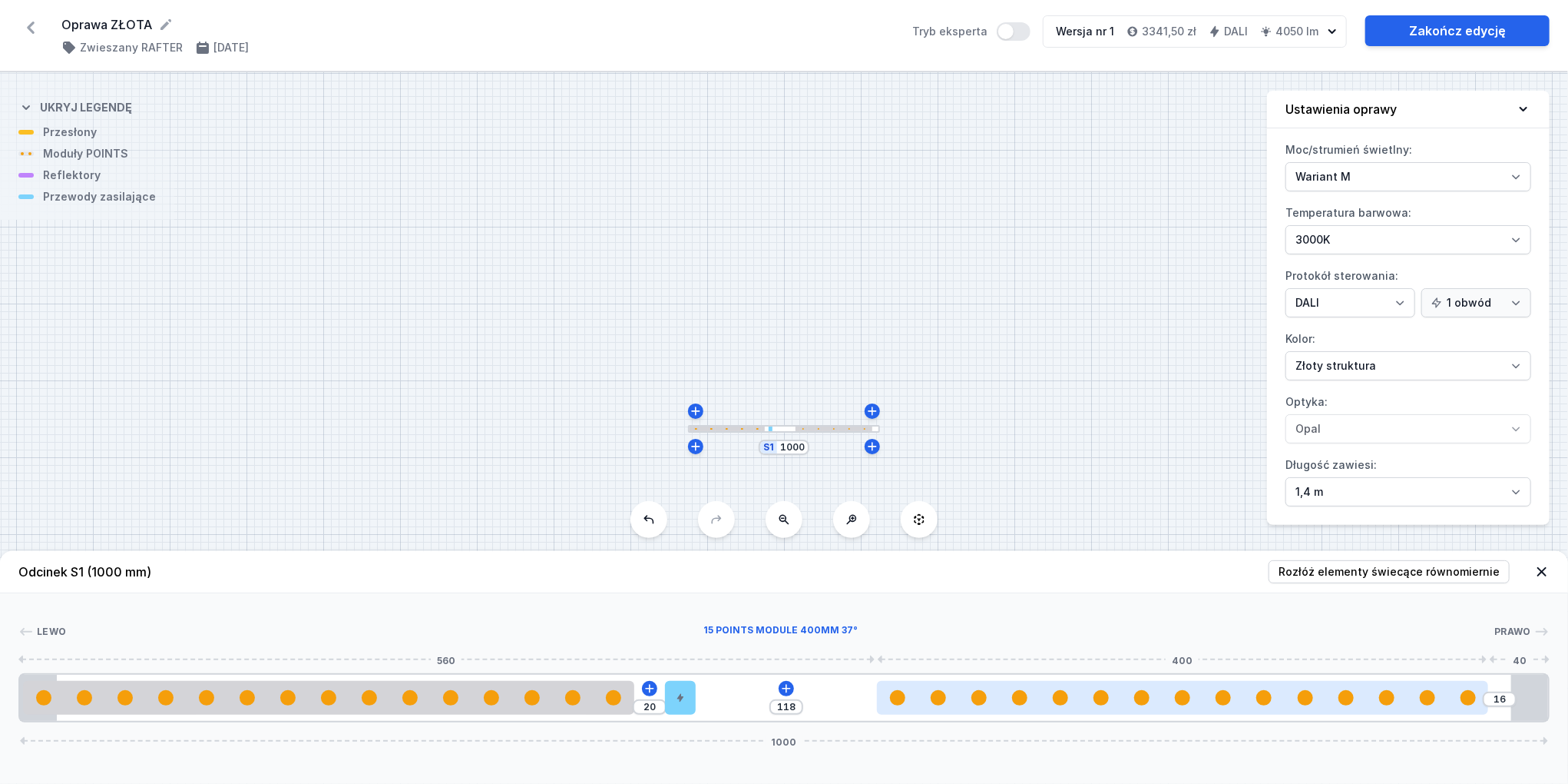
type input "15"
type input "119"
type input "14"
type input "120"
type input "13"
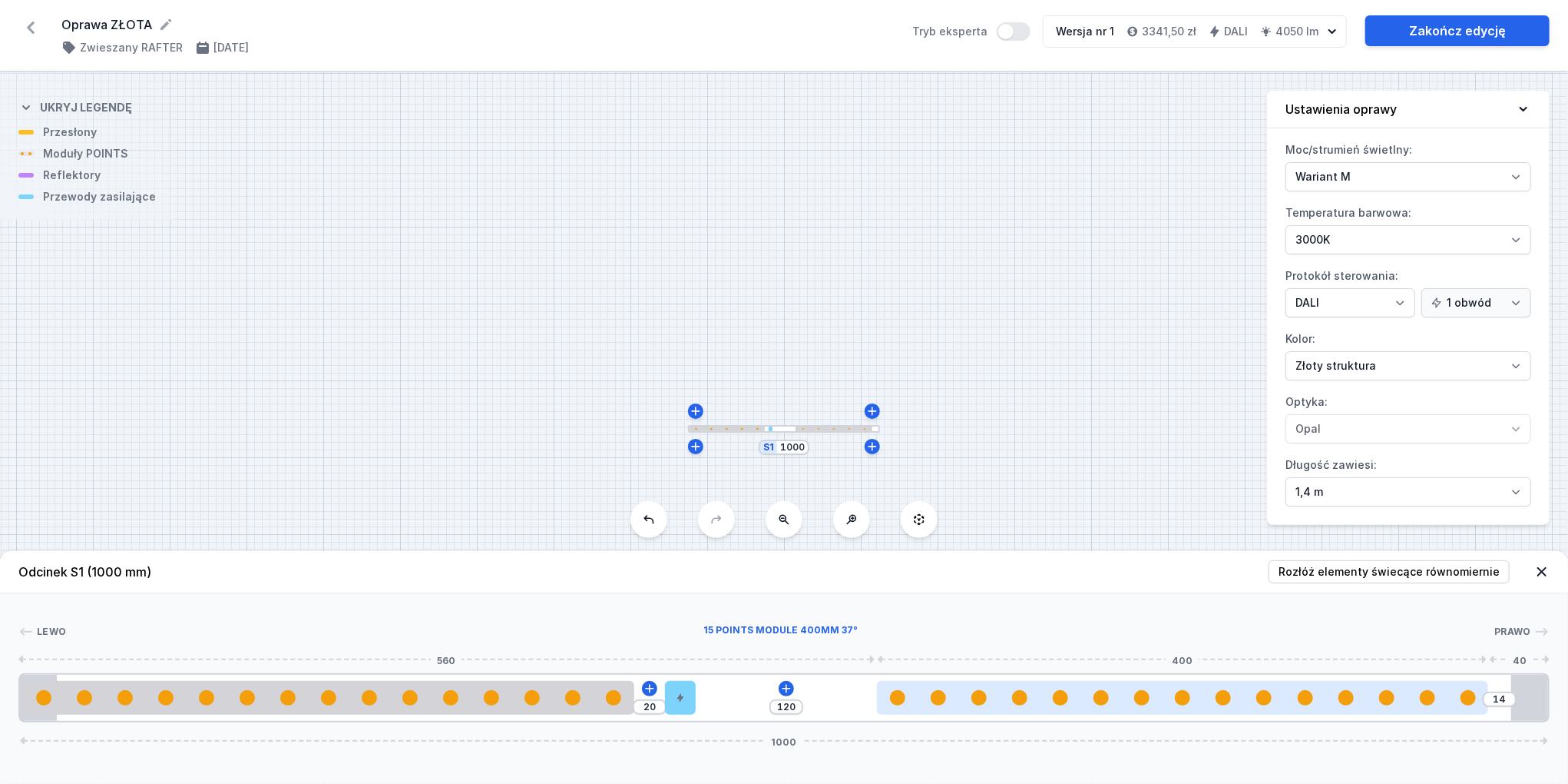
type input "121"
type input "11"
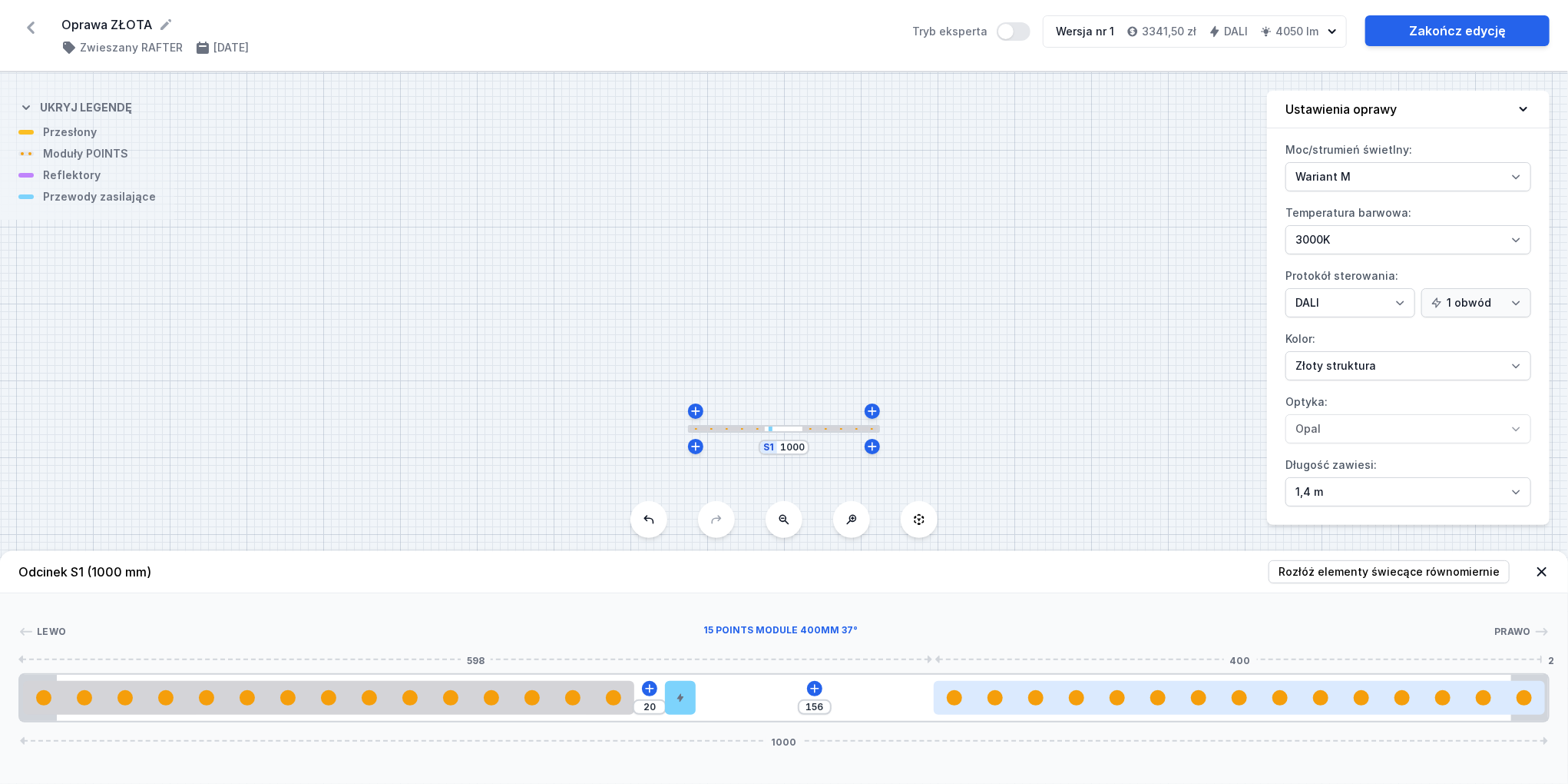
drag, startPoint x: 1209, startPoint y: 702, endPoint x: 1401, endPoint y: 706, distance: 192.0
click at [1401, 706] on div at bounding box center [1239, 698] width 611 height 34
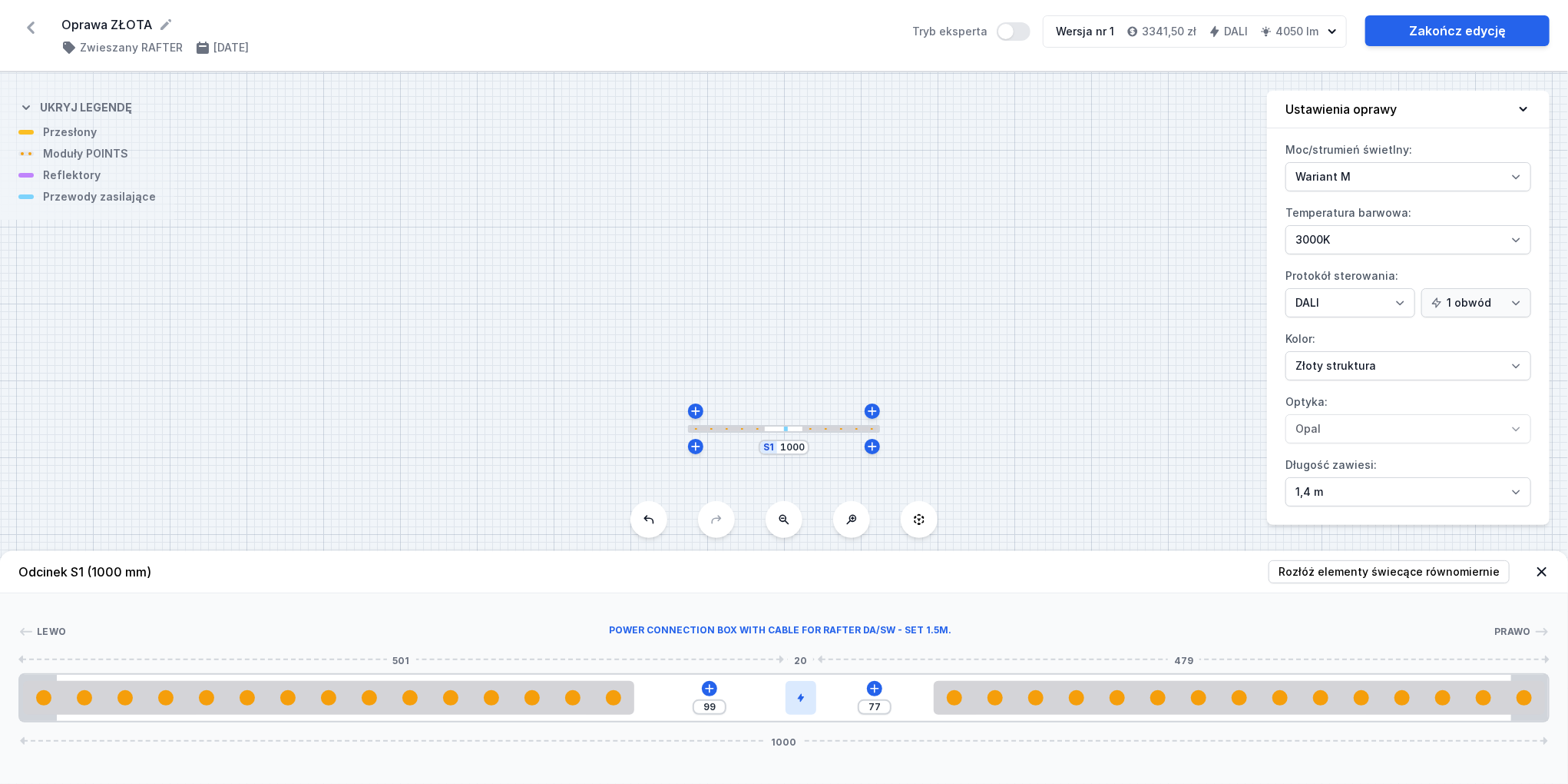
type input "76"
type input "100"
type input "77"
type input "99"
type input "78"
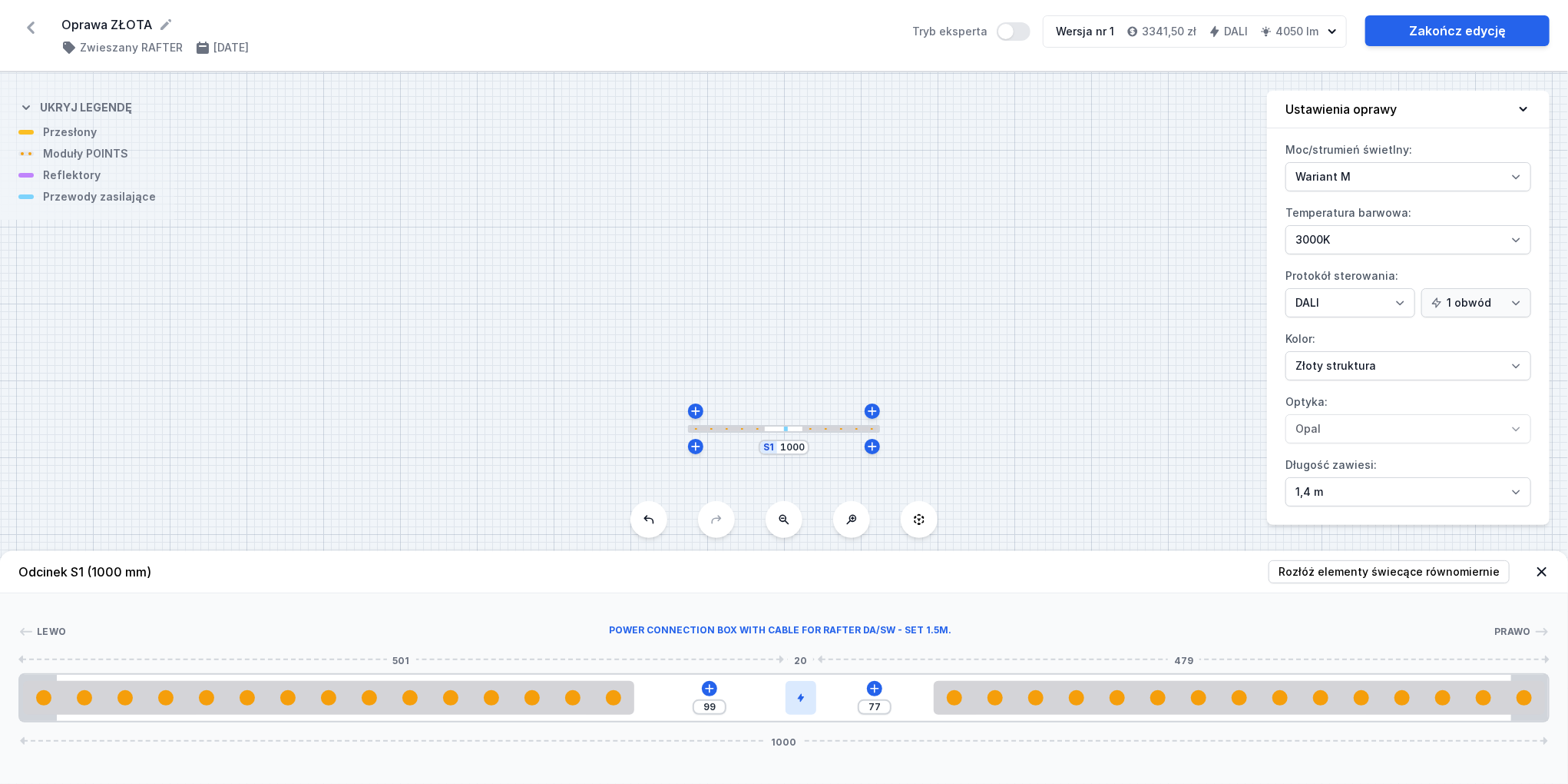
type input "98"
type input "79"
type input "97"
type input "80"
type input "96"
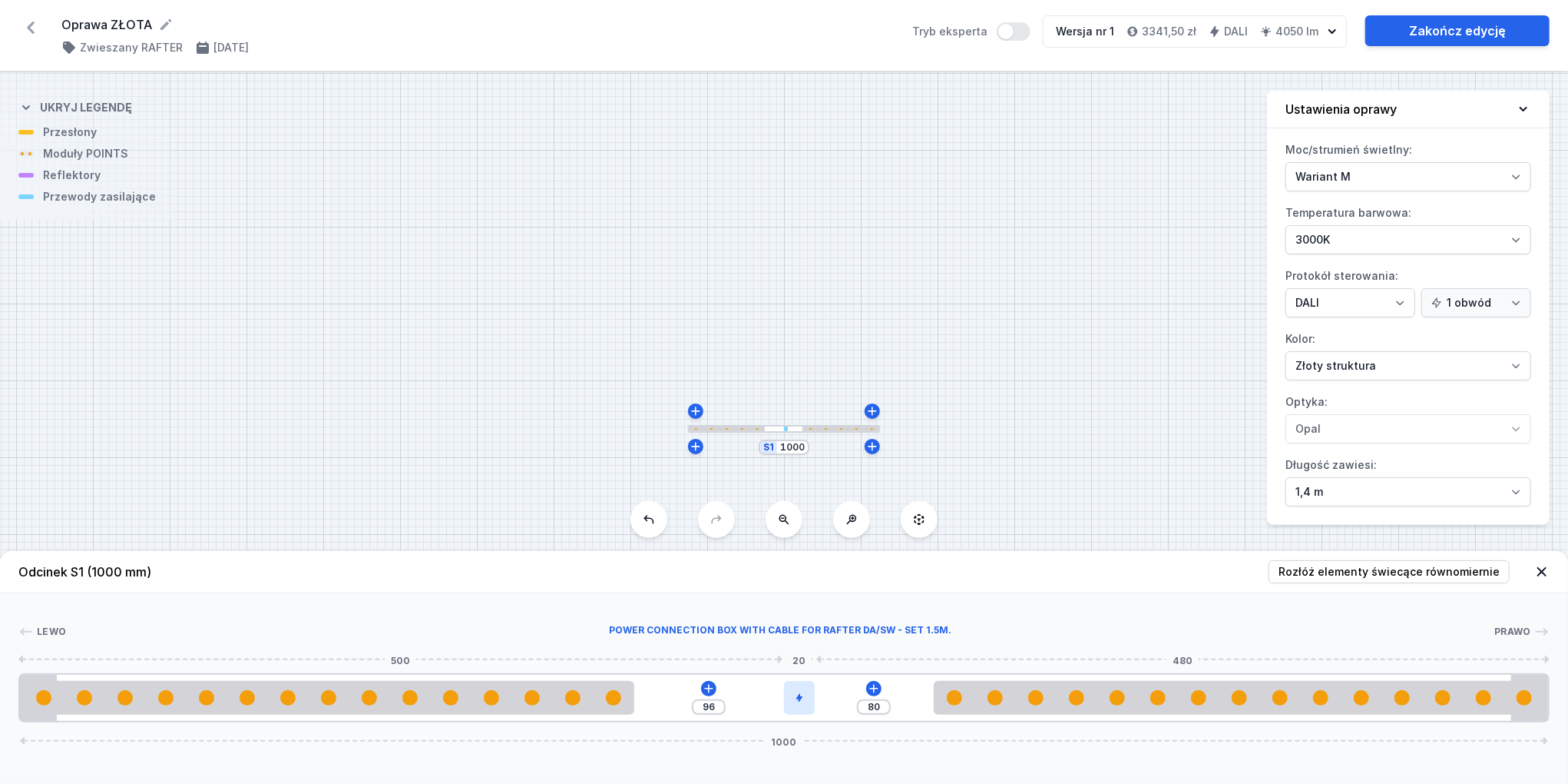
type input "81"
type input "95"
type input "82"
type input "94"
type input "83"
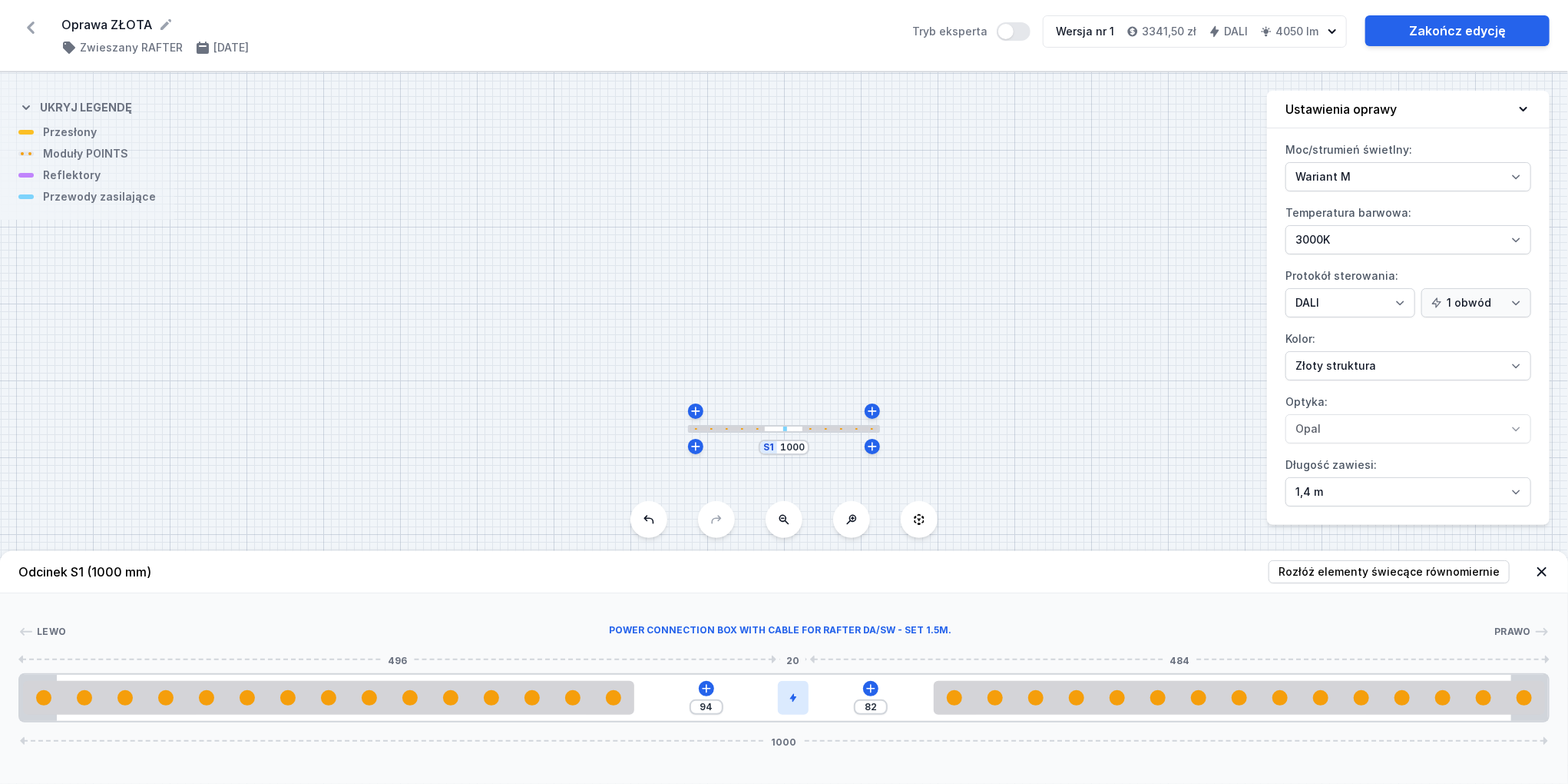
type input "93"
type input "84"
type input "92"
type input "85"
type input "91"
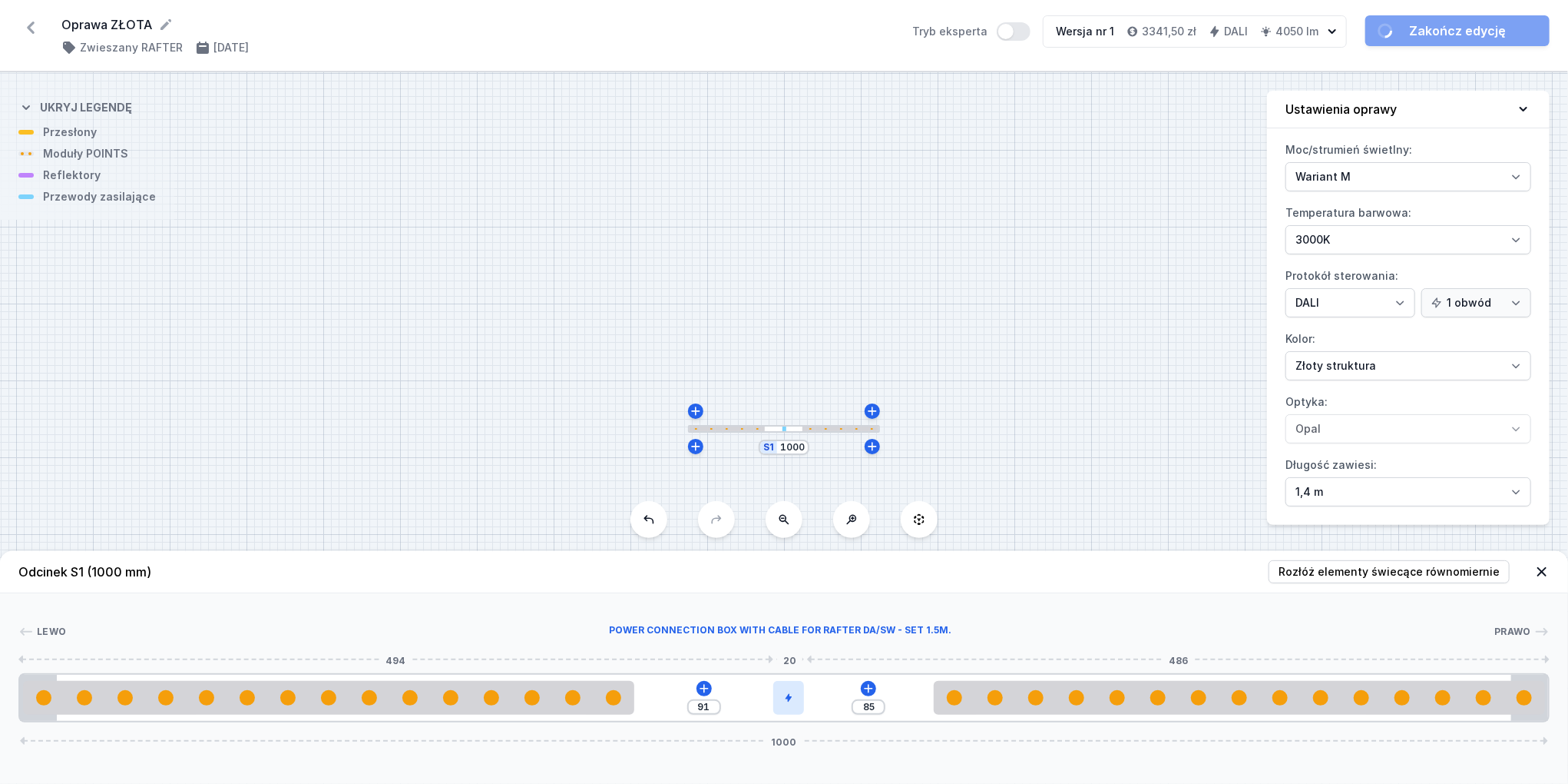
type input "86"
type input "90"
type input "87"
type input "89"
type input "88"
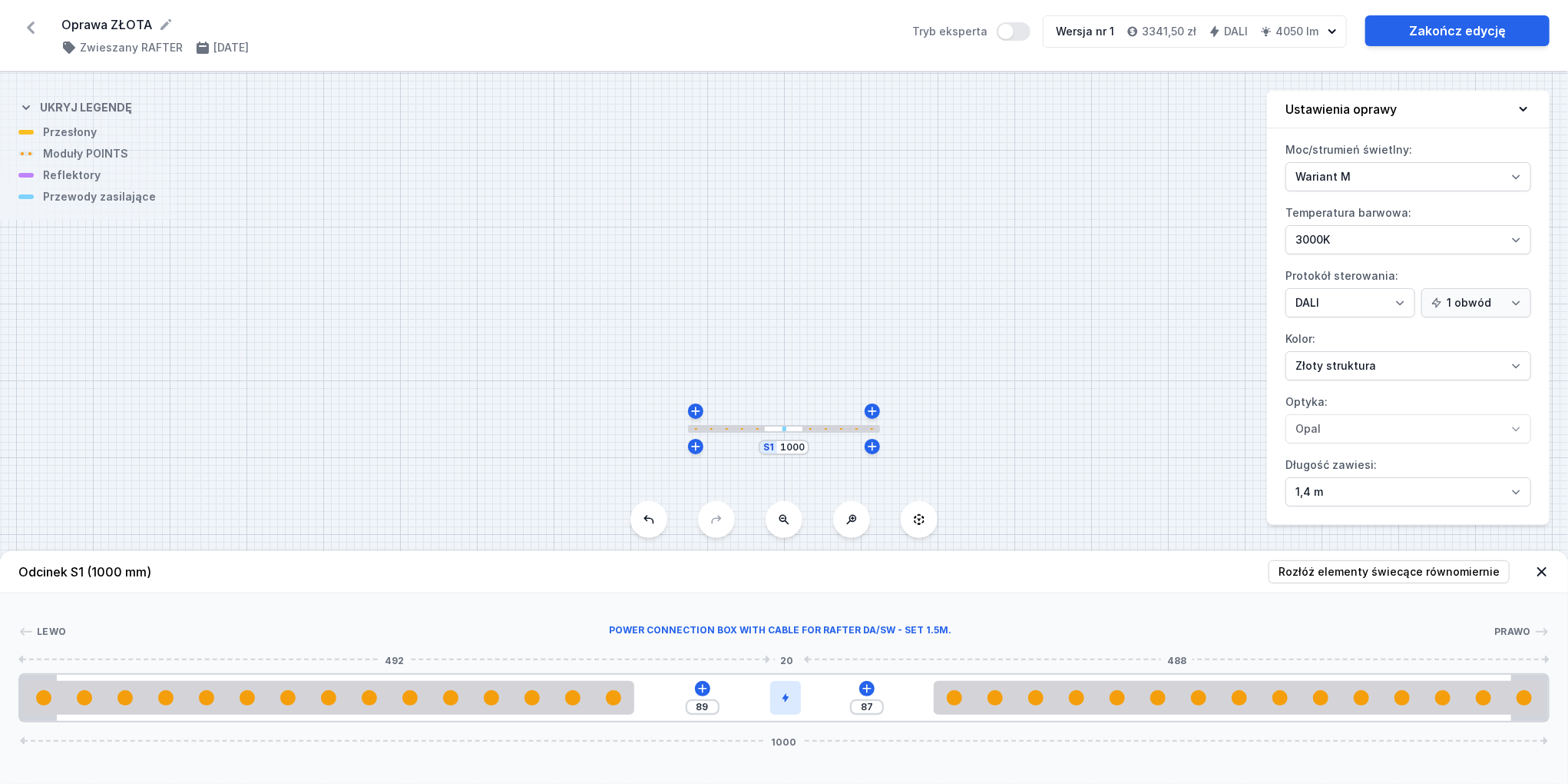
type input "88"
drag, startPoint x: 682, startPoint y: 697, endPoint x: 787, endPoint y: 703, distance: 105.2
click at [787, 703] on div at bounding box center [784, 698] width 31 height 34
click at [1361, 297] on select "On/Off SwitchDIM DALI AQsmart" at bounding box center [1350, 303] width 130 height 29
click at [1285, 288] on select "On/Off SwitchDIM DALI AQsmart" at bounding box center [1350, 303] width 130 height 29
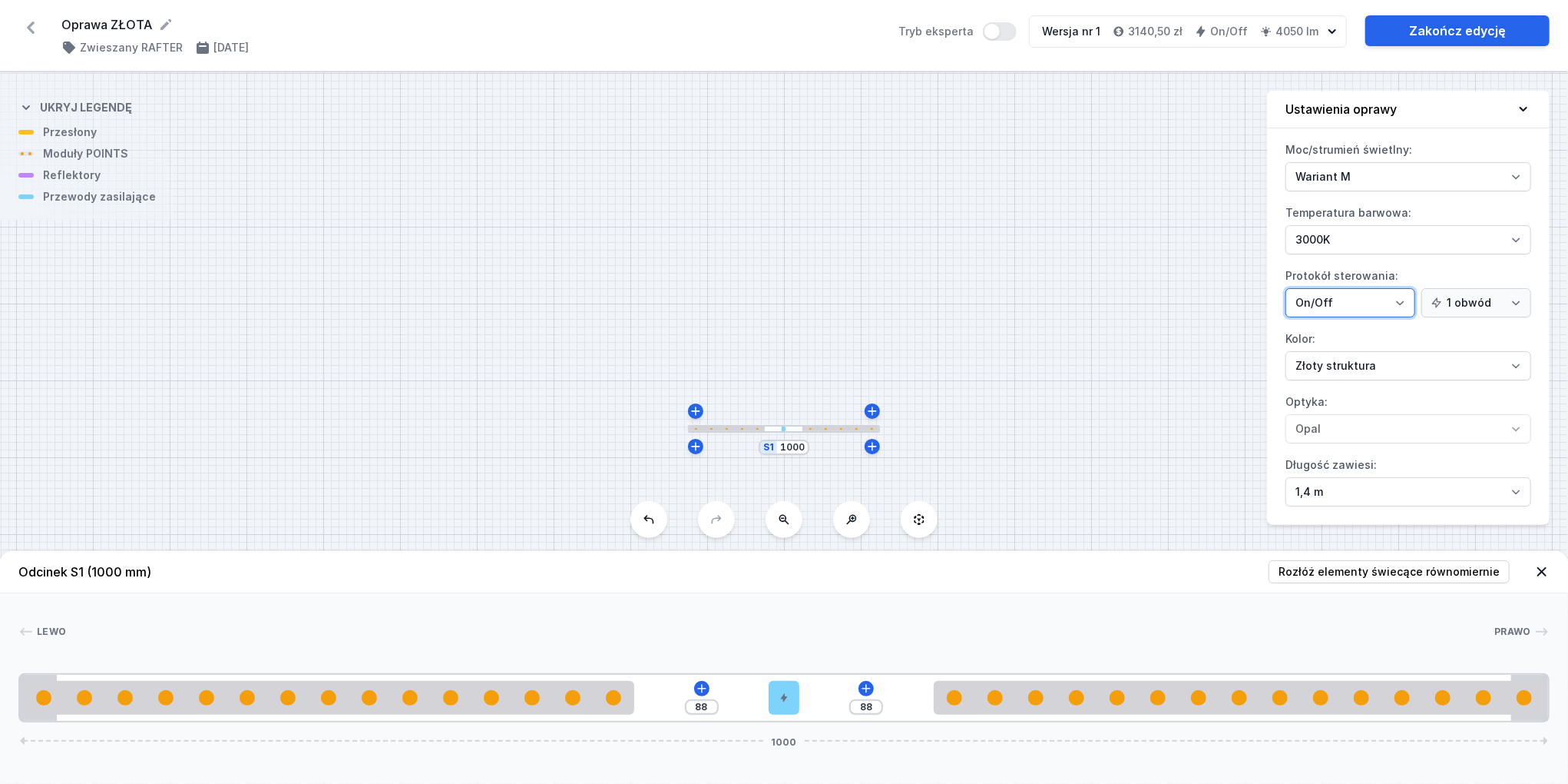
click at [1346, 299] on select "On/Off SwitchDIM DALI AQsmart" at bounding box center [1350, 303] width 130 height 29
select select "4"
click at [1285, 288] on select "On/Off SwitchDIM DALI AQsmart" at bounding box center [1350, 303] width 130 height 29
click at [1450, 237] on select "2700K 3000K 4000K" at bounding box center [1408, 240] width 246 height 29
click at [1285, 225] on select "2700K 3000K 4000K" at bounding box center [1408, 240] width 246 height 29
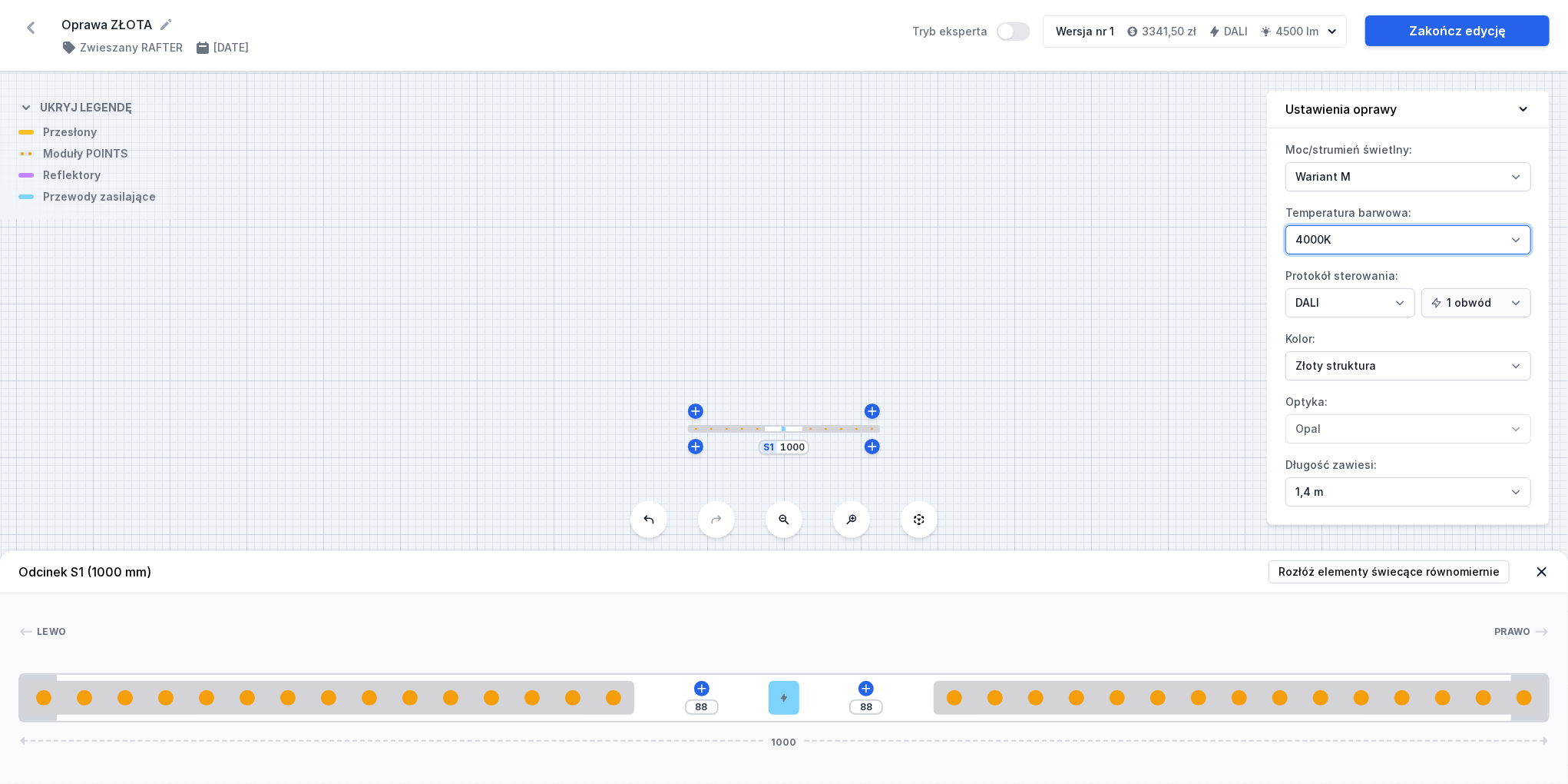
click at [1342, 239] on select "2700K 3000K 4000K" at bounding box center [1408, 240] width 246 height 29
select select "3000"
click at [1285, 225] on select "2700K 3000K 4000K" at bounding box center [1408, 240] width 246 height 29
click at [1338, 372] on select "Biały struktura Czarny struktura Złoty struktura Miedziany Szary Inny (z palety…" at bounding box center [1408, 366] width 246 height 29
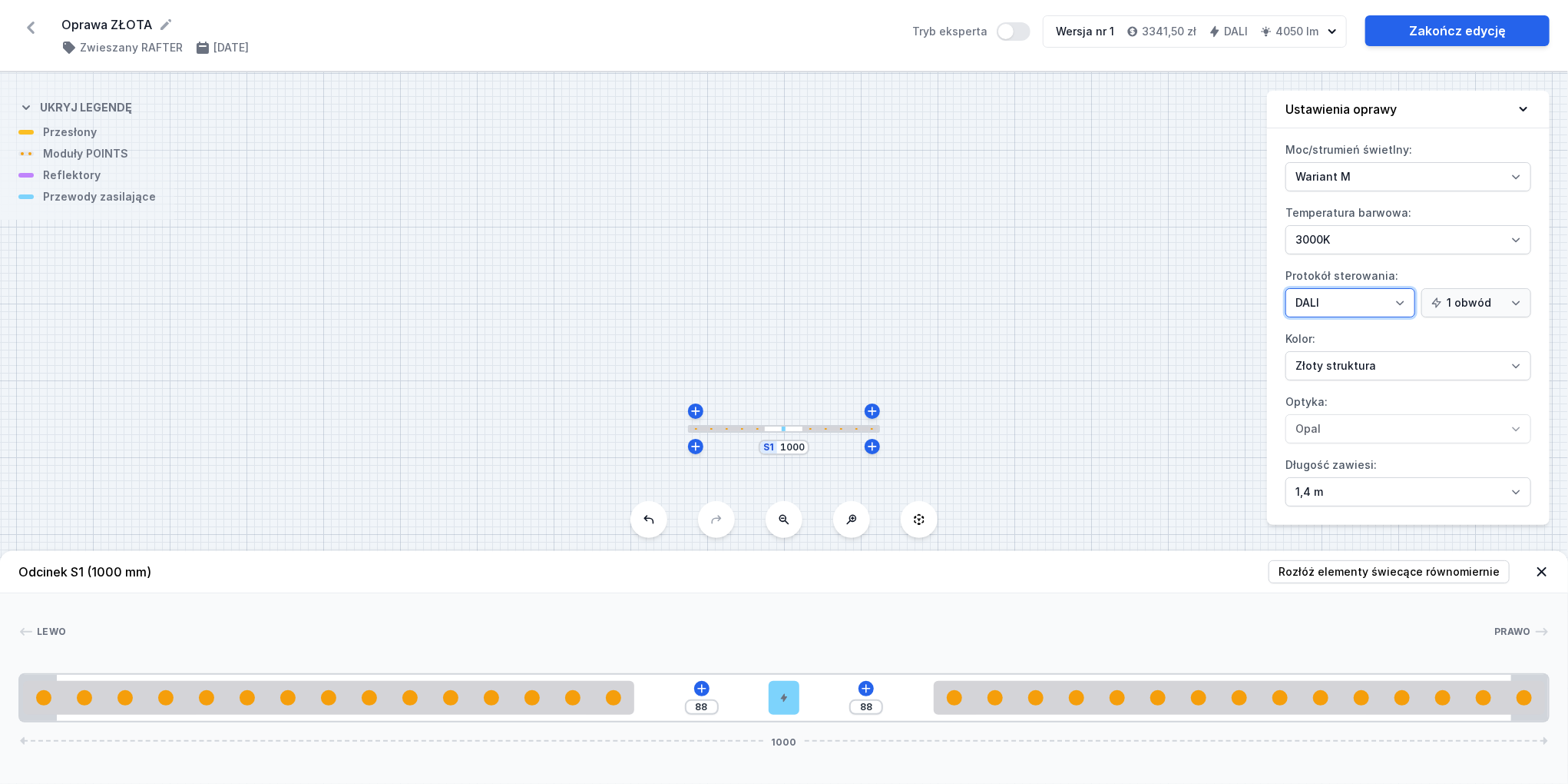
click at [1326, 297] on select "On/Off SwitchDIM DALI AQsmart" at bounding box center [1350, 303] width 130 height 29
select select "5"
click at [1285, 288] on select "On/Off SwitchDIM DALI AQsmart" at bounding box center [1350, 303] width 130 height 29
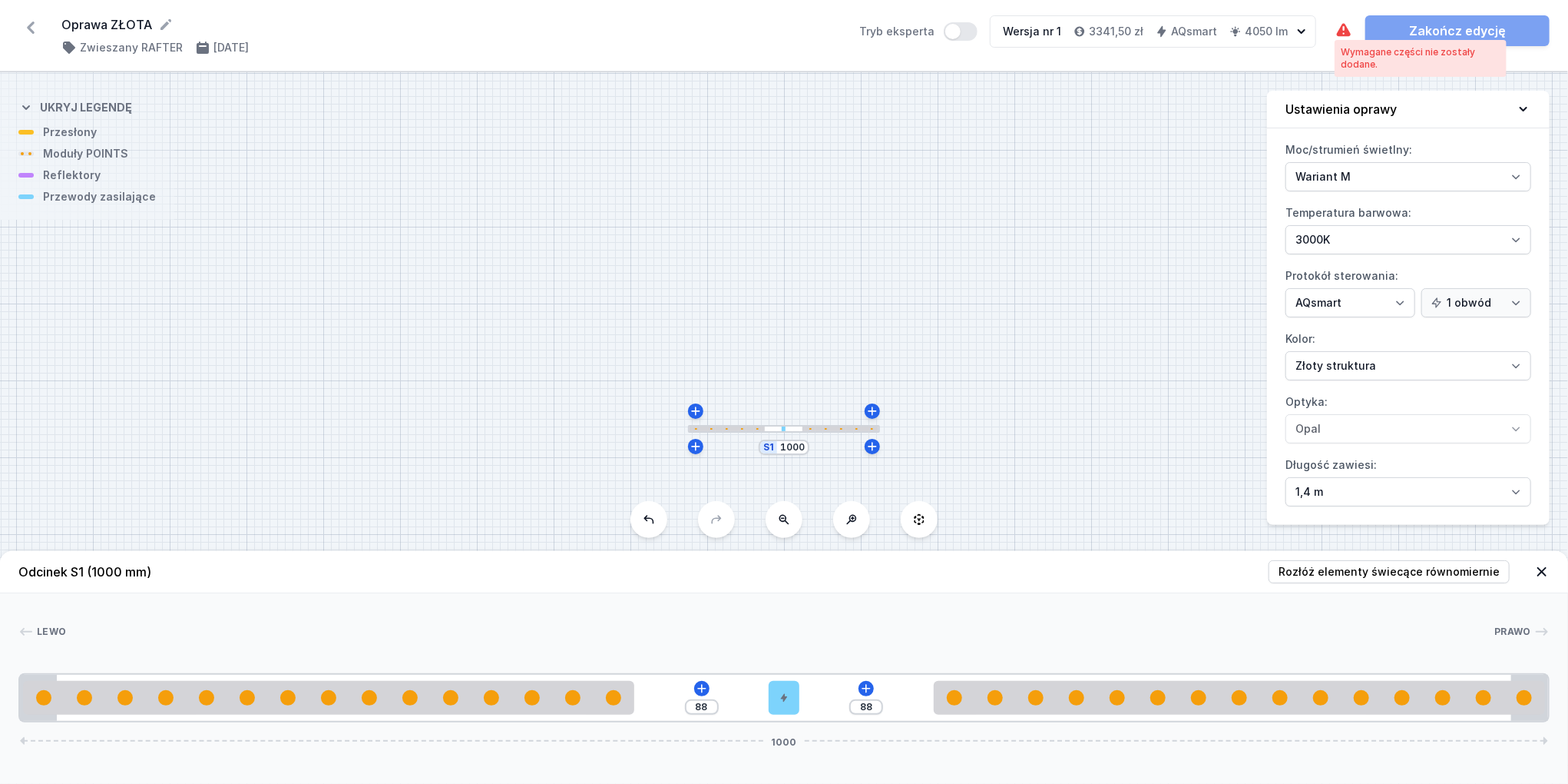
click at [1344, 24] on icon at bounding box center [1344, 29] width 14 height 13
click at [866, 683] on icon at bounding box center [866, 689] width 12 height 12
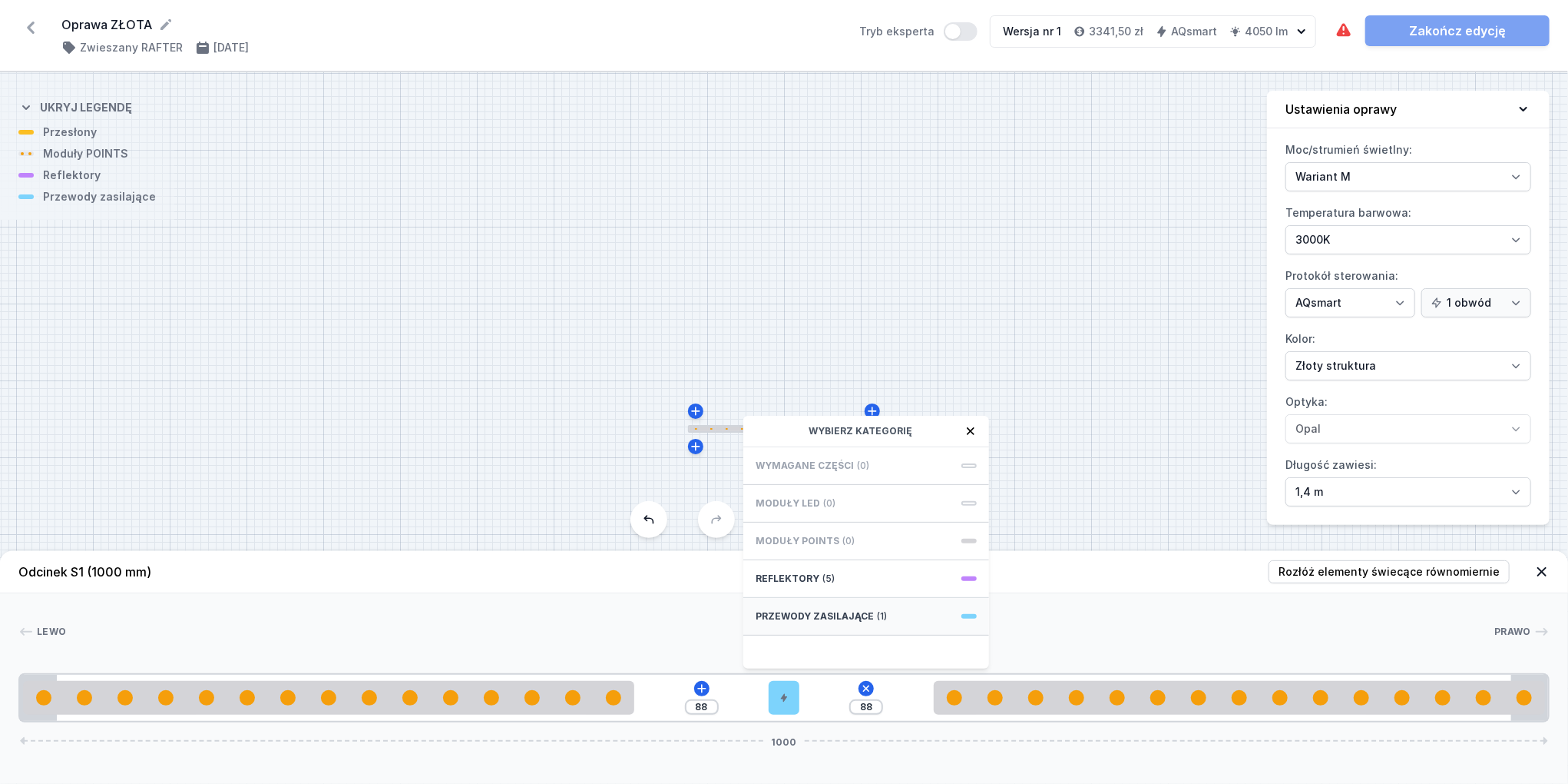
click at [863, 622] on div "Przewody zasilające (1)" at bounding box center [866, 616] width 246 height 38
click at [855, 483] on span "Power connection box with cable for RAFTER DA/SW - set 1.5m." at bounding box center [866, 472] width 221 height 31
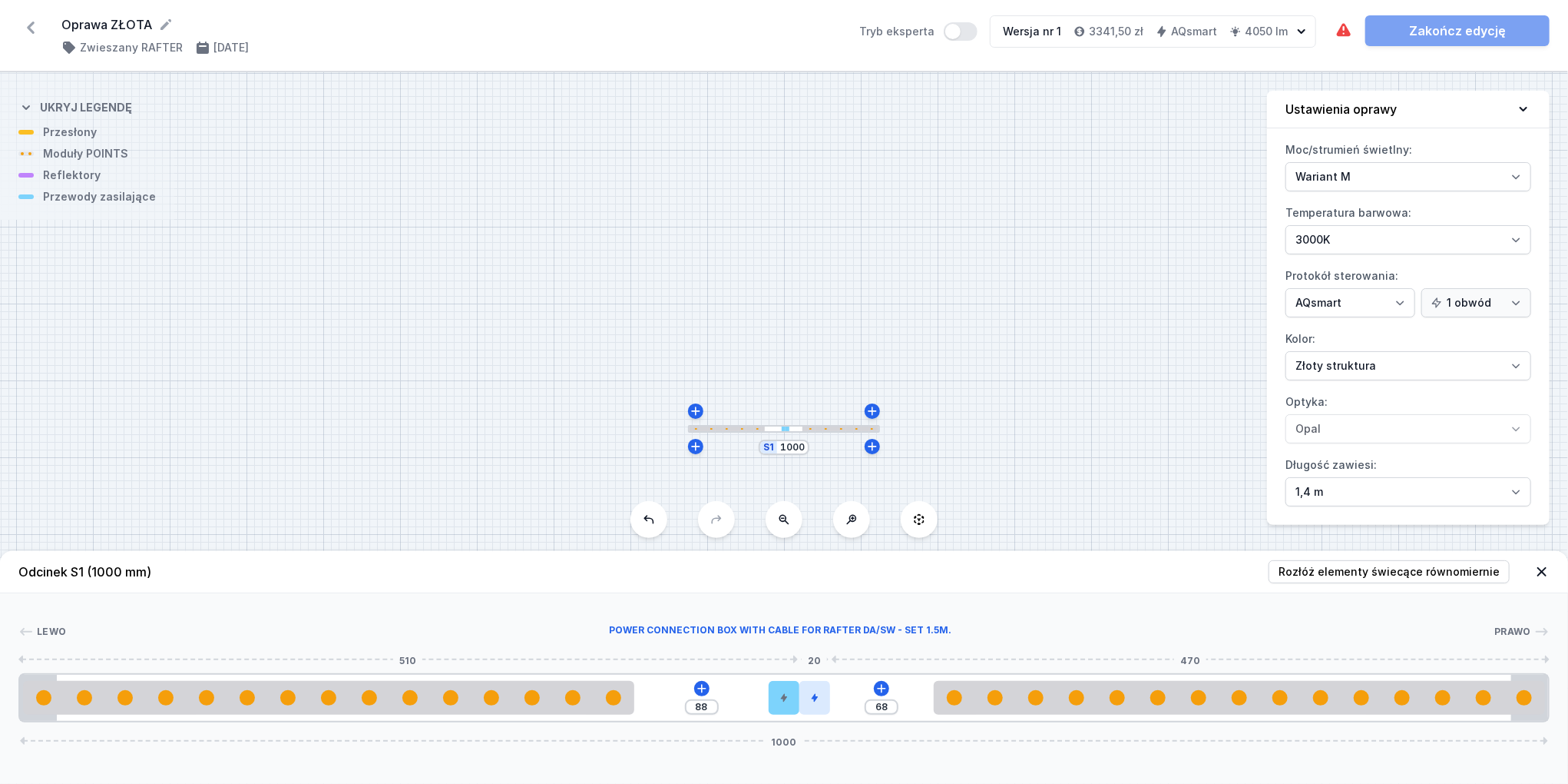
click at [810, 699] on div at bounding box center [815, 698] width 31 height 34
click at [819, 690] on div at bounding box center [815, 698] width 31 height 34
click at [814, 655] on icon at bounding box center [814, 654] width 8 height 10
click at [864, 691] on icon at bounding box center [866, 689] width 12 height 12
click at [794, 699] on div at bounding box center [784, 698] width 31 height 34
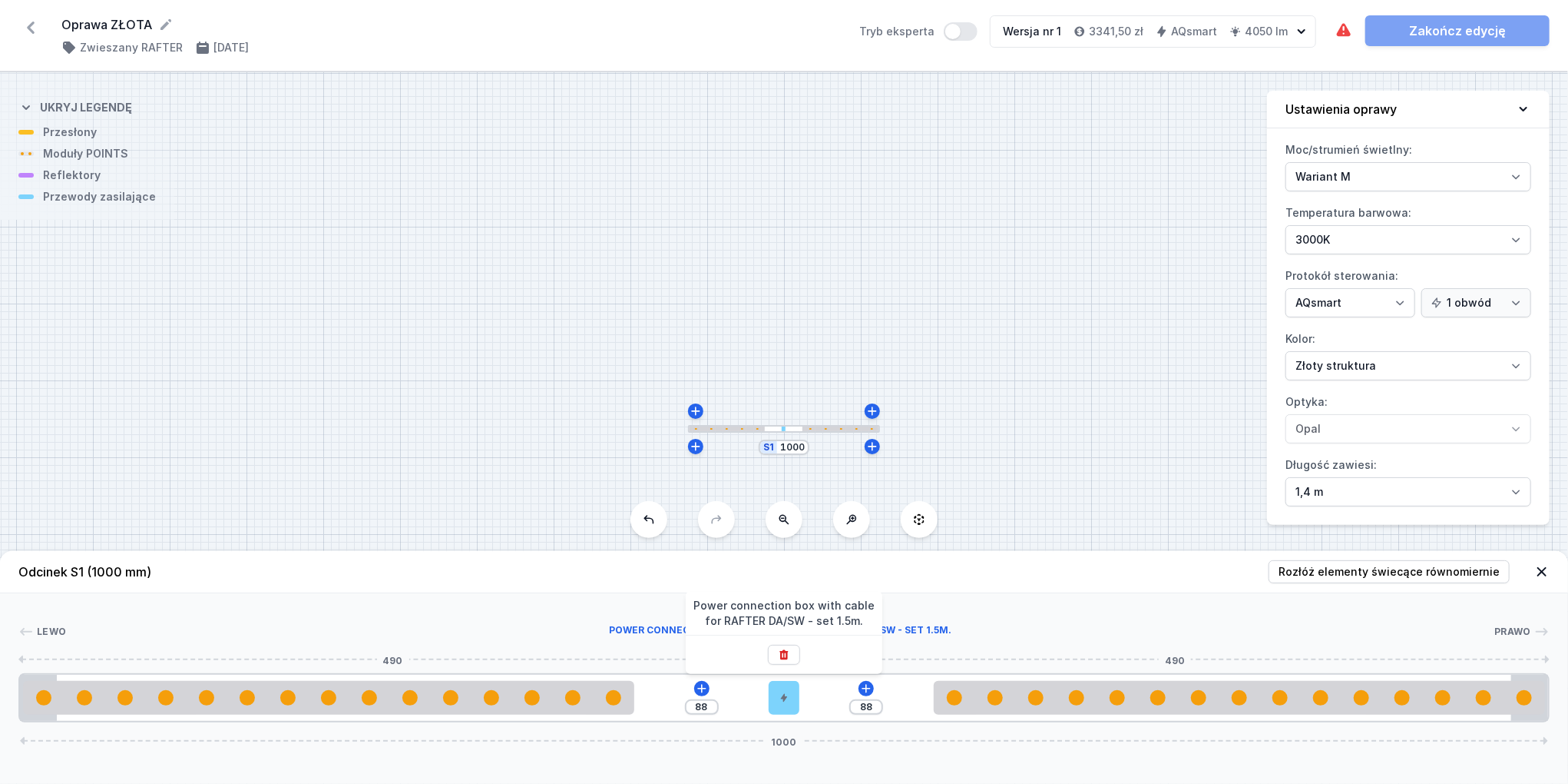
type input "90"
type input "86"
type input "92"
type input "84"
type input "94"
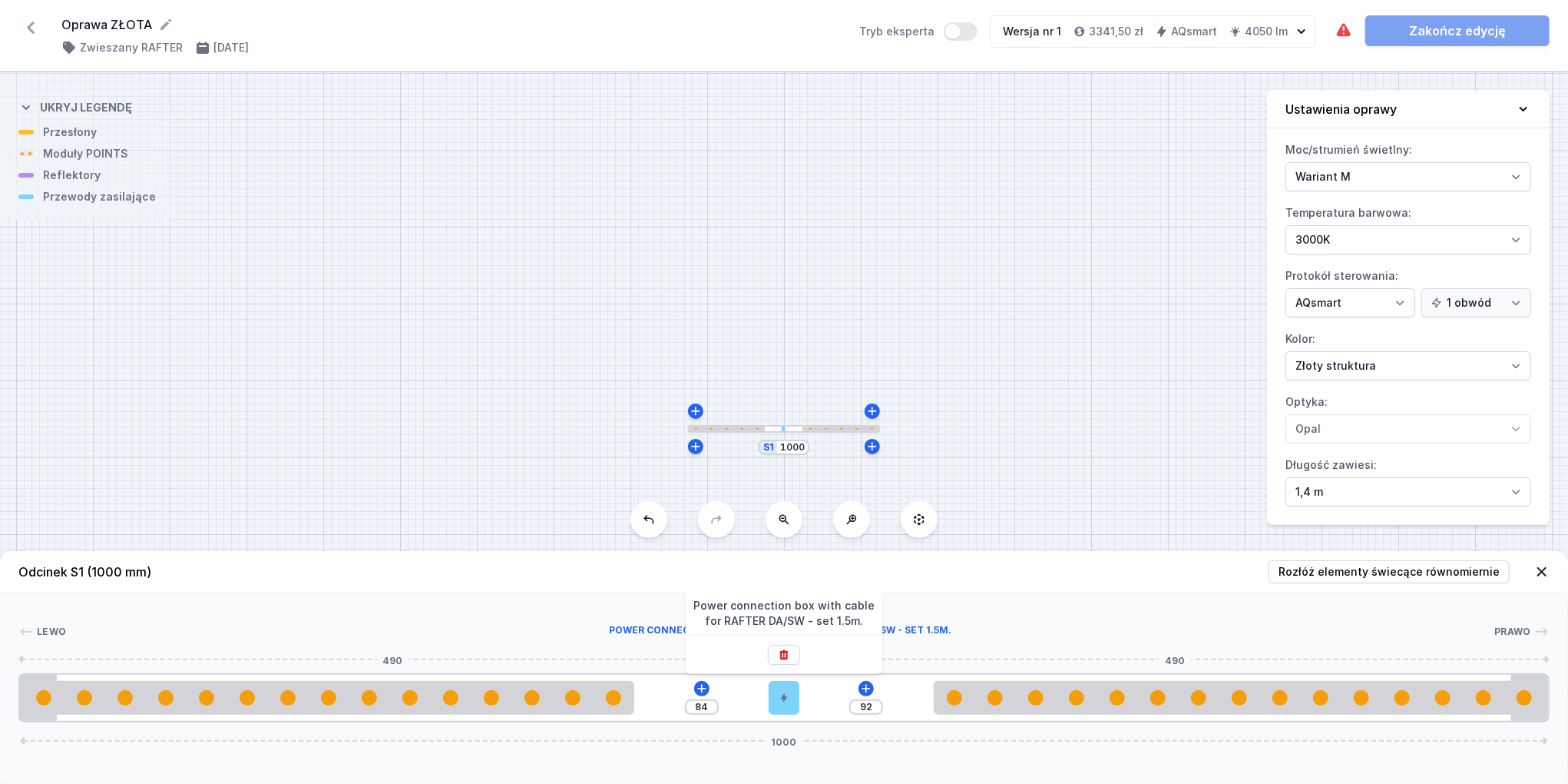
type input "82"
type input "96"
type input "80"
drag, startPoint x: 790, startPoint y: 703, endPoint x: 642, endPoint y: 692, distance: 148.4
click at [642, 694] on div at bounding box center [650, 698] width 31 height 34
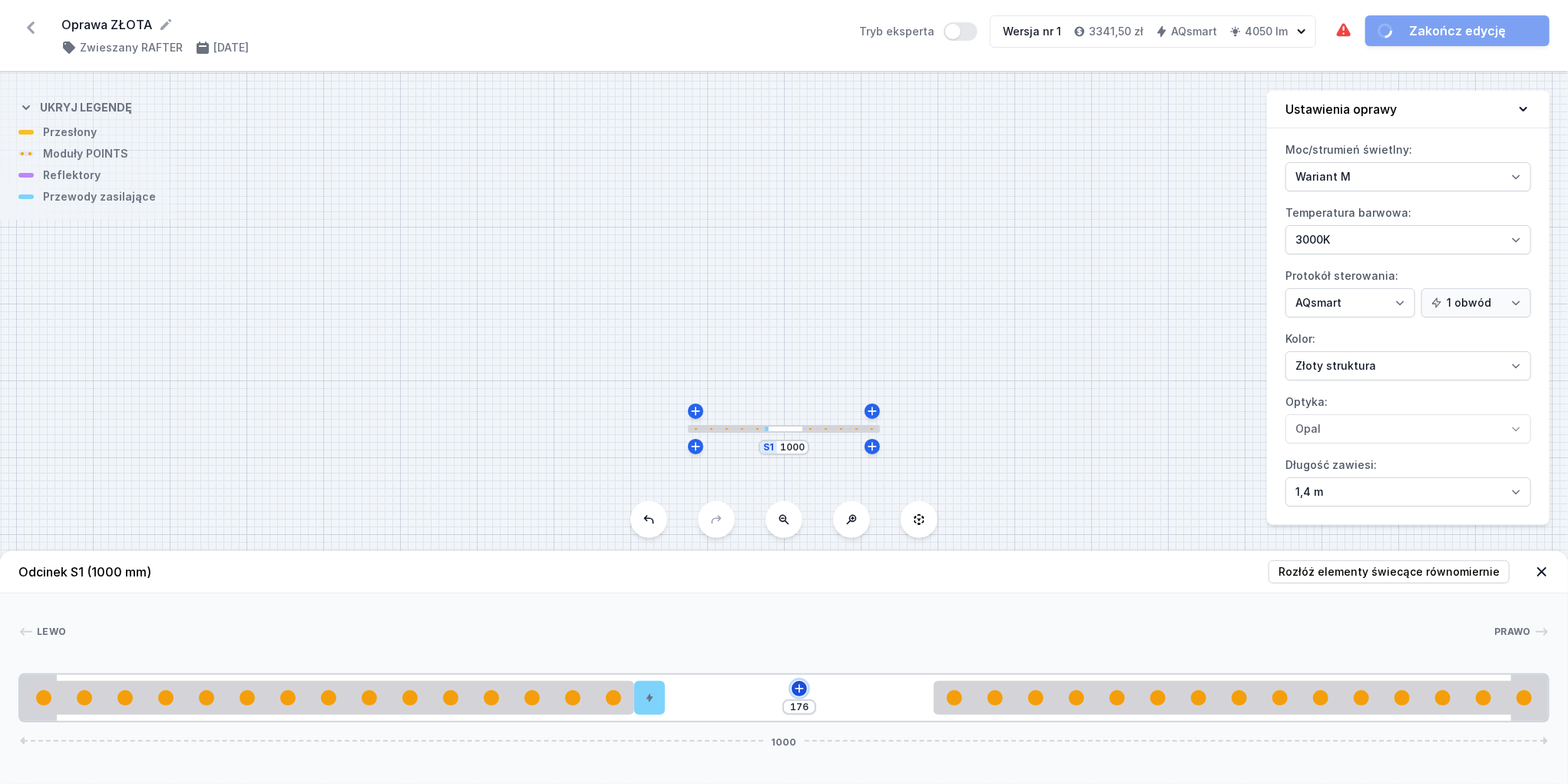
click at [798, 685] on icon at bounding box center [800, 689] width 12 height 12
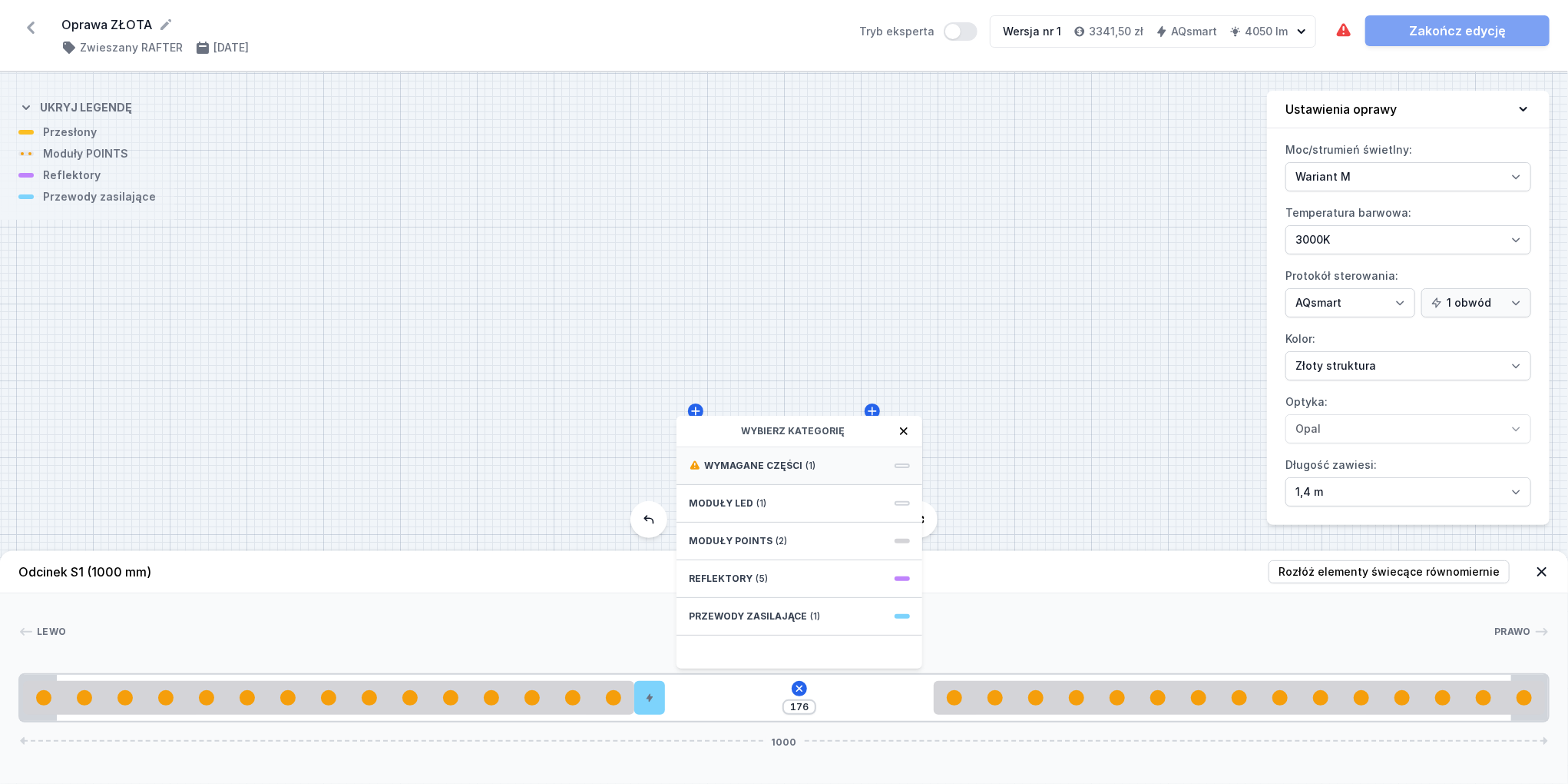
click at [774, 464] on span "Wymagane części" at bounding box center [754, 466] width 99 height 12
click at [774, 465] on span "Casambi / AQsmart" at bounding box center [799, 464] width 221 height 15
type input "76"
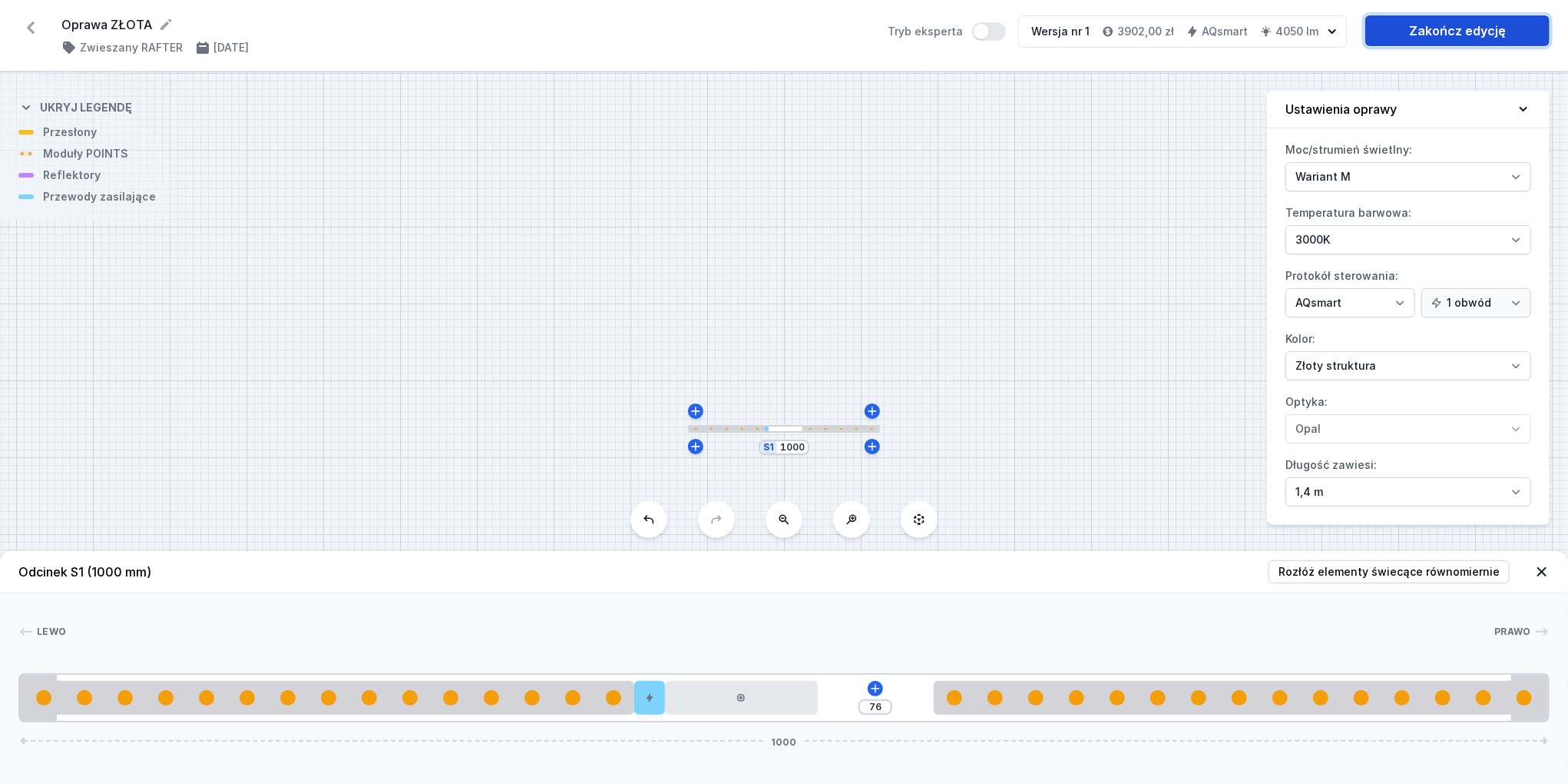
click at [1438, 40] on link "Zakończ edycję" at bounding box center [1457, 31] width 184 height 31
